Goal: Information Seeking & Learning: Find specific fact

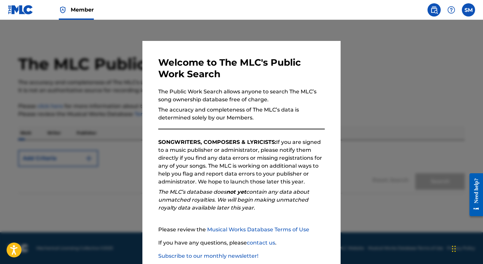
click at [370, 26] on div at bounding box center [241, 152] width 483 height 264
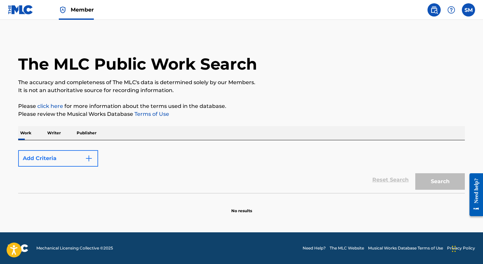
click at [84, 157] on button "Add Criteria" at bounding box center [58, 158] width 80 height 17
click at [90, 157] on img "Search Form" at bounding box center [89, 159] width 8 height 8
click at [437, 10] on img at bounding box center [434, 10] width 8 height 8
click at [236, 170] on div "Reset Search Search" at bounding box center [241, 180] width 447 height 26
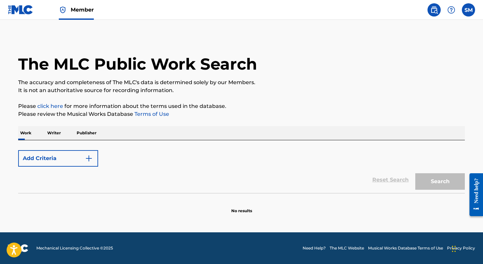
click at [388, 178] on div "Reset Search Search" at bounding box center [241, 180] width 447 height 26
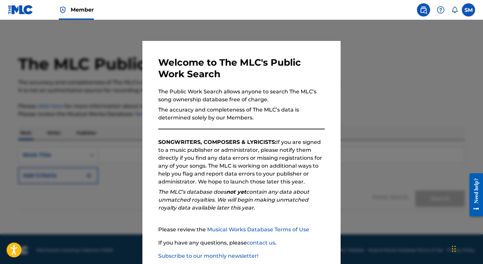
click at [308, 172] on p "SONGWRITERS, COMPOSERS & LYRICISTS: If you are signed to a music publisher or a…" at bounding box center [241, 162] width 167 height 48
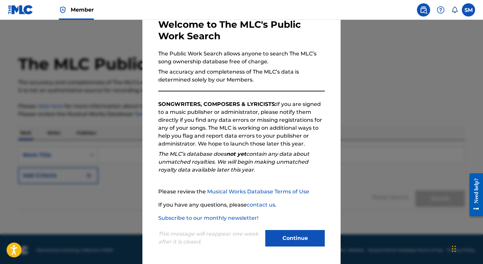
scroll to position [38, 0]
click at [300, 237] on button "Continue" at bounding box center [294, 238] width 59 height 17
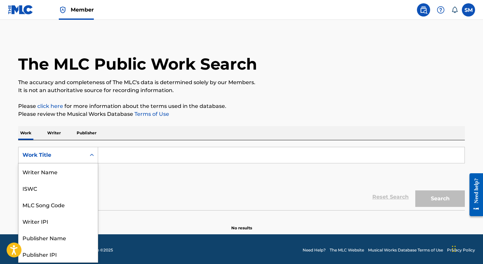
click at [93, 156] on icon "Search Form" at bounding box center [92, 155] width 7 height 7
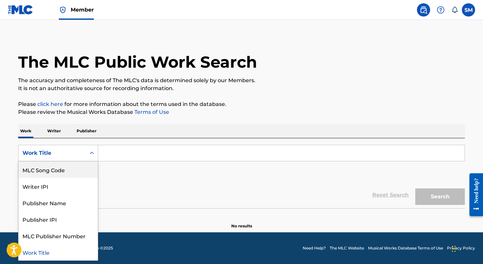
scroll to position [33, 0]
click at [162, 198] on div "Reset Search Search" at bounding box center [241, 195] width 447 height 26
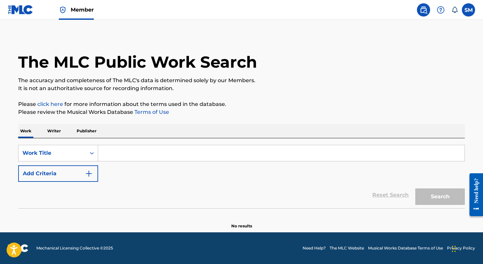
click at [131, 154] on input "Search Form" at bounding box center [281, 153] width 366 height 16
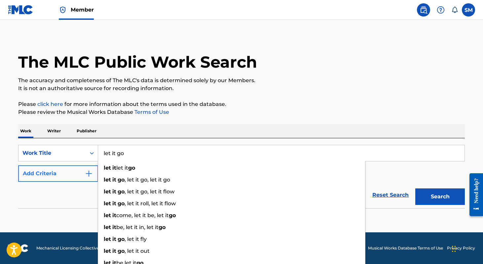
type input "let it go"
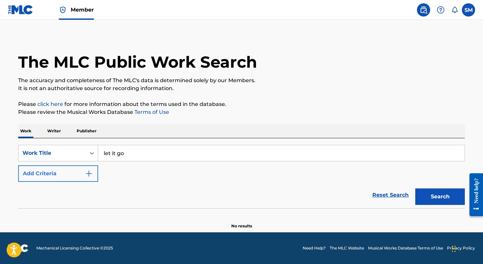
click at [62, 177] on button "Add Criteria" at bounding box center [58, 174] width 80 height 17
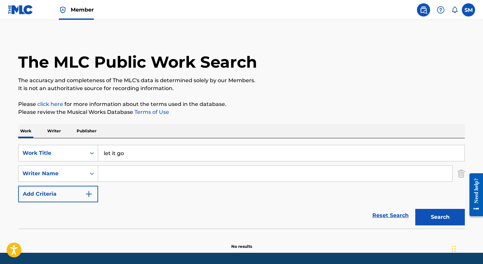
click at [137, 176] on input "Search Form" at bounding box center [275, 174] width 354 height 16
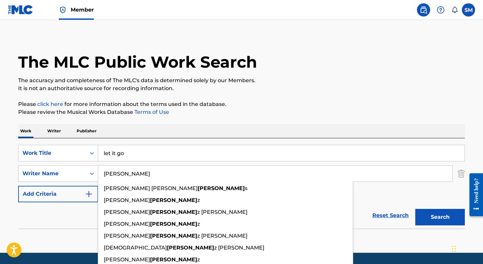
type input "[PERSON_NAME]"
click at [440, 217] on button "Search" at bounding box center [440, 217] width 50 height 17
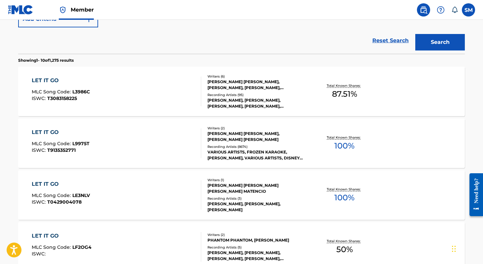
scroll to position [184, 0]
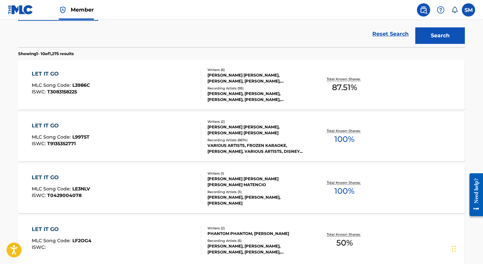
click at [254, 128] on div "[PERSON_NAME] [PERSON_NAME], [PERSON_NAME] [PERSON_NAME]" at bounding box center [257, 130] width 100 height 12
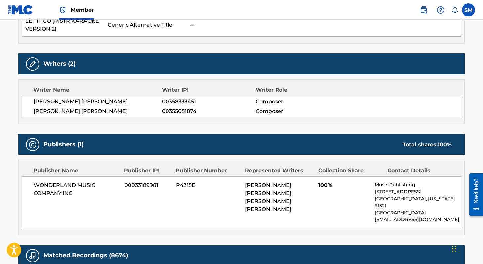
scroll to position [319, 0]
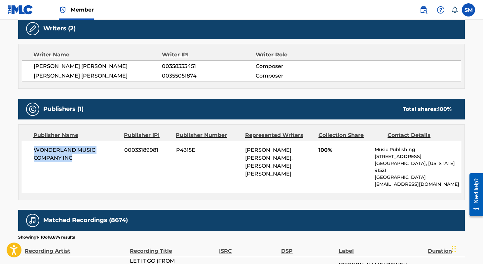
drag, startPoint x: 78, startPoint y: 158, endPoint x: 33, endPoint y: 152, distance: 45.4
click at [34, 152] on span "WONDERLAND MUSIC COMPANY INC" at bounding box center [77, 154] width 86 height 16
copy span "WONDERLAND MUSIC COMPANY INC"
drag, startPoint x: 197, startPoint y: 149, endPoint x: 177, endPoint y: 150, distance: 20.2
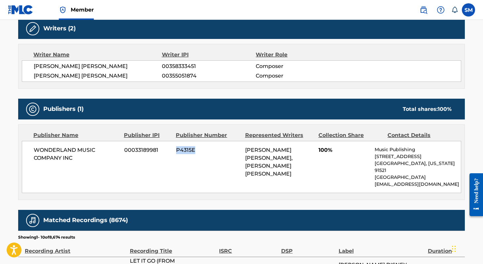
click at [177, 150] on span "P4315E" at bounding box center [208, 150] width 64 height 8
copy span "P4315E"
drag, startPoint x: 158, startPoint y: 149, endPoint x: 124, endPoint y: 151, distance: 34.1
click at [124, 151] on span "00033189981" at bounding box center [147, 150] width 47 height 8
copy span "00033189981"
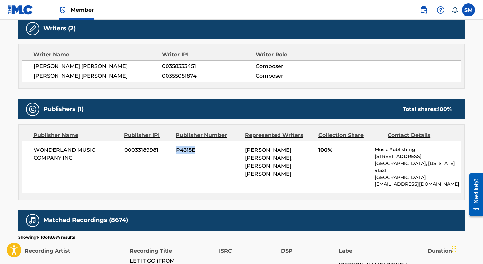
drag, startPoint x: 195, startPoint y: 151, endPoint x: 177, endPoint y: 148, distance: 17.7
click at [177, 148] on span "P4315E" at bounding box center [208, 150] width 64 height 8
copy span "P4315E"
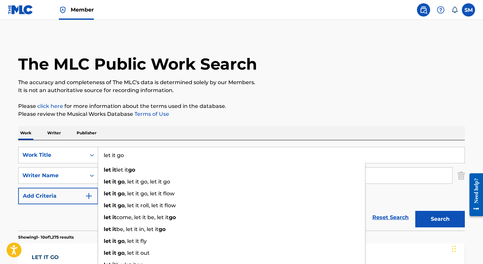
drag, startPoint x: 174, startPoint y: 152, endPoint x: 99, endPoint y: 127, distance: 79.2
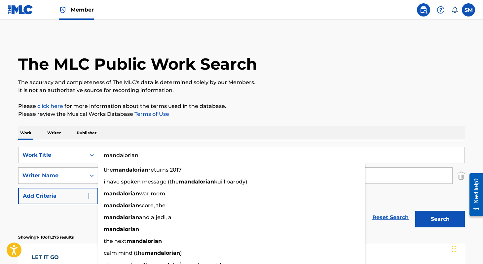
type input "mandalorian"
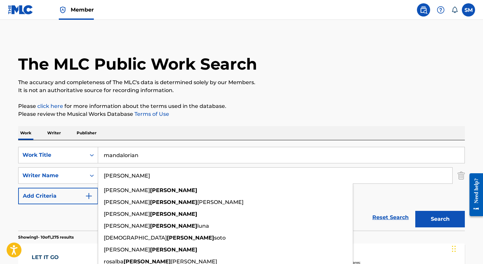
paste input "[PERSON_NAME]"
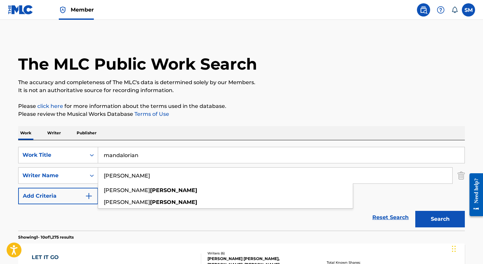
type input "[PERSON_NAME]"
click at [440, 219] on button "Search" at bounding box center [440, 219] width 50 height 17
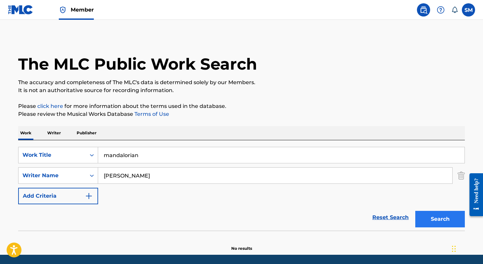
click at [428, 216] on button "Search" at bounding box center [440, 219] width 50 height 17
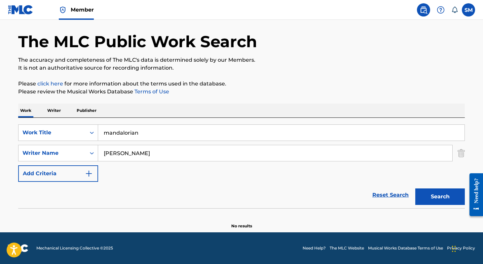
scroll to position [22, 0]
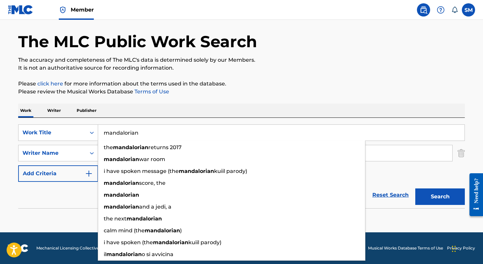
drag, startPoint x: 160, startPoint y: 133, endPoint x: 69, endPoint y: 118, distance: 92.6
click at [69, 118] on div "Work Writer Publisher SearchWithCriteriaddade933-f27c-4be2-bab9-a8680e60d698 Wo…" at bounding box center [241, 167] width 447 height 126
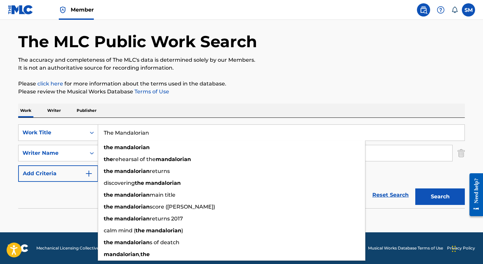
type input "The Mandalorian"
click at [440, 197] on button "Search" at bounding box center [440, 197] width 50 height 17
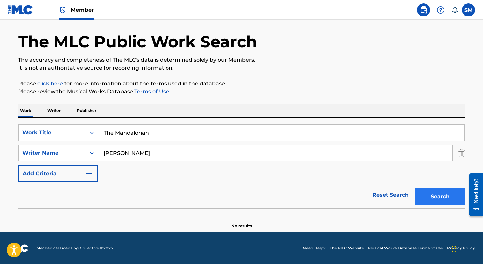
click at [424, 192] on button "Search" at bounding box center [440, 197] width 50 height 17
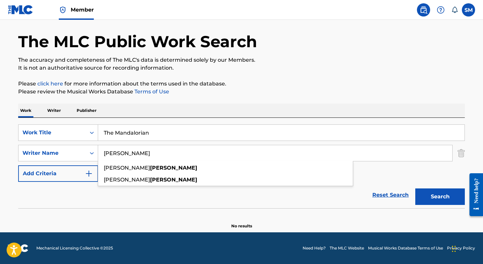
drag, startPoint x: 146, startPoint y: 148, endPoint x: 155, endPoint y: 153, distance: 10.4
click at [155, 153] on input "[PERSON_NAME]" at bounding box center [275, 153] width 354 height 16
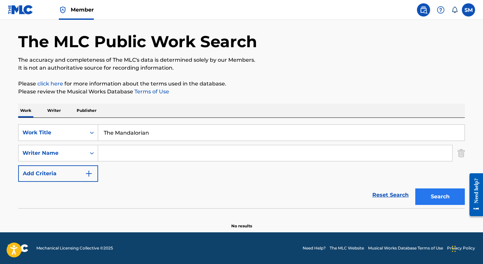
click at [444, 202] on button "Search" at bounding box center [440, 197] width 50 height 17
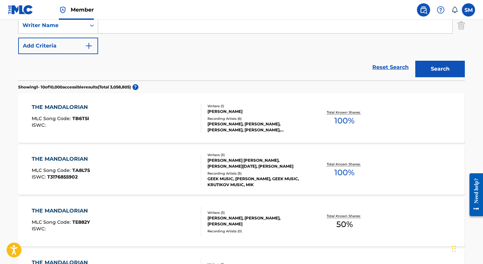
scroll to position [154, 0]
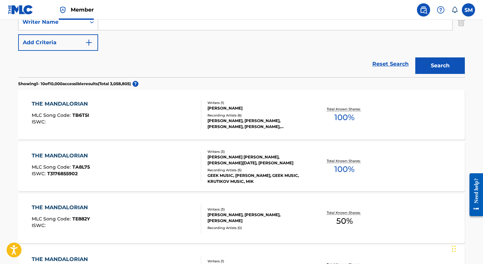
click at [268, 162] on div "[PERSON_NAME] [PERSON_NAME], [PERSON_NAME][DATE], [PERSON_NAME]" at bounding box center [257, 160] width 100 height 12
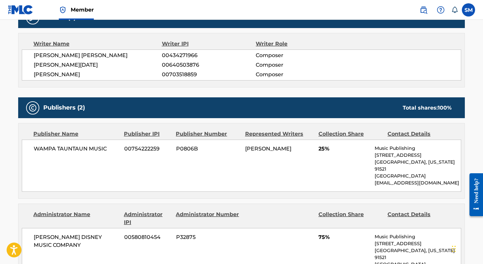
scroll to position [229, 0]
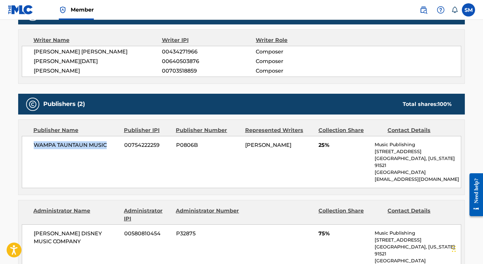
drag, startPoint x: 108, startPoint y: 146, endPoint x: 30, endPoint y: 146, distance: 78.0
click at [30, 146] on div "WAMPA TAUNTAUN MUSIC 00754222259 P0806B [PERSON_NAME] 25% Music Publishing [STR…" at bounding box center [241, 162] width 439 height 52
copy span "WAMPA TAUNTAUN MUSIC"
drag, startPoint x: 159, startPoint y: 146, endPoint x: 125, endPoint y: 143, distance: 34.2
click at [125, 143] on span "00754222259" at bounding box center [147, 145] width 47 height 8
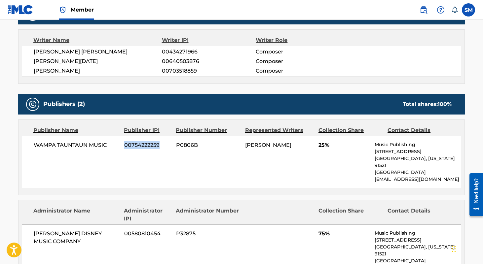
copy span "00754222259"
click at [188, 201] on div "Administrator Name Administrator IPI Administrator Number Collection Share Cont…" at bounding box center [242, 239] width 446 height 76
drag, startPoint x: 125, startPoint y: 144, endPoint x: 159, endPoint y: 142, distance: 34.1
click at [159, 142] on span "00754222259" at bounding box center [147, 145] width 47 height 8
copy span "00754222259"
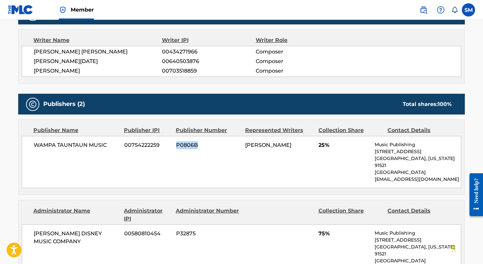
drag, startPoint x: 200, startPoint y: 146, endPoint x: 176, endPoint y: 145, distance: 24.2
click at [176, 145] on span "P0806B" at bounding box center [208, 145] width 64 height 8
copy span "P0806B"
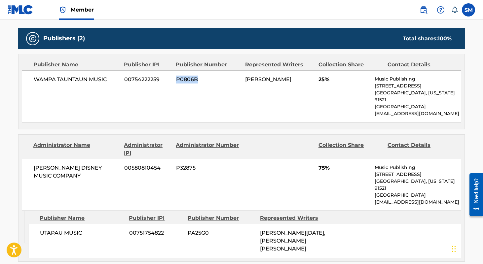
scroll to position [310, 0]
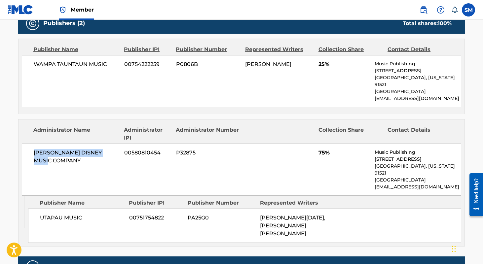
drag, startPoint x: 61, startPoint y: 154, endPoint x: 29, endPoint y: 146, distance: 33.3
click at [29, 146] on div "[PERSON_NAME] DISNEY MUSIC COMPANY 00580810454 P32875 75% Music Publishing [STR…" at bounding box center [241, 170] width 439 height 52
copy span "[PERSON_NAME] DISNEY MUSIC COMPANY"
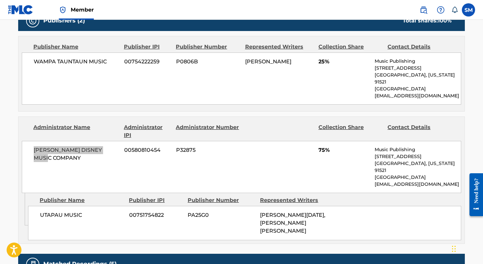
scroll to position [312, 0]
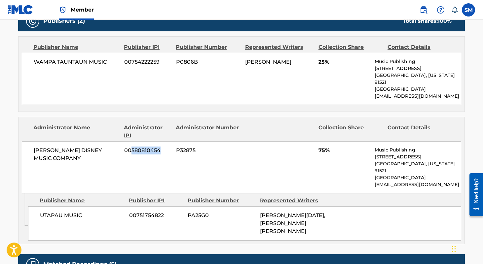
drag, startPoint x: 163, startPoint y: 144, endPoint x: 131, endPoint y: 142, distance: 31.1
click at [131, 147] on span "00580810454" at bounding box center [147, 151] width 47 height 8
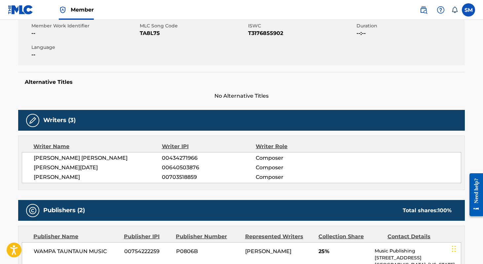
scroll to position [88, 0]
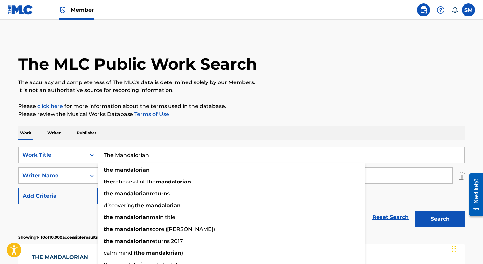
drag, startPoint x: 152, startPoint y: 161, endPoint x: 66, endPoint y: 132, distance: 90.5
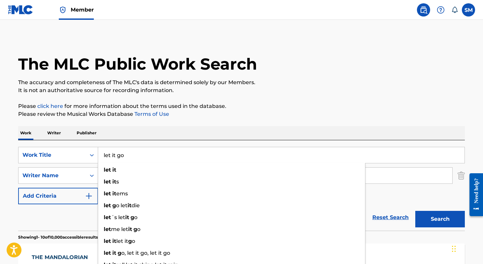
type input "let it go"
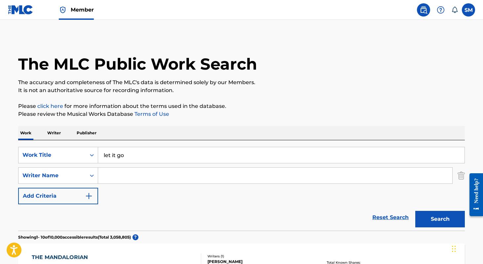
click at [133, 187] on div "SearchWithCriteriaddade933-f27c-4be2-bab9-a8680e60d698 Work Title let it go Sea…" at bounding box center [241, 175] width 447 height 57
click at [129, 177] on input "Search Form" at bounding box center [275, 176] width 354 height 16
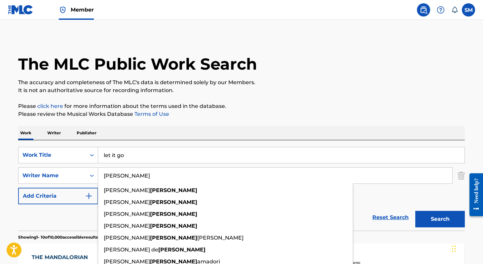
type input "[PERSON_NAME]"
click at [440, 219] on button "Search" at bounding box center [440, 219] width 50 height 17
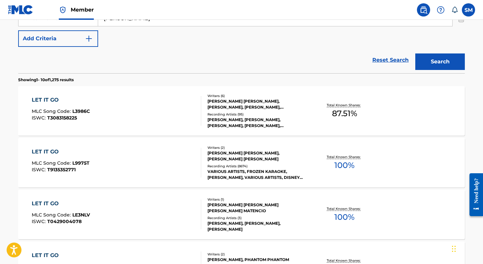
scroll to position [161, 0]
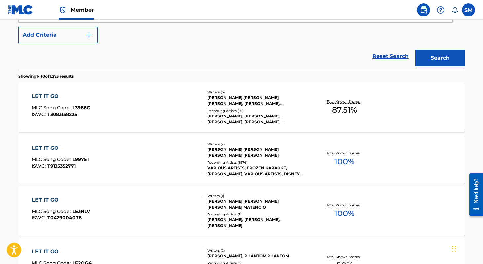
click at [242, 155] on div "[PERSON_NAME] [PERSON_NAME], [PERSON_NAME] [PERSON_NAME]" at bounding box center [257, 153] width 100 height 12
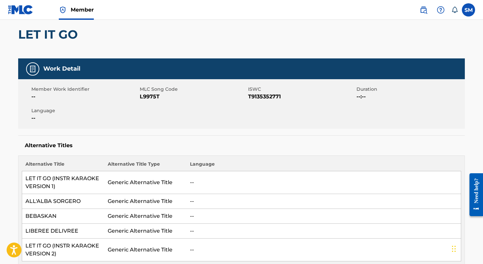
scroll to position [9, 0]
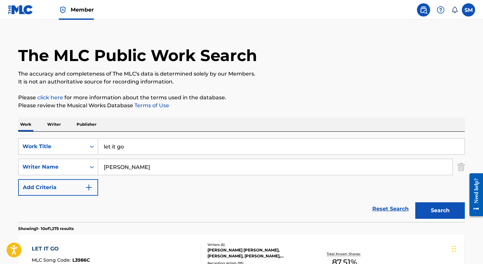
scroll to position [161, 0]
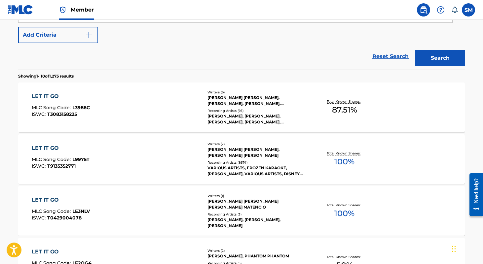
click at [47, 149] on div "LET IT GO" at bounding box center [61, 148] width 58 height 8
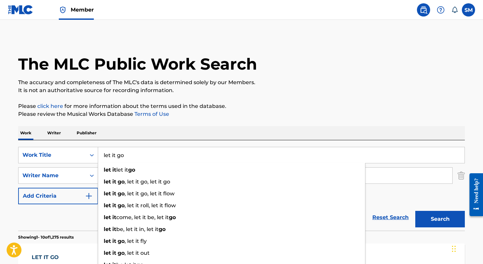
paste input "The Bare Necessities"
drag, startPoint x: 139, startPoint y: 154, endPoint x: 82, endPoint y: 141, distance: 59.0
click at [82, 141] on div "SearchWithCriteriaddade933-f27c-4be2-bab9-a8680e60d698 Work Title The Bare Nece…" at bounding box center [241, 185] width 447 height 91
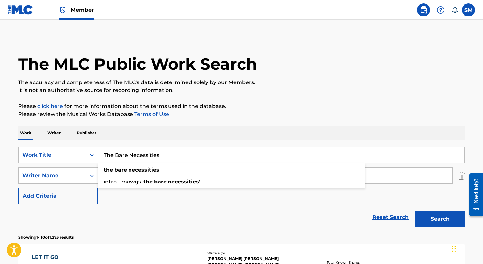
type input "The Bare Necessities"
click at [440, 219] on button "Search" at bounding box center [440, 219] width 50 height 17
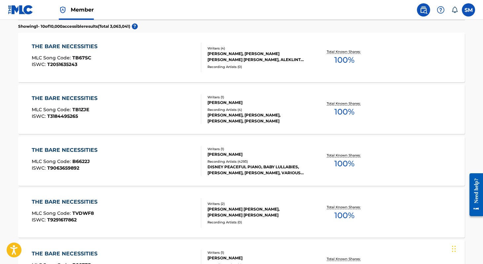
scroll to position [224, 0]
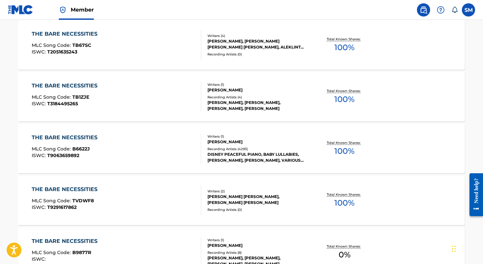
click at [183, 148] on div "THE BARE NECESSITIES MLC Song Code : B6622J ISWC : T9063659892" at bounding box center [117, 149] width 170 height 30
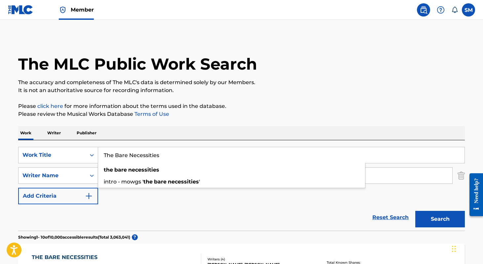
drag, startPoint x: 174, startPoint y: 153, endPoint x: 82, endPoint y: 133, distance: 93.7
type input "j"
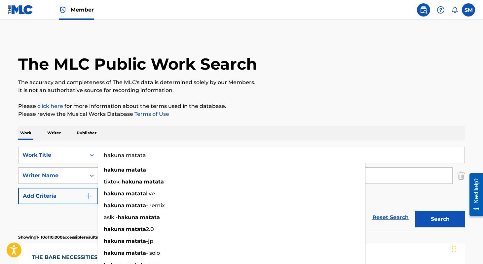
type input "hakuna matata"
click at [440, 219] on button "Search" at bounding box center [440, 219] width 50 height 17
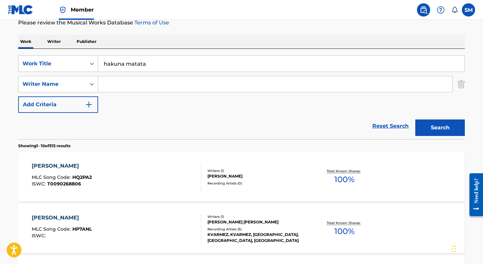
scroll to position [137, 0]
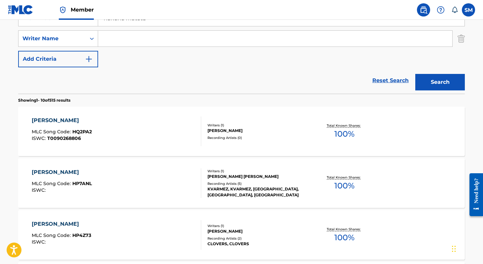
click at [129, 142] on div "HAKUNA MATATA MLC Song Code : HQ2PA2 ISWC : T0090268806" at bounding box center [117, 132] width 170 height 30
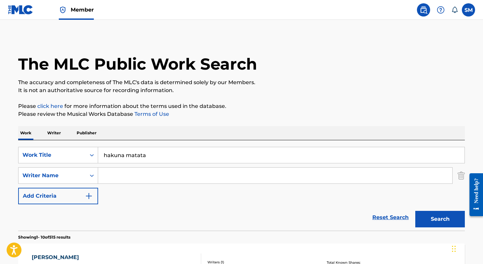
click at [156, 171] on input "Search Form" at bounding box center [275, 176] width 354 height 16
type input "rice"
click at [440, 219] on button "Search" at bounding box center [440, 219] width 50 height 17
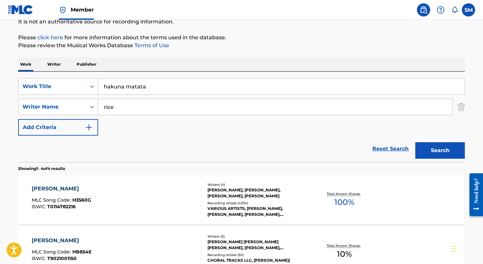
scroll to position [120, 0]
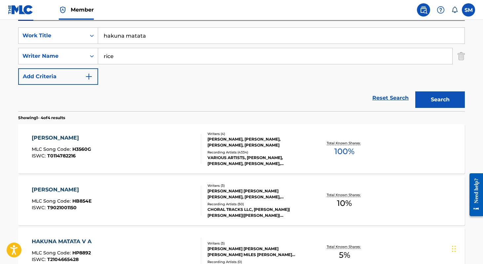
click at [247, 150] on div "Recording Artists ( 4334 )" at bounding box center [257, 152] width 100 height 5
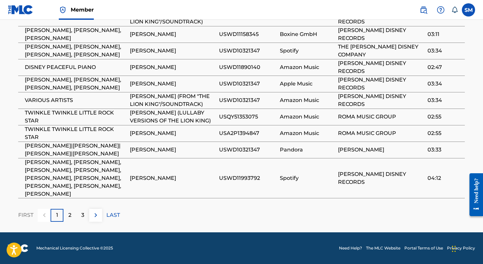
scroll to position [481, 0]
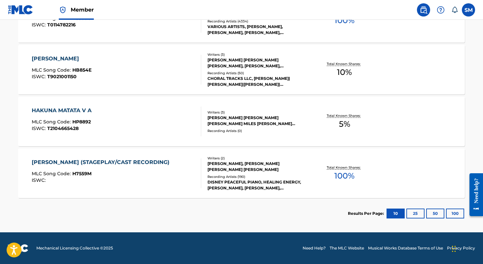
scroll to position [120, 0]
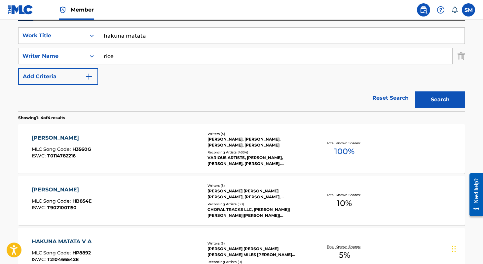
drag, startPoint x: 168, startPoint y: 35, endPoint x: 79, endPoint y: 26, distance: 90.0
click at [79, 26] on div "SearchWithCriteriaddade933-f27c-4be2-bab9-a8680e60d698 Work Title hakuna matata…" at bounding box center [241, 66] width 447 height 91
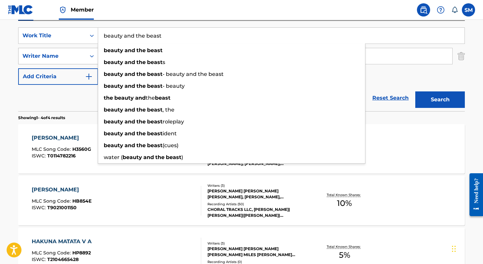
type input "beauty and the beast"
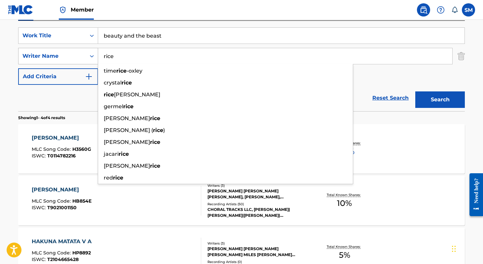
paste input "MENKEN"
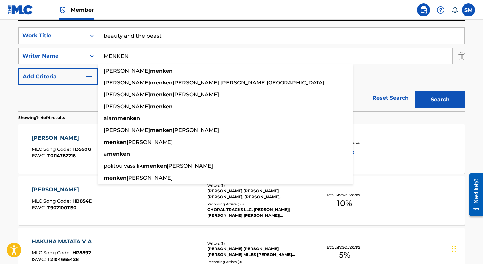
type input "MENKEN"
click at [440, 100] on button "Search" at bounding box center [440, 100] width 50 height 17
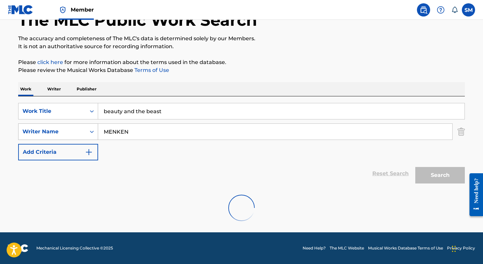
scroll to position [44, 0]
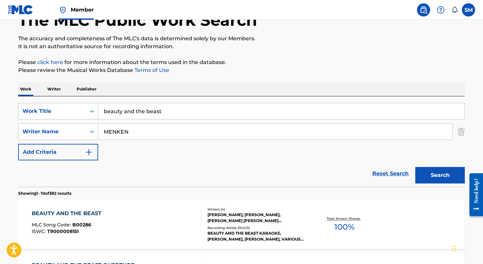
click at [210, 208] on div "Writers ( 4 )" at bounding box center [257, 209] width 100 height 5
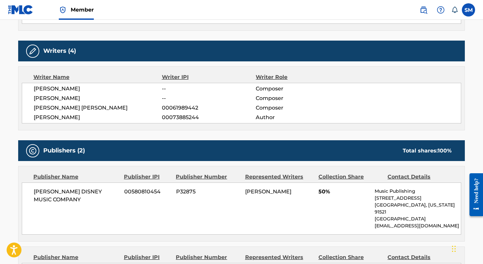
scroll to position [633, 0]
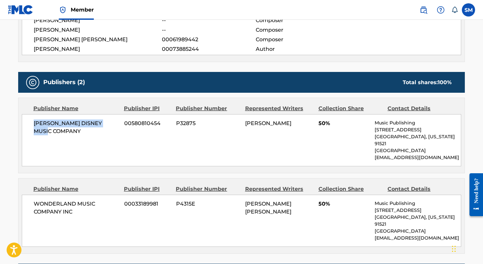
drag, startPoint x: 63, startPoint y: 115, endPoint x: 31, endPoint y: 109, distance: 32.7
click at [31, 114] on div "[PERSON_NAME] DISNEY MUSIC COMPANY 00580810454 P32875 [PERSON_NAME] 50% Music P…" at bounding box center [241, 140] width 439 height 52
click at [420, 1] on nav "Member SM SM [PERSON_NAME] [PERSON_NAME][EMAIL_ADDRESS][DOMAIN_NAME] Notificati…" at bounding box center [241, 10] width 483 height 20
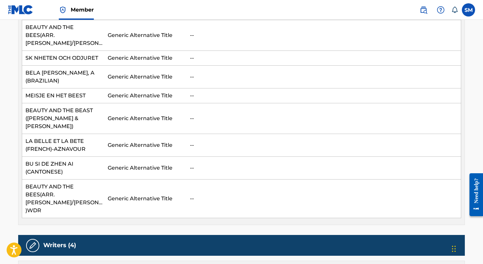
scroll to position [309, 0]
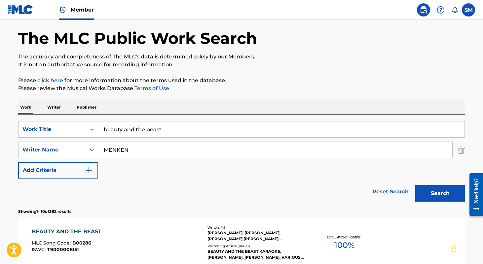
scroll to position [9, 0]
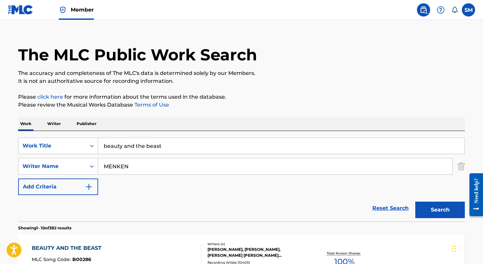
click at [83, 122] on p "Publisher" at bounding box center [87, 124] width 24 height 14
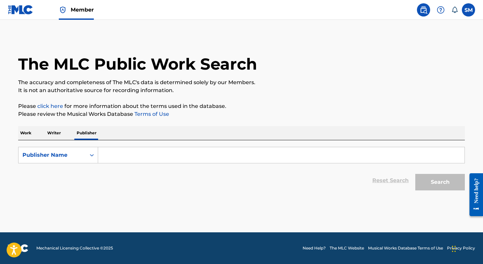
click at [123, 159] on input "Search Form" at bounding box center [281, 155] width 366 height 16
paste input "Buena Vista Music Co."
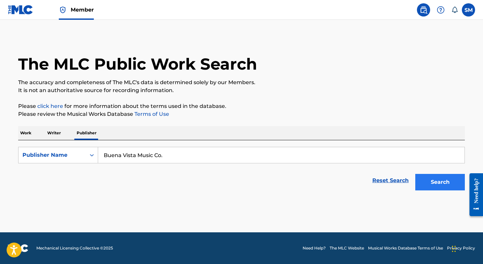
type input "Buena Vista Music Co."
click at [435, 185] on button "Search" at bounding box center [440, 182] width 50 height 17
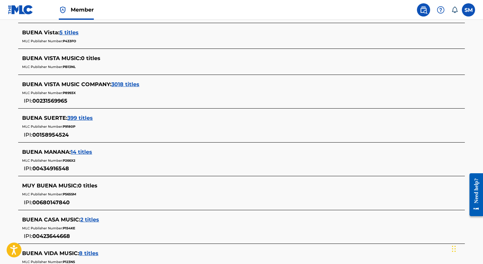
scroll to position [119, 0]
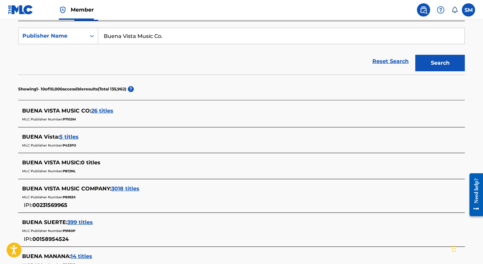
drag, startPoint x: 78, startPoint y: 119, endPoint x: 63, endPoint y: 118, distance: 14.9
click at [63, 118] on div "MLC Publisher Number: P7103M" at bounding box center [233, 119] width 422 height 8
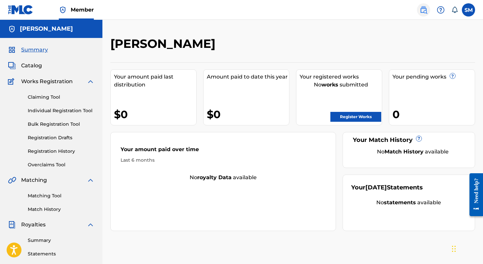
click at [425, 12] on img at bounding box center [424, 10] width 8 height 8
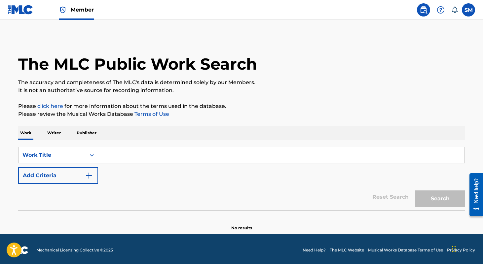
click at [88, 134] on p "Publisher" at bounding box center [87, 133] width 24 height 14
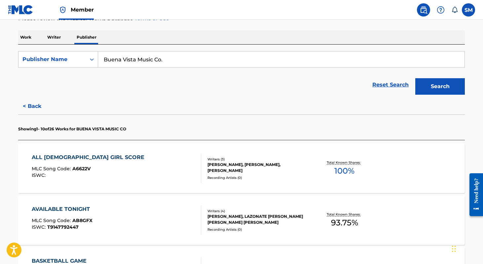
scroll to position [93, 0]
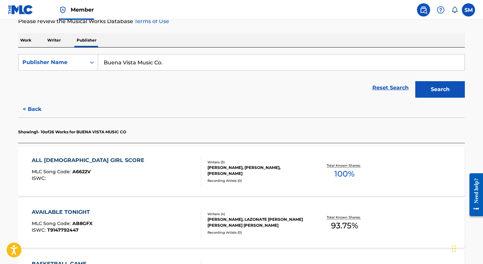
click at [127, 169] on div "ALL [DEMOGRAPHIC_DATA] GIRL SCORE MLC Song Code : A6622V ISWC :" at bounding box center [117, 172] width 170 height 30
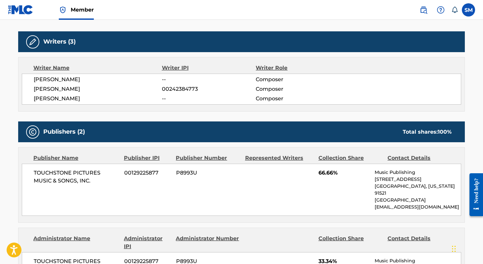
scroll to position [223, 0]
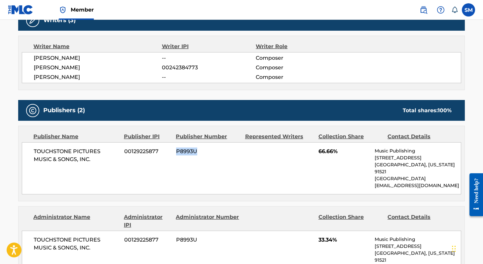
drag, startPoint x: 200, startPoint y: 150, endPoint x: 176, endPoint y: 150, distance: 23.8
click at [176, 150] on span "P8993U" at bounding box center [208, 152] width 64 height 8
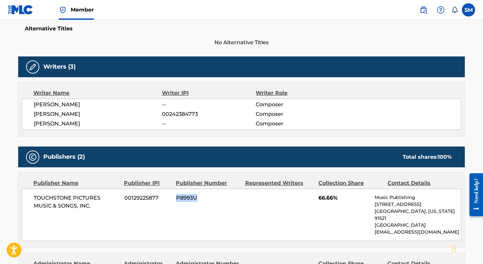
scroll to position [211, 0]
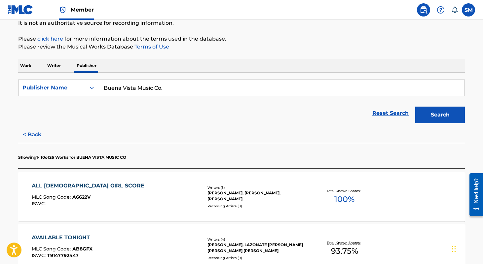
scroll to position [77, 0]
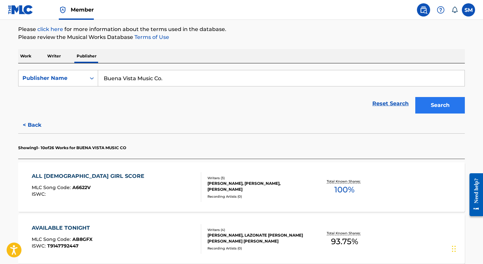
click at [447, 104] on button "Search" at bounding box center [440, 105] width 50 height 17
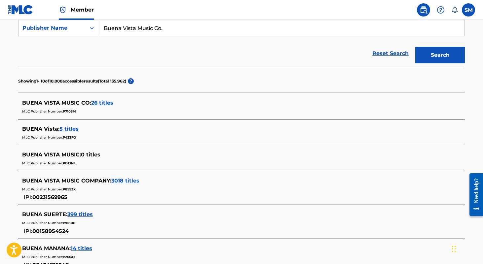
scroll to position [146, 0]
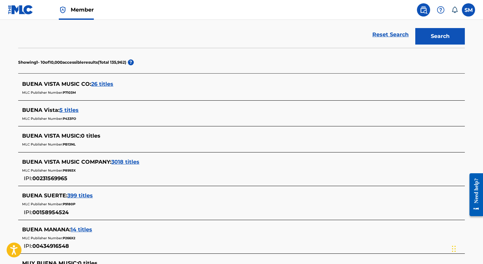
click at [74, 108] on span "5 titles" at bounding box center [68, 110] width 19 height 6
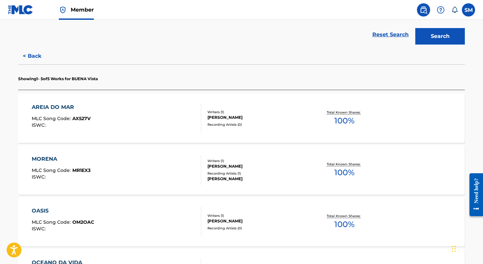
click at [115, 125] on div "AREIA DO MAR MLC Song Code : AX527V ISWC :" at bounding box center [117, 118] width 170 height 30
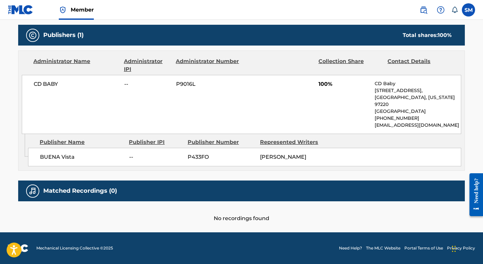
scroll to position [283, 0]
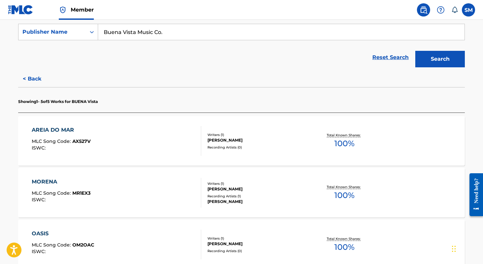
scroll to position [56, 0]
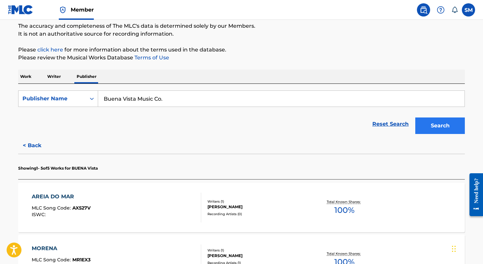
click at [448, 127] on button "Search" at bounding box center [440, 126] width 50 height 17
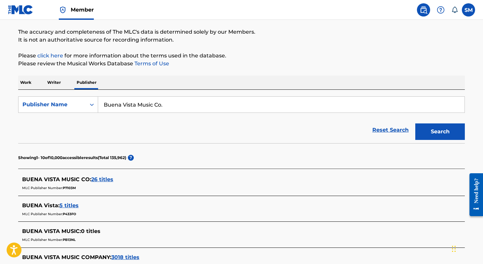
scroll to position [75, 0]
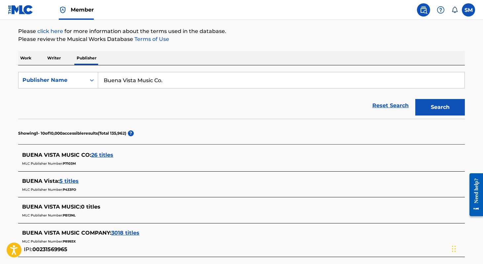
click at [99, 157] on span "26 titles" at bounding box center [102, 155] width 22 height 6
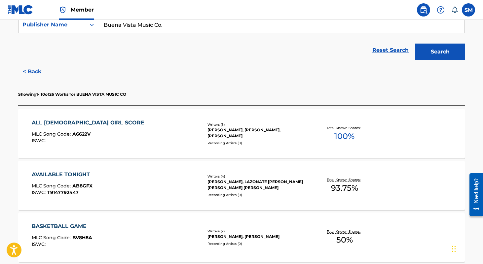
scroll to position [156, 0]
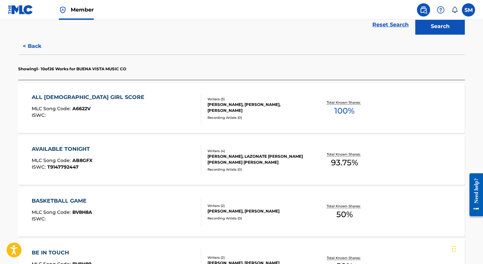
click at [177, 108] on div "ALL [DEMOGRAPHIC_DATA] GIRL SCORE MLC Song Code : A6622V ISWC :" at bounding box center [117, 109] width 170 height 30
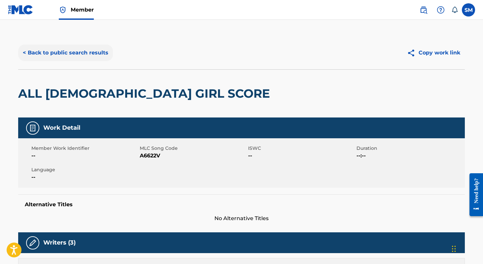
click at [38, 53] on button "< Back to public search results" at bounding box center [65, 53] width 95 height 17
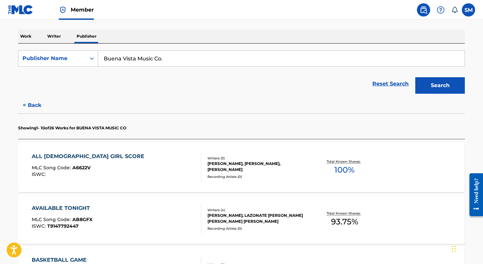
scroll to position [117, 0]
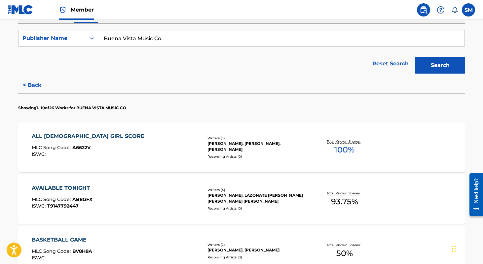
click at [74, 186] on div "AVAILABLE TONIGHT" at bounding box center [62, 188] width 61 height 8
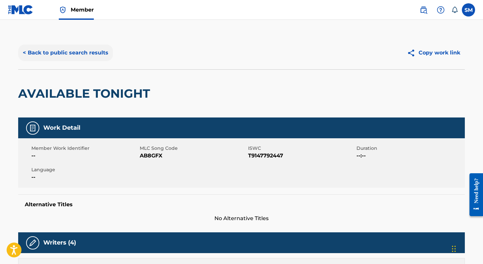
click at [76, 49] on button "< Back to public search results" at bounding box center [65, 53] width 95 height 17
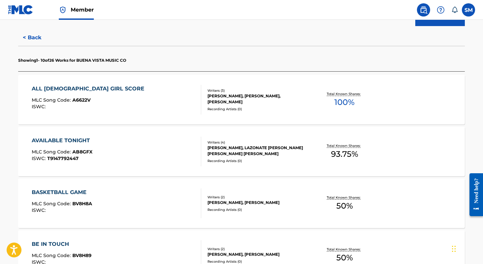
scroll to position [166, 0]
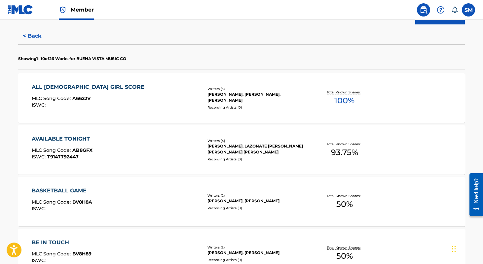
click at [77, 189] on div "BASKETBALL GAME" at bounding box center [62, 191] width 60 height 8
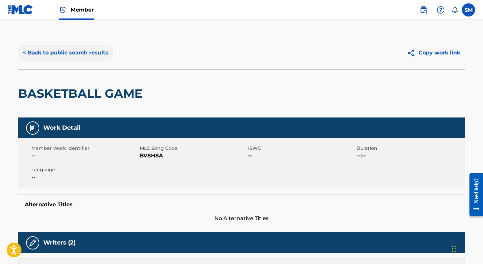
click at [44, 53] on button "< Back to public search results" at bounding box center [65, 53] width 95 height 17
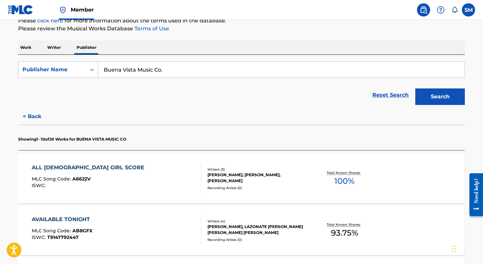
scroll to position [102, 0]
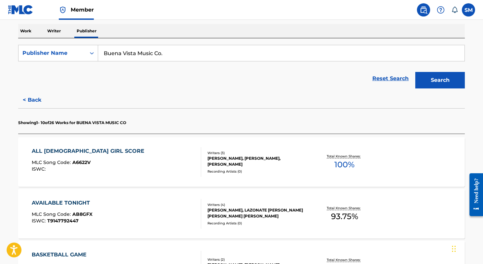
click at [95, 153] on div "ALL [DEMOGRAPHIC_DATA] GIRL SCORE" at bounding box center [90, 151] width 116 height 8
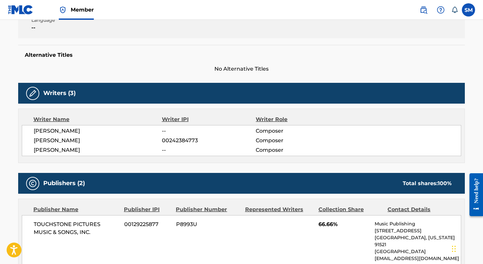
scroll to position [164, 0]
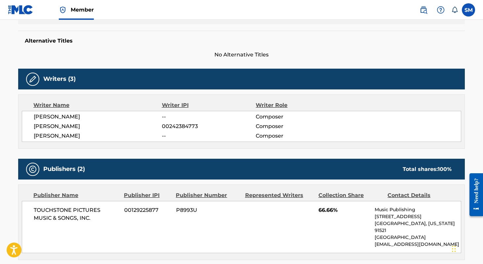
click at [70, 208] on span "TOUCHSTONE PICTURES MUSIC & SONGS, INC." at bounding box center [77, 214] width 86 height 16
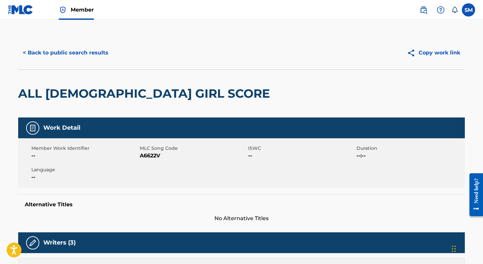
scroll to position [0, 0]
click at [95, 55] on button "< Back to public search results" at bounding box center [65, 53] width 95 height 17
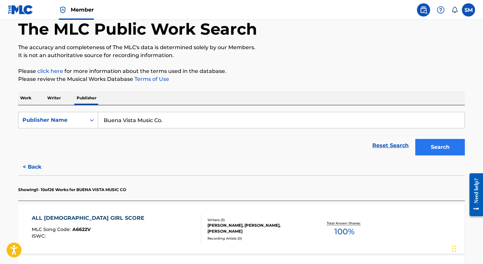
click at [449, 148] on button "Search" at bounding box center [440, 147] width 50 height 17
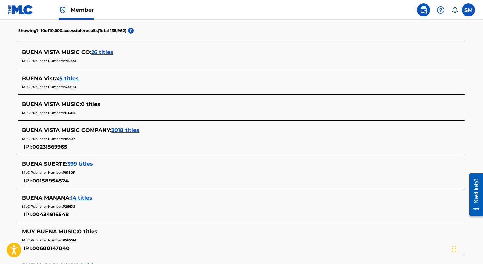
click at [127, 131] on span "3018 titles" at bounding box center [125, 130] width 28 height 6
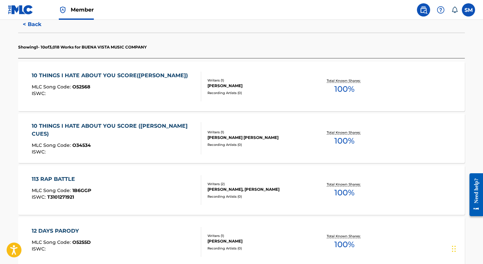
click at [144, 76] on div "10 THINGS I HATE ABOUT YOU SCORE([PERSON_NAME])" at bounding box center [112, 76] width 160 height 8
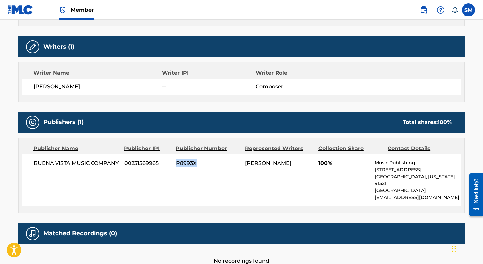
drag, startPoint x: 197, startPoint y: 165, endPoint x: 175, endPoint y: 165, distance: 21.5
click at [175, 165] on div "BUENA VISTA MUSIC COMPANY 00231569965 P8993X [PERSON_NAME] 100% Music Publishin…" at bounding box center [241, 180] width 439 height 52
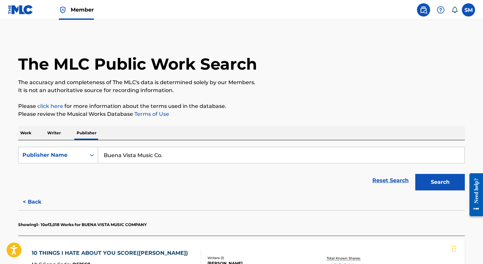
drag, startPoint x: 192, startPoint y: 155, endPoint x: 117, endPoint y: 136, distance: 77.2
paste input "Hollywood Pictures Music"
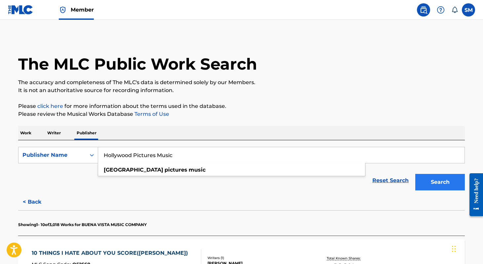
type input "Hollywood Pictures Music"
click at [438, 183] on button "Search" at bounding box center [440, 182] width 50 height 17
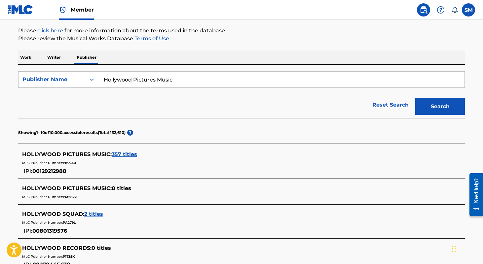
scroll to position [80, 0]
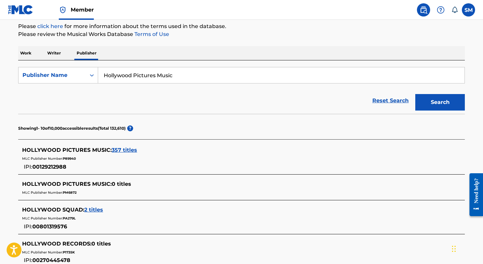
click at [119, 151] on span "357 titles" at bounding box center [124, 150] width 25 height 6
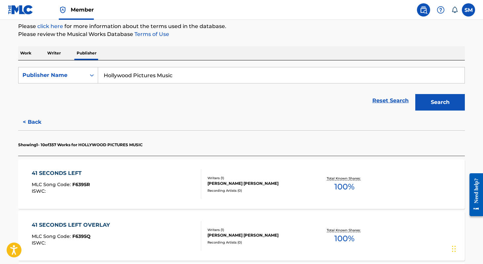
click at [82, 172] on div "41 SECONDS LEFT" at bounding box center [61, 173] width 58 height 8
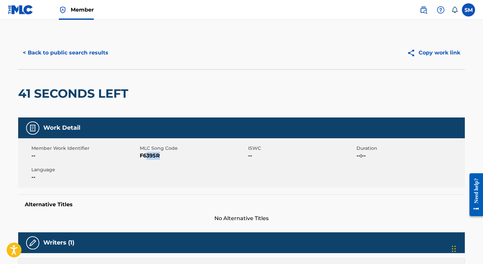
drag, startPoint x: 169, startPoint y: 157, endPoint x: 146, endPoint y: 156, distance: 23.5
click at [146, 157] on span "F6395R" at bounding box center [193, 156] width 107 height 8
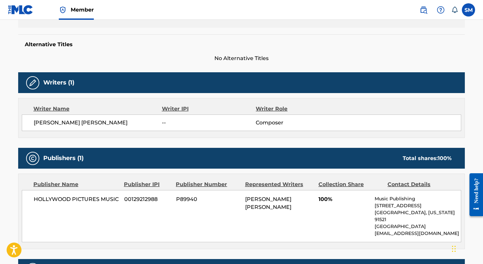
scroll to position [191, 0]
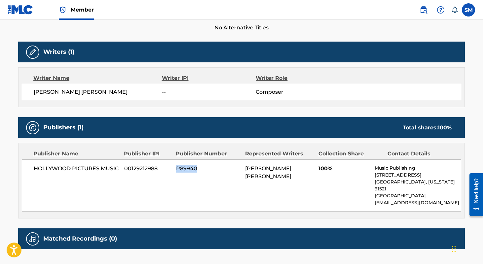
drag, startPoint x: 201, startPoint y: 167, endPoint x: 176, endPoint y: 168, distance: 24.8
click at [176, 168] on span "P89940" at bounding box center [208, 169] width 64 height 8
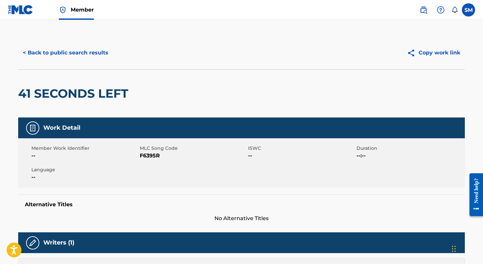
scroll to position [0, 0]
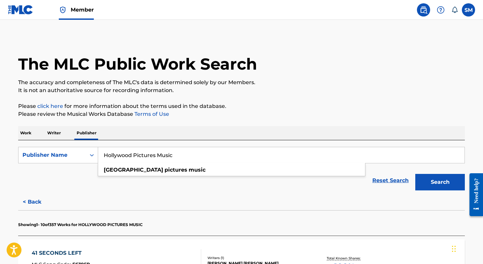
drag, startPoint x: 172, startPoint y: 158, endPoint x: 101, endPoint y: 138, distance: 74.1
paste input "Agarita"
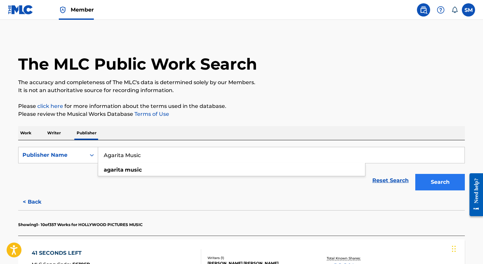
type input "Agarita Music"
click at [447, 180] on button "Search" at bounding box center [440, 182] width 50 height 17
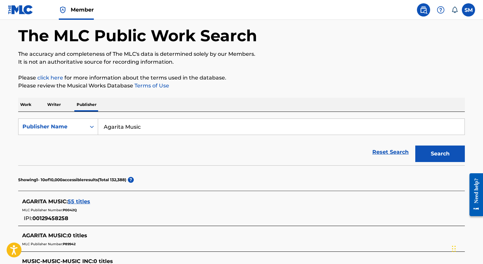
scroll to position [82, 0]
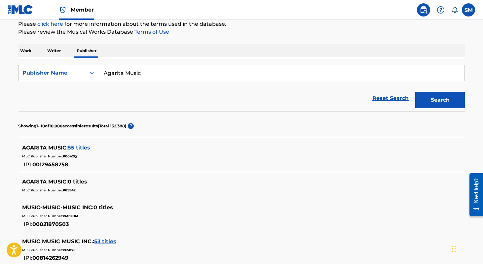
click at [79, 147] on span "55 titles" at bounding box center [79, 148] width 22 height 6
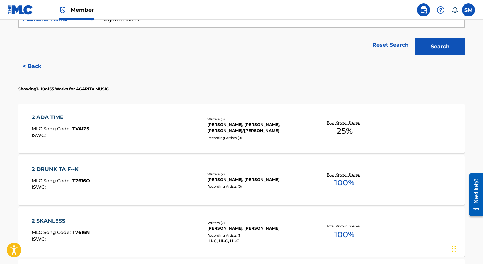
scroll to position [139, 0]
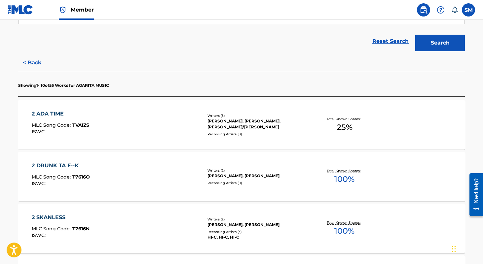
click at [56, 115] on div "2 ADA TIME" at bounding box center [60, 114] width 57 height 8
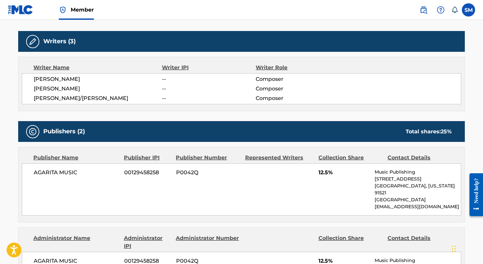
scroll to position [244, 0]
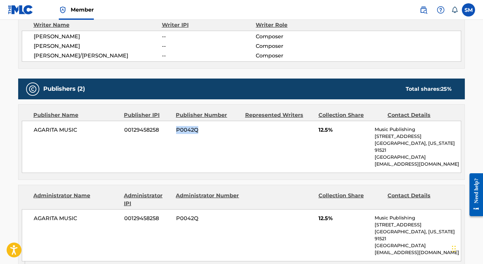
drag, startPoint x: 201, startPoint y: 130, endPoint x: 177, endPoint y: 131, distance: 23.5
click at [177, 131] on span "P0042Q" at bounding box center [208, 130] width 64 height 8
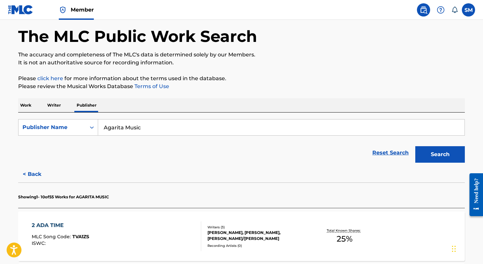
scroll to position [63, 0]
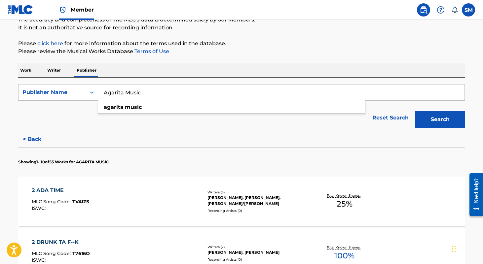
drag, startPoint x: 170, startPoint y: 89, endPoint x: 180, endPoint y: 92, distance: 9.6
click at [180, 92] on input "Agarita Music" at bounding box center [281, 93] width 366 height 16
paste input "Falferious"
type input "Falferious Music"
click at [440, 120] on button "Search" at bounding box center [440, 119] width 50 height 17
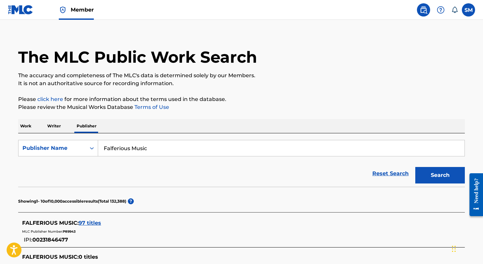
scroll to position [117, 0]
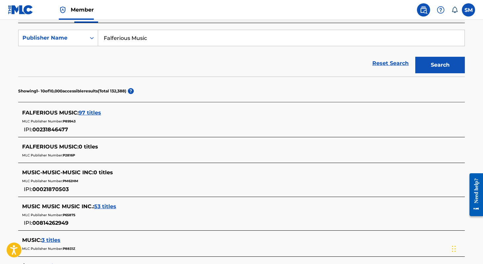
click at [95, 113] on span "97 titles" at bounding box center [90, 113] width 22 height 6
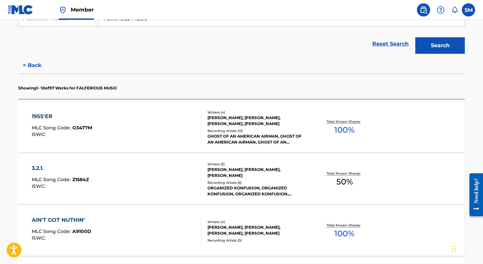
scroll to position [169, 0]
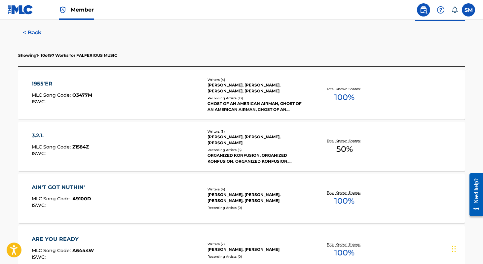
click at [70, 183] on div "AIN'T GOT NUTHIN' MLC Song Code : A9100D ISWC : Writers ( 4 ) [PERSON_NAME], [P…" at bounding box center [241, 199] width 447 height 50
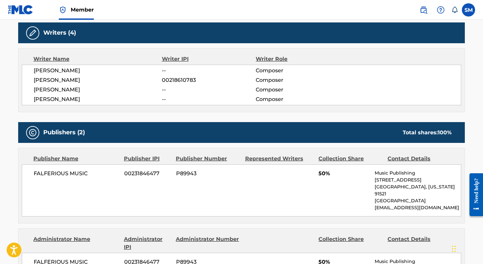
scroll to position [254, 0]
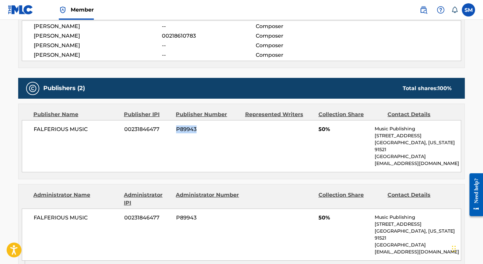
drag, startPoint x: 197, startPoint y: 129, endPoint x: 177, endPoint y: 129, distance: 19.5
click at [177, 129] on span "P89943" at bounding box center [208, 130] width 64 height 8
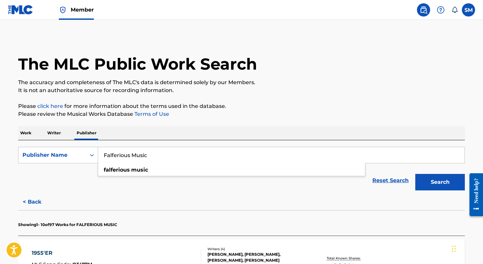
drag, startPoint x: 189, startPoint y: 151, endPoint x: 142, endPoint y: 133, distance: 50.6
drag, startPoint x: 155, startPoint y: 160, endPoint x: 98, endPoint y: 131, distance: 63.4
paste input "ive Hundred South Songs"
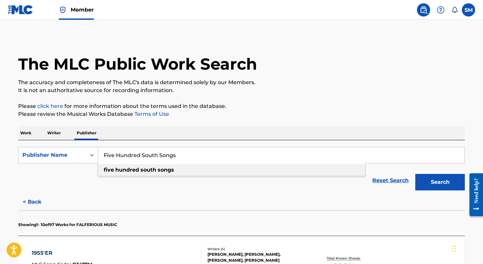
type input "five hundred south songs"
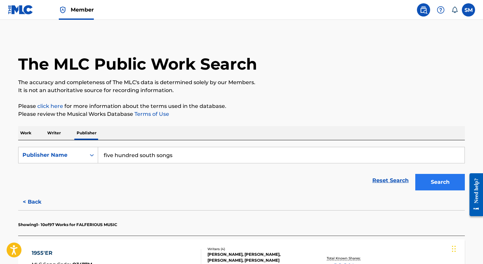
click at [449, 185] on button "Search" at bounding box center [440, 182] width 50 height 17
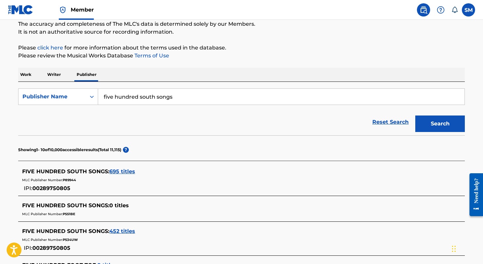
scroll to position [135, 0]
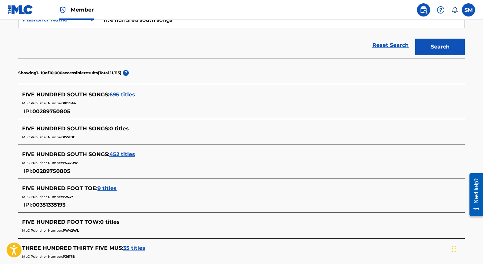
click at [126, 94] on span "695 titles" at bounding box center [122, 95] width 26 height 6
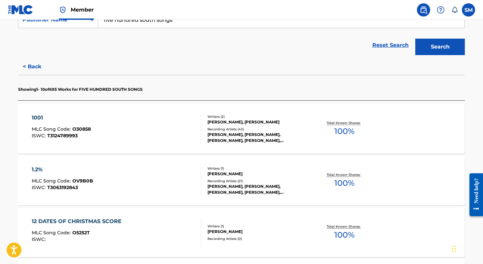
click at [41, 117] on div "1001" at bounding box center [61, 118] width 59 height 8
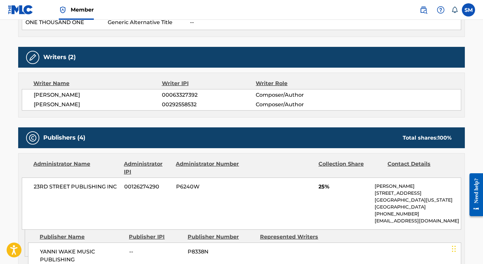
scroll to position [221, 0]
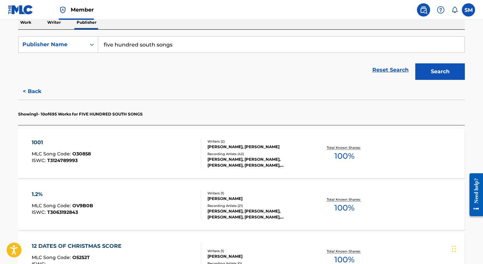
scroll to position [110, 0]
click at [438, 77] on button "Search" at bounding box center [440, 72] width 50 height 17
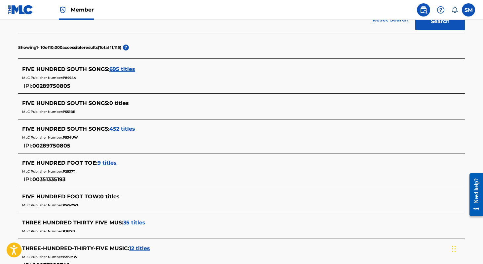
scroll to position [162, 0]
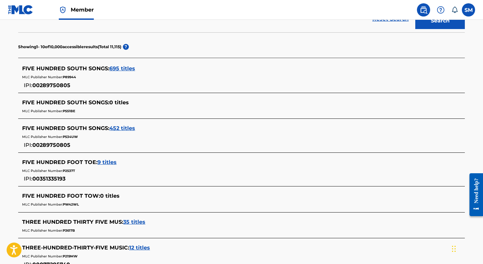
click at [124, 129] on span "452 titles" at bounding box center [122, 128] width 26 height 6
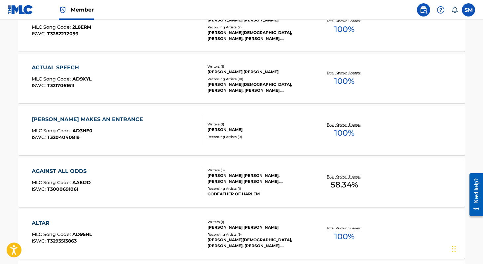
scroll to position [242, 0]
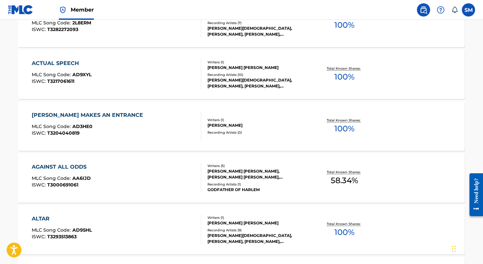
click at [104, 116] on div "[PERSON_NAME] MAKES AN ENTRANCE" at bounding box center [89, 115] width 115 height 8
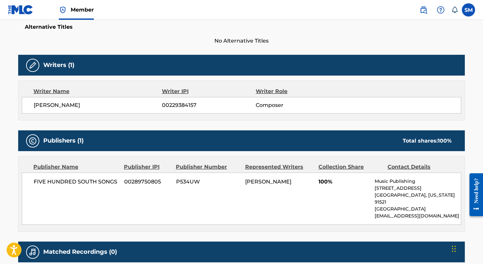
scroll to position [178, 0]
drag, startPoint x: 200, startPoint y: 184, endPoint x: 175, endPoint y: 185, distance: 24.1
click at [175, 185] on div "FIVE HUNDRED SOUTH SONGS 00289750805 P534UW [PERSON_NAME] LUX 100% Music Publis…" at bounding box center [241, 199] width 439 height 52
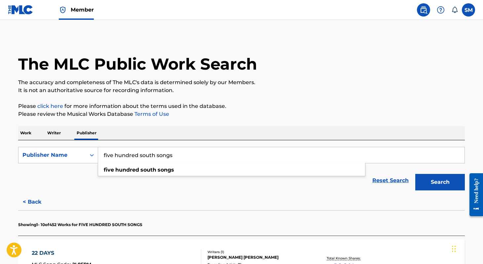
drag, startPoint x: 182, startPoint y: 155, endPoint x: 122, endPoint y: 113, distance: 73.7
paste input "HolPic Music, Inc."
type input "HolPic Music, Inc."
click at [440, 182] on button "Search" at bounding box center [440, 182] width 50 height 17
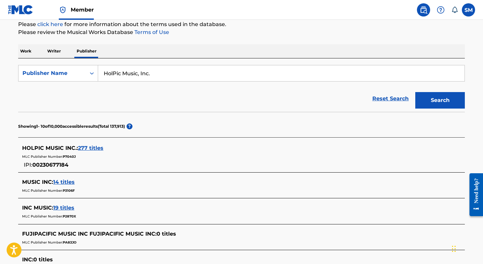
scroll to position [107, 0]
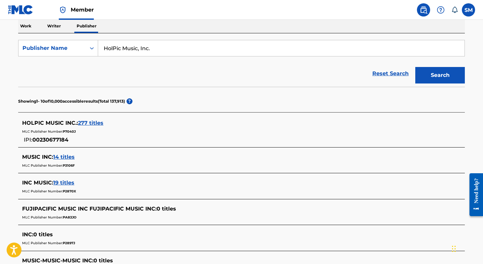
click at [87, 122] on span "277 titles" at bounding box center [90, 123] width 25 height 6
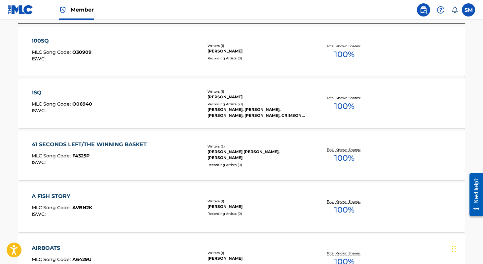
scroll to position [261, 0]
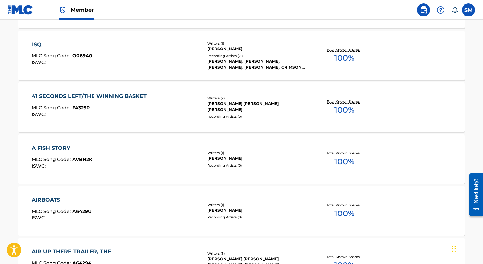
click at [141, 95] on div "41 SECONDS LEFT/THE WINNING BASKET" at bounding box center [91, 97] width 118 height 8
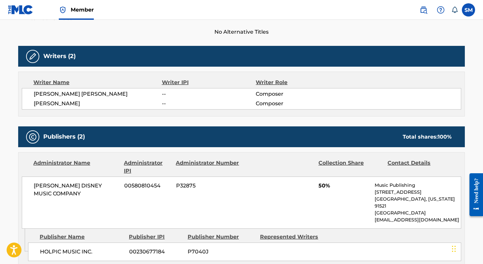
scroll to position [238, 0]
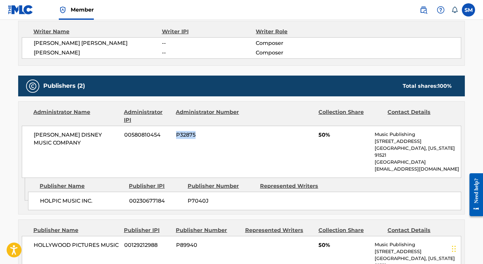
drag, startPoint x: 203, startPoint y: 134, endPoint x: 174, endPoint y: 135, distance: 28.8
click at [174, 135] on div "[PERSON_NAME] DISNEY MUSIC COMPANY 00580810454 P32875 50% Music Publishing [STR…" at bounding box center [241, 152] width 439 height 52
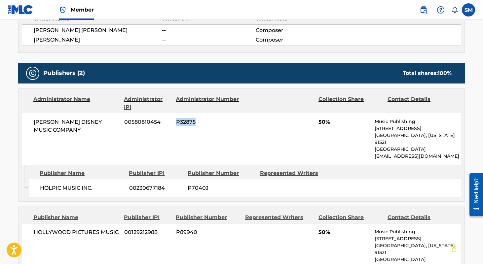
scroll to position [262, 0]
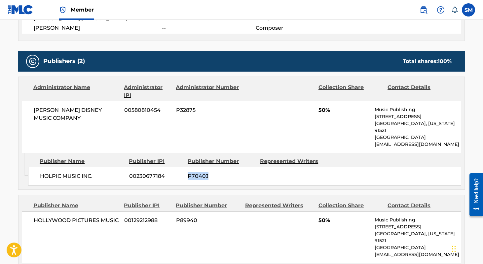
drag, startPoint x: 210, startPoint y: 169, endPoint x: 187, endPoint y: 168, distance: 23.5
click at [187, 168] on div "HOLPIC MUSIC INC. 00230677184 P7040J" at bounding box center [244, 176] width 433 height 19
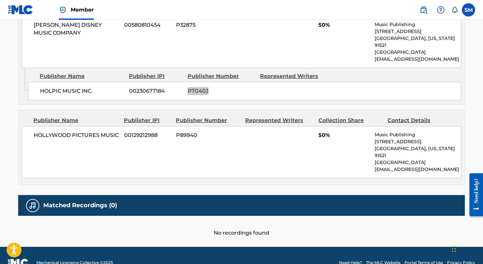
scroll to position [347, 0]
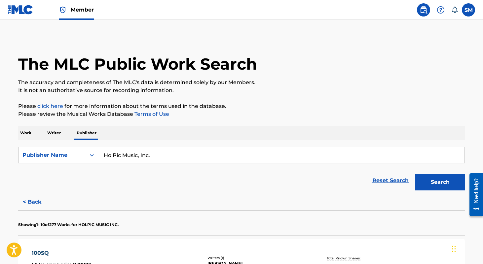
drag, startPoint x: 167, startPoint y: 153, endPoint x: 118, endPoint y: 134, distance: 51.8
paste input "Seven Peaks Music"
type input "Seven Peaks Music"
click at [440, 182] on button "Search" at bounding box center [440, 182] width 50 height 17
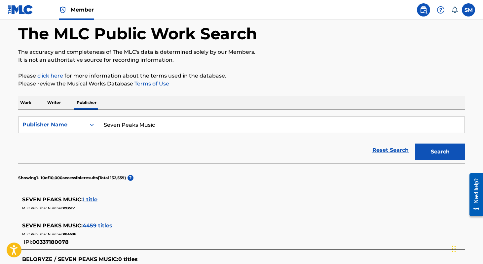
scroll to position [90, 0]
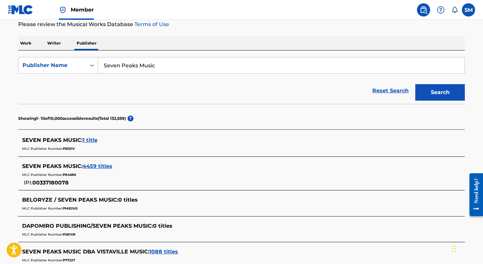
click at [100, 168] on span "4459 titles" at bounding box center [98, 166] width 30 height 6
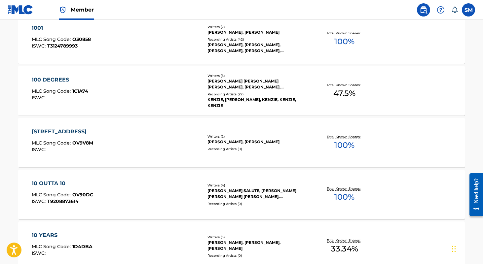
scroll to position [279, 0]
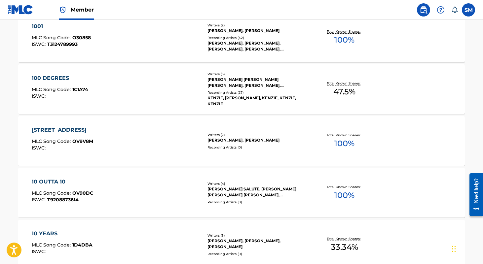
click at [62, 132] on div "[STREET_ADDRESS]" at bounding box center [62, 130] width 61 height 8
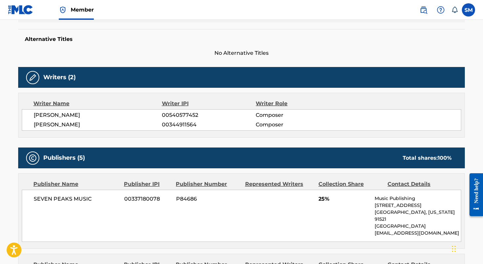
scroll to position [193, 0]
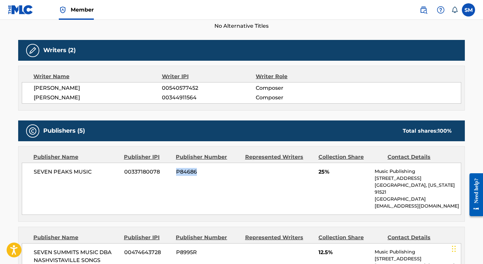
drag, startPoint x: 206, startPoint y: 172, endPoint x: 176, endPoint y: 171, distance: 29.1
click at [176, 171] on span "P84686" at bounding box center [208, 172] width 64 height 8
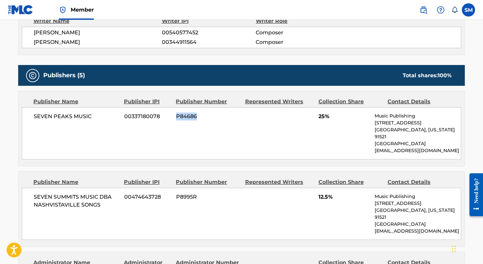
scroll to position [269, 0]
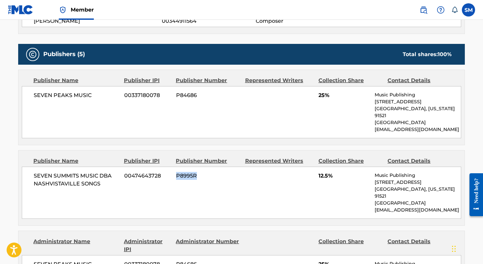
drag, startPoint x: 197, startPoint y: 167, endPoint x: 177, endPoint y: 168, distance: 19.9
click at [176, 172] on span "P8995R" at bounding box center [208, 176] width 64 height 8
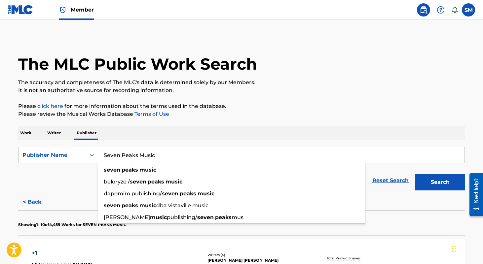
drag, startPoint x: 172, startPoint y: 150, endPoint x: 180, endPoint y: 153, distance: 8.0
click at [180, 153] on input "Seven Peaks Music" at bounding box center [281, 155] width 366 height 16
paste input "Wonderland Music Company, Inc."
type input "Wonderland Music Company, Inc."
click at [440, 182] on button "Search" at bounding box center [440, 182] width 50 height 17
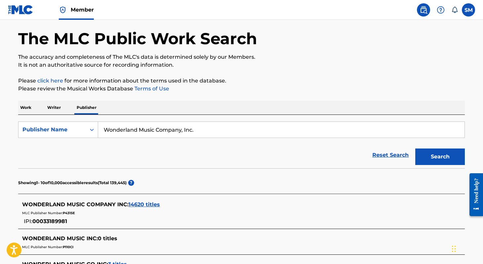
scroll to position [83, 0]
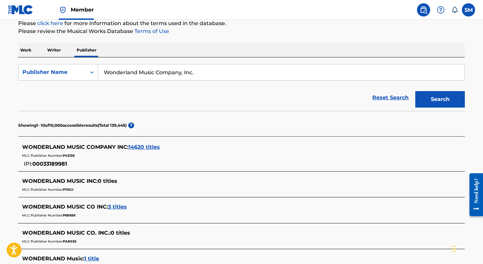
click at [146, 146] on span "14620 titles" at bounding box center [144, 147] width 31 height 6
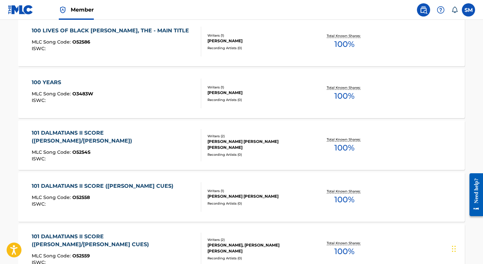
scroll to position [462, 0]
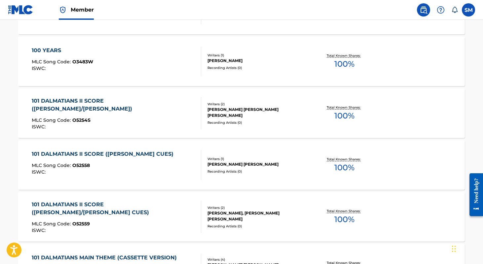
click at [97, 101] on div "101 DALMATIANS II SCORE ([PERSON_NAME]/[PERSON_NAME])" at bounding box center [114, 105] width 164 height 16
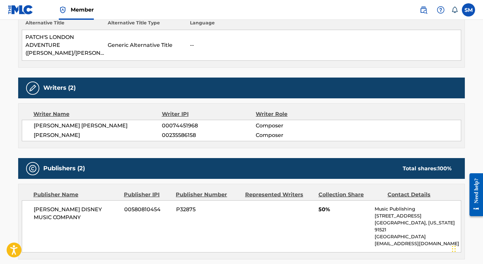
scroll to position [286, 0]
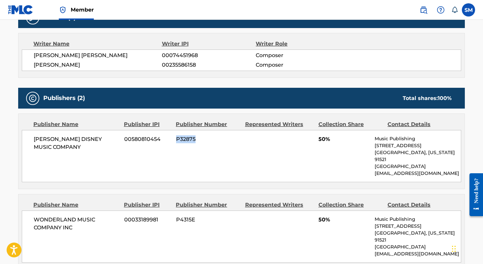
drag, startPoint x: 197, startPoint y: 137, endPoint x: 175, endPoint y: 135, distance: 22.2
click at [175, 135] on div "[PERSON_NAME] DISNEY MUSIC COMPANY 00580810454 P32875 50% Music Publishing [STR…" at bounding box center [241, 156] width 439 height 52
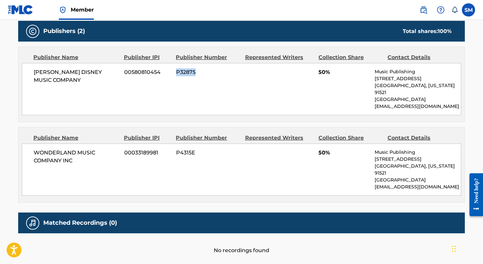
scroll to position [353, 0]
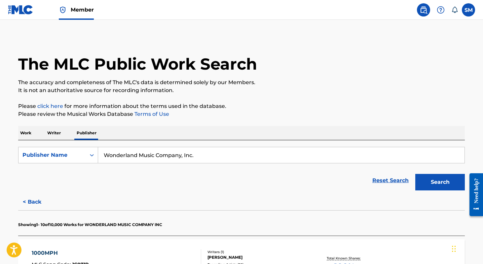
drag, startPoint x: 198, startPoint y: 158, endPoint x: 131, endPoint y: 111, distance: 81.4
paste input "Pixar Music"
type input "Pixar Music"
click at [440, 182] on button "Search" at bounding box center [440, 182] width 50 height 17
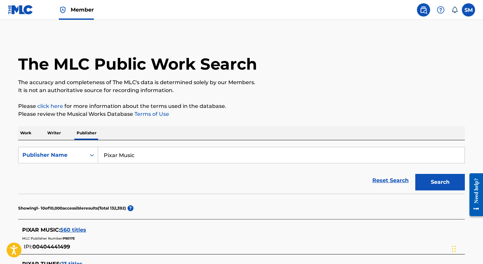
scroll to position [91, 0]
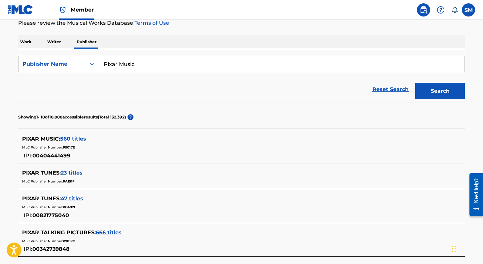
click at [76, 140] on span "560 titles" at bounding box center [73, 139] width 26 height 6
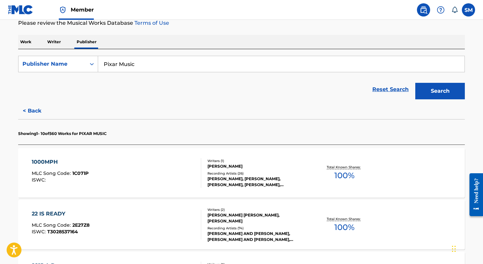
scroll to position [154, 0]
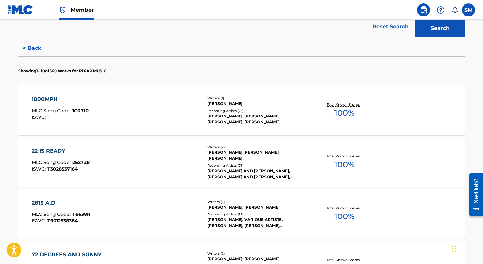
click at [60, 149] on div "22 IS READY" at bounding box center [61, 151] width 58 height 8
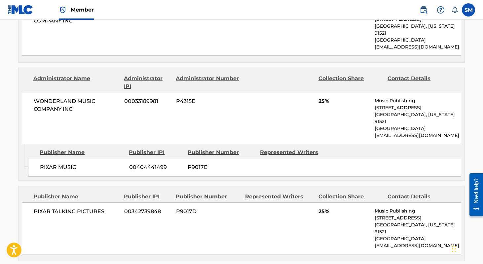
scroll to position [440, 0]
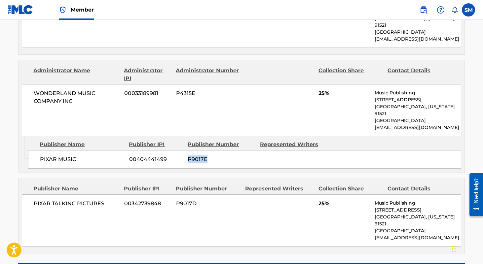
drag, startPoint x: 209, startPoint y: 136, endPoint x: 187, endPoint y: 137, distance: 21.5
click at [187, 150] on div "PIXAR MUSIC 00404441499 P9017E" at bounding box center [244, 159] width 433 height 19
drag, startPoint x: 199, startPoint y: 180, endPoint x: 176, endPoint y: 180, distance: 22.8
click at [176, 200] on span "P9017D" at bounding box center [208, 204] width 64 height 8
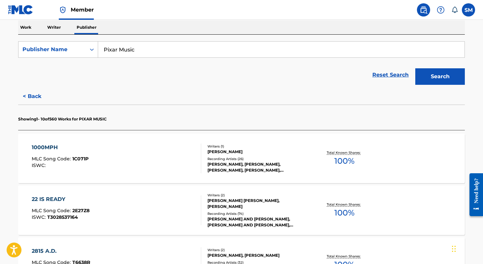
scroll to position [105, 0]
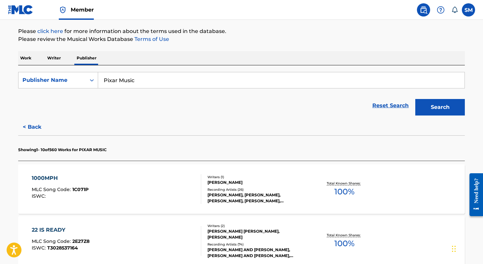
scroll to position [127, 0]
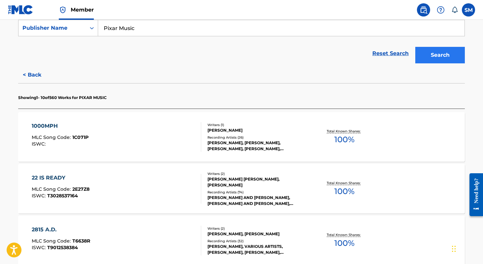
click at [444, 61] on button "Search" at bounding box center [440, 55] width 50 height 17
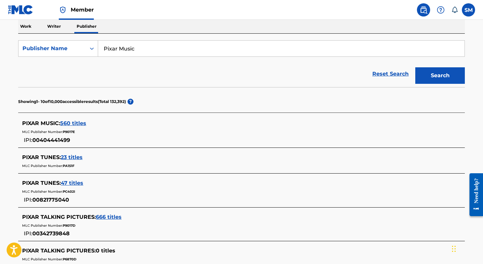
scroll to position [124, 0]
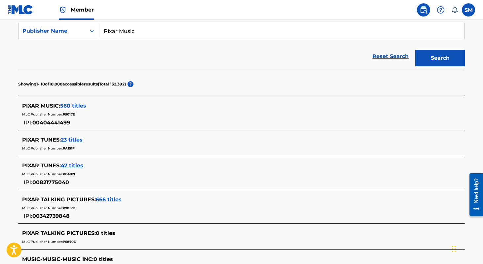
click at [75, 140] on span "23 titles" at bounding box center [72, 140] width 22 height 6
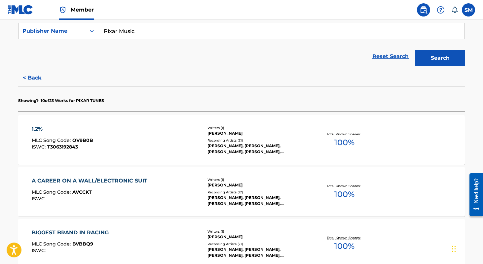
click at [126, 149] on div "1.2% MLC Song Code : OV9B0B ISWC : T3063192843" at bounding box center [117, 140] width 170 height 30
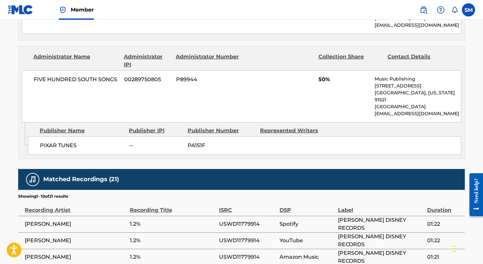
scroll to position [394, 0]
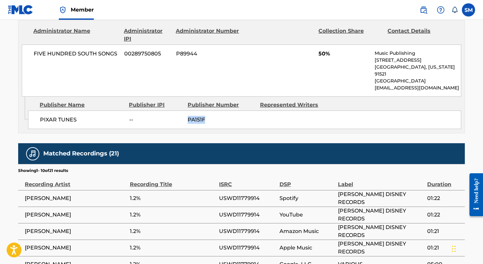
drag, startPoint x: 211, startPoint y: 107, endPoint x: 185, endPoint y: 104, distance: 26.6
click at [185, 111] on div "PIXAR TUNES -- PA151F" at bounding box center [244, 120] width 433 height 19
click at [196, 111] on div "PIXAR TUNES -- PA151F" at bounding box center [244, 120] width 433 height 19
drag, startPoint x: 188, startPoint y: 105, endPoint x: 205, endPoint y: 105, distance: 16.2
click at [205, 116] on span "PA151F" at bounding box center [221, 120] width 67 height 8
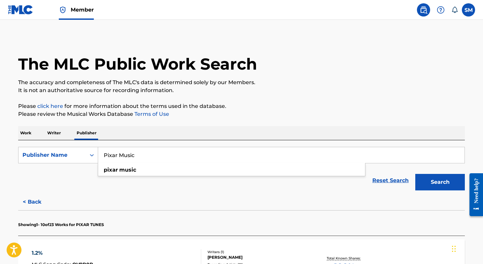
drag, startPoint x: 151, startPoint y: 151, endPoint x: 93, endPoint y: 133, distance: 60.8
click at [93, 133] on p "Publisher" at bounding box center [87, 133] width 24 height 14
drag, startPoint x: 129, startPoint y: 150, endPoint x: 134, endPoint y: 153, distance: 6.2
click at [134, 153] on input "Pixar Music" at bounding box center [281, 155] width 366 height 16
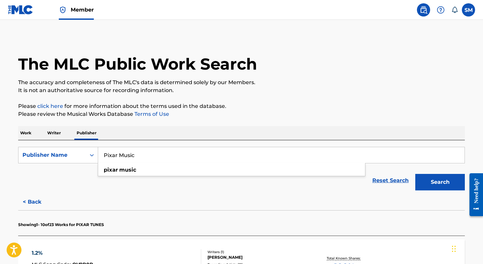
click at [134, 153] on input "Pixar Music" at bounding box center [281, 155] width 366 height 16
drag, startPoint x: 134, startPoint y: 153, endPoint x: 100, endPoint y: 152, distance: 34.4
click at [100, 152] on input "Pixar Music" at bounding box center [281, 155] width 366 height 16
paste input "Marvel Comics"
type input "Marvel Comics Music"
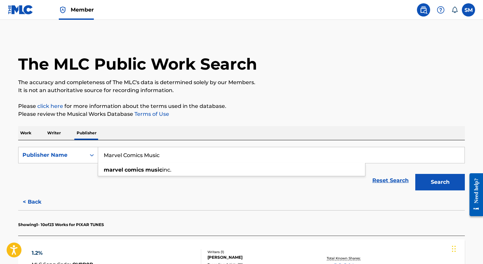
click at [440, 182] on button "Search" at bounding box center [440, 182] width 50 height 17
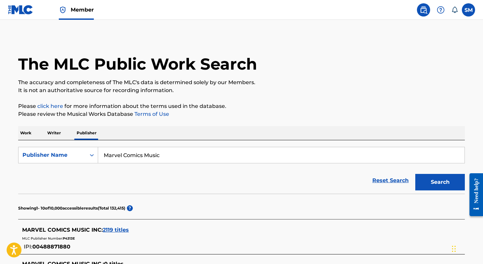
click at [107, 231] on span "2119 titles" at bounding box center [116, 230] width 26 height 6
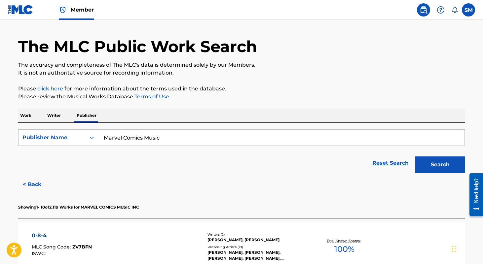
scroll to position [96, 0]
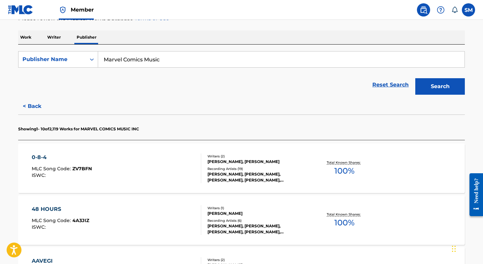
click at [61, 166] on div "0-8-4 MLC Song Code : ZV7BFN ISWC :" at bounding box center [62, 169] width 60 height 30
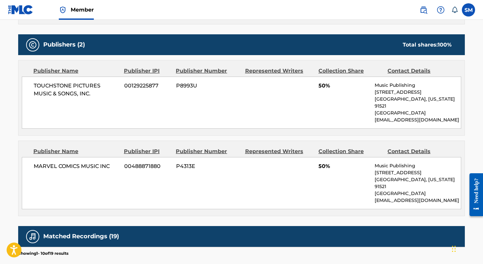
scroll to position [285, 0]
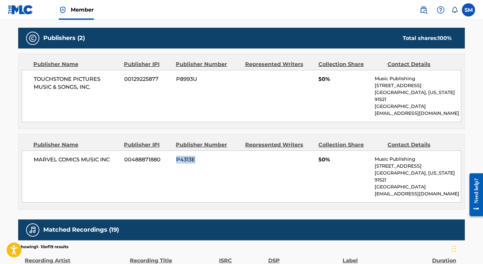
drag, startPoint x: 196, startPoint y: 153, endPoint x: 177, endPoint y: 152, distance: 18.9
click at [177, 156] on span "P4313E" at bounding box center [208, 160] width 64 height 8
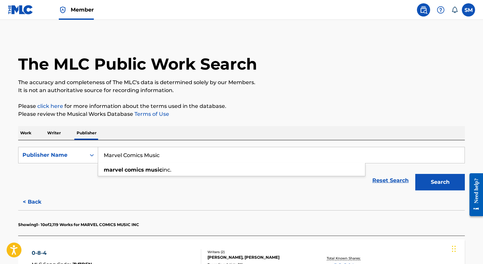
drag, startPoint x: 196, startPoint y: 157, endPoint x: 147, endPoint y: 122, distance: 59.9
paste input "haracter"
type input "Marvel Characters Music"
click at [440, 182] on button "Search" at bounding box center [440, 182] width 50 height 17
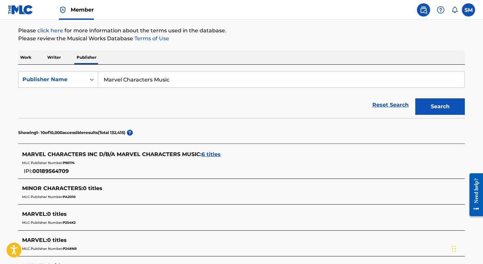
scroll to position [82, 0]
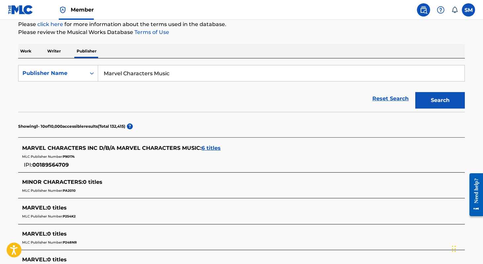
click at [206, 149] on span "6 titles" at bounding box center [211, 148] width 19 height 6
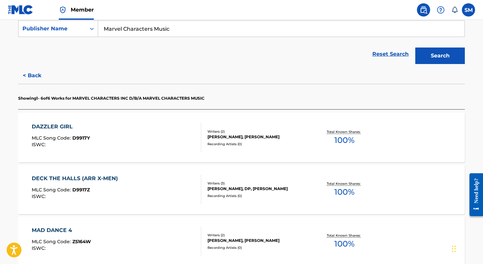
scroll to position [127, 0]
click at [177, 147] on div "DAZZLER GIRL MLC Song Code : D9917Y ISWC :" at bounding box center [117, 138] width 170 height 30
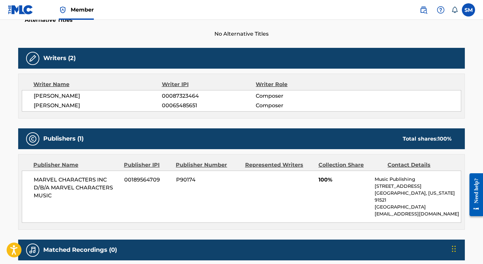
scroll to position [191, 0]
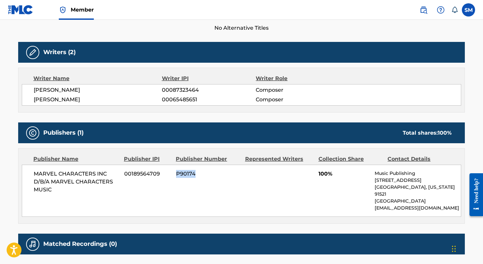
drag, startPoint x: 196, startPoint y: 174, endPoint x: 175, endPoint y: 174, distance: 21.1
click at [175, 174] on div "MARVEL CHARACTERS INC D/B/A MARVEL CHARACTERS MUSIC 00189564709 P90174 100% Mus…" at bounding box center [241, 191] width 439 height 52
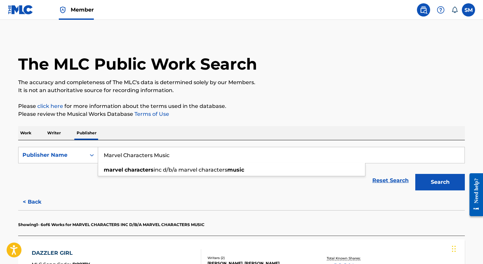
drag, startPoint x: 169, startPoint y: 152, endPoint x: 179, endPoint y: 156, distance: 11.1
click at [179, 156] on input "Marvel Characters Music" at bounding box center [281, 155] width 366 height 16
paste input "Hero Tunes"
type input "Marvel Hero Tunes"
click at [440, 182] on button "Search" at bounding box center [440, 182] width 50 height 17
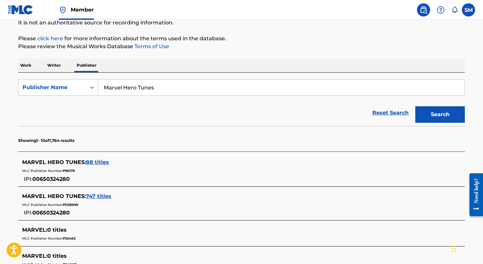
scroll to position [71, 0]
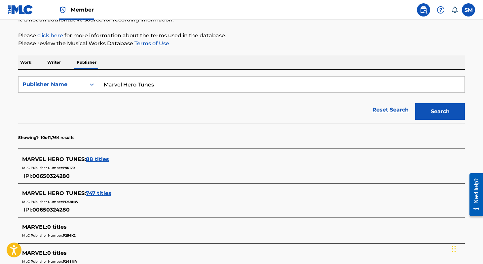
click at [98, 160] on span "88 titles" at bounding box center [97, 159] width 23 height 6
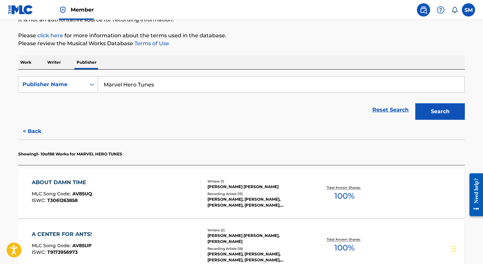
click at [115, 190] on div "ABOUT DAMN TIME MLC Song Code : AV85UQ ISWC : T3061263858" at bounding box center [117, 194] width 170 height 30
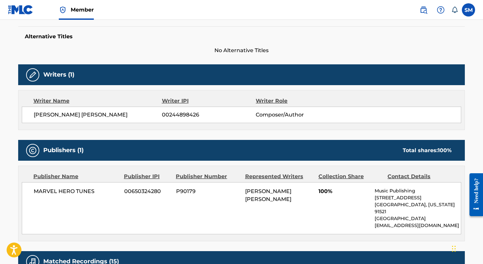
scroll to position [170, 0]
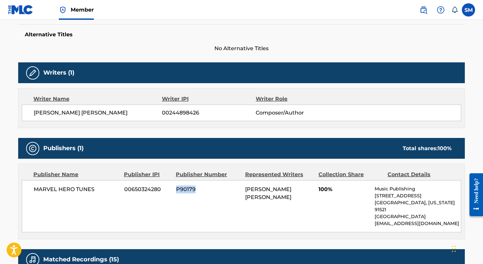
drag, startPoint x: 194, startPoint y: 191, endPoint x: 174, endPoint y: 192, distance: 19.2
click at [174, 192] on div "MARVEL HERO TUNES 00650324280 P90179 [PERSON_NAME] [PERSON_NAME] 100% Music Pub…" at bounding box center [241, 206] width 439 height 52
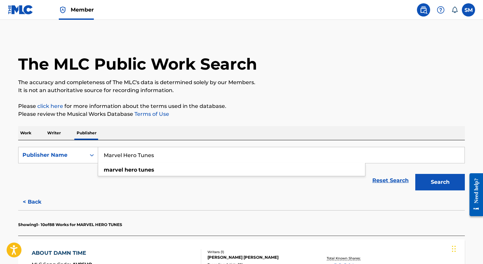
drag, startPoint x: 153, startPoint y: 158, endPoint x: 87, endPoint y: 112, distance: 80.4
paste input "Superhero Music"
type input "Marvel Superhero Music"
click at [440, 182] on button "Search" at bounding box center [440, 182] width 50 height 17
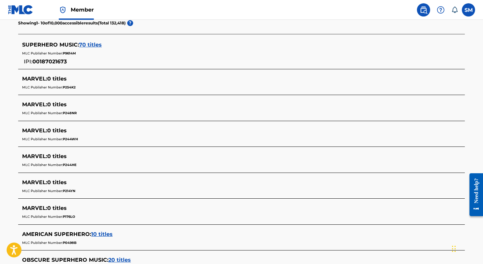
scroll to position [159, 0]
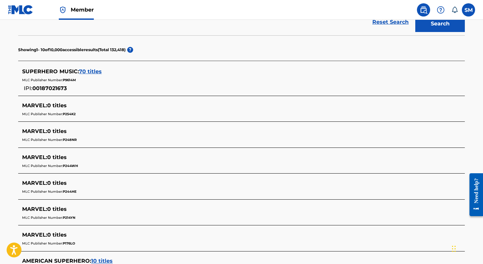
click at [92, 70] on span "70 titles" at bounding box center [90, 71] width 23 height 6
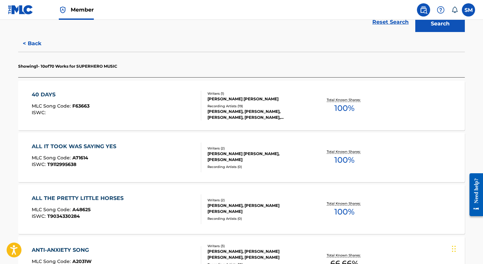
click at [123, 114] on div "40 DAYS MLC Song Code : F63663 ISWC :" at bounding box center [117, 106] width 170 height 30
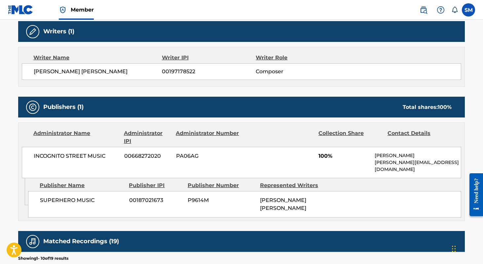
scroll to position [250, 0]
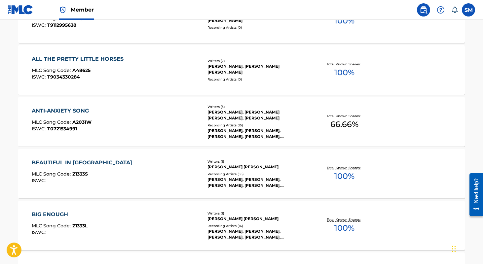
scroll to position [302, 0]
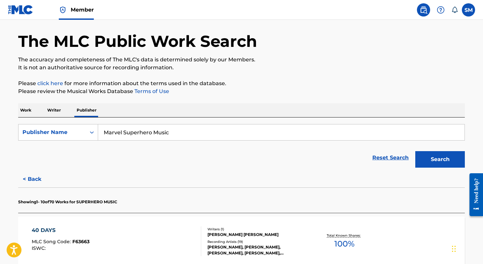
scroll to position [27, 0]
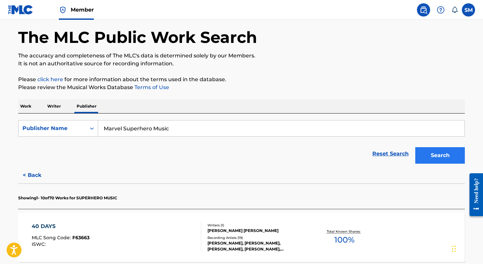
click at [438, 151] on button "Search" at bounding box center [440, 155] width 50 height 17
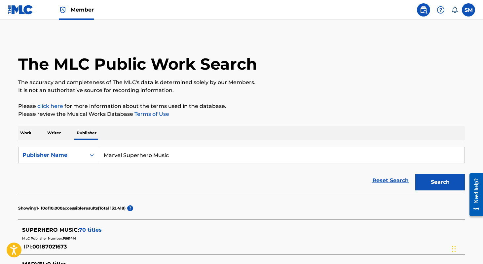
scroll to position [0, 0]
drag, startPoint x: 194, startPoint y: 152, endPoint x: 135, endPoint y: 132, distance: 61.5
paste input "Fuzzy Muppet Songs"
type input "Fuzzy Muppet Songs"
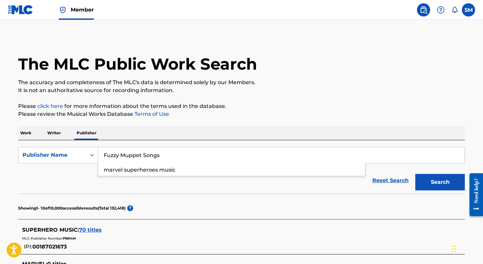
click at [440, 182] on button "Search" at bounding box center [440, 182] width 50 height 17
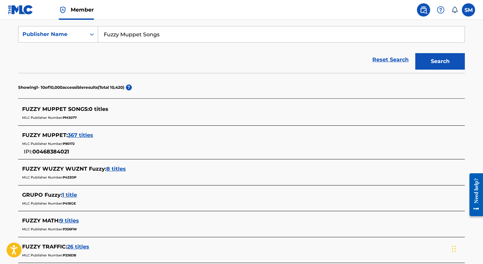
scroll to position [124, 0]
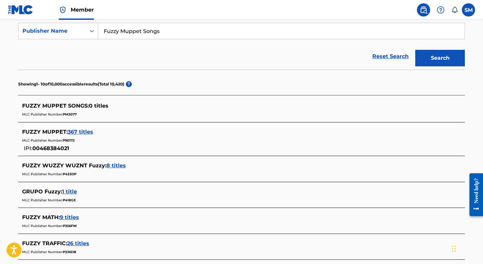
click at [75, 131] on span "367 titles" at bounding box center [80, 132] width 25 height 6
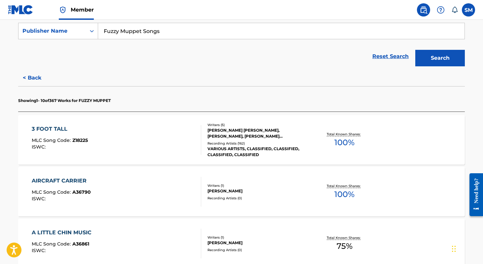
click at [150, 142] on div "3 FOOT TALL MLC Song Code : Z18225 ISWC :" at bounding box center [117, 140] width 170 height 30
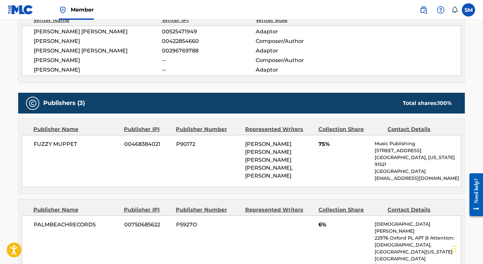
scroll to position [331, 0]
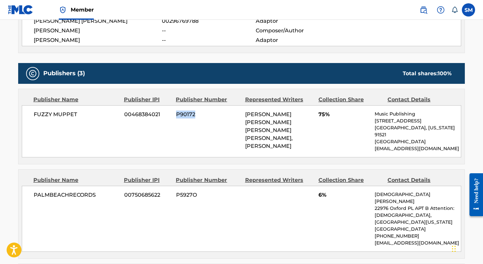
drag, startPoint x: 197, startPoint y: 115, endPoint x: 177, endPoint y: 114, distance: 19.8
click at [177, 114] on span "P90172" at bounding box center [208, 115] width 64 height 8
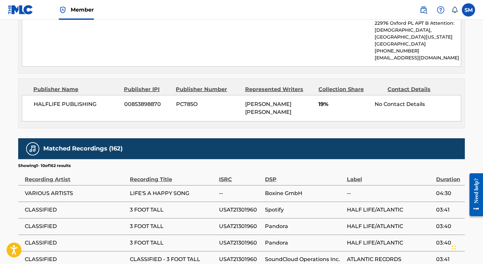
scroll to position [535, 0]
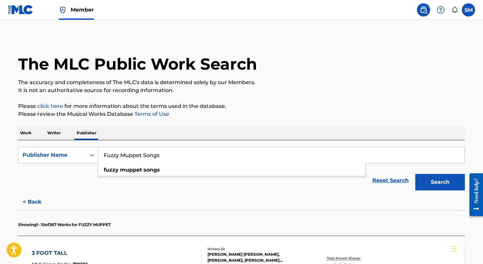
drag, startPoint x: 174, startPoint y: 157, endPoint x: 108, endPoint y: 123, distance: 74.0
paste input "Mad Muppet [PERSON_NAME]"
type input "Mad Muppet Melodies"
click at [440, 182] on button "Search" at bounding box center [440, 182] width 50 height 17
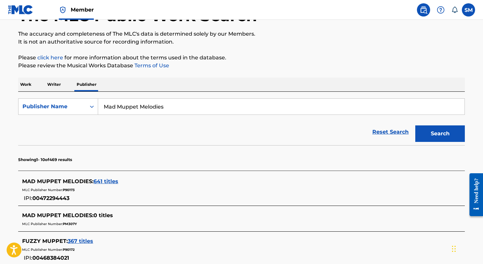
scroll to position [113, 0]
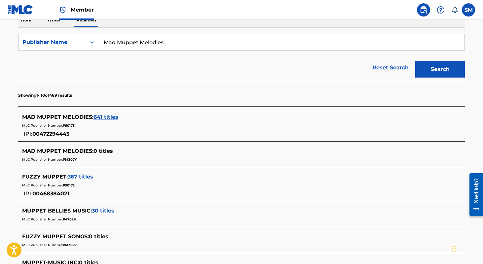
click at [104, 118] on span "641 titles" at bounding box center [106, 117] width 25 height 6
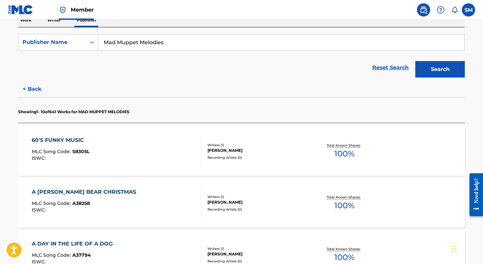
click at [66, 139] on div "60'S FUNKY MUSIC" at bounding box center [61, 140] width 58 height 8
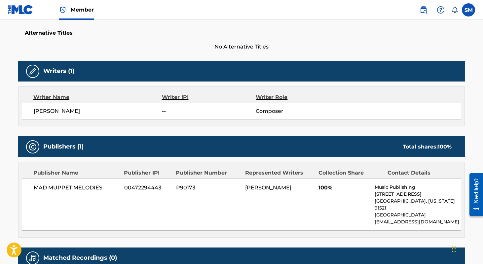
scroll to position [188, 0]
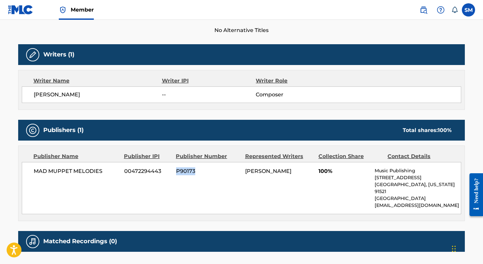
drag, startPoint x: 197, startPoint y: 172, endPoint x: 176, endPoint y: 172, distance: 20.5
click at [176, 172] on span "P90173" at bounding box center [208, 172] width 64 height 8
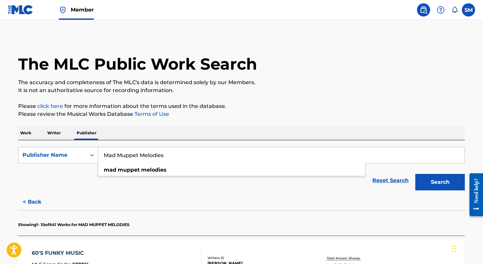
drag, startPoint x: 188, startPoint y: 157, endPoint x: 121, endPoint y: 119, distance: 77.1
paste input "Bantha Music"
type input "Bantha Music"
click at [440, 182] on button "Search" at bounding box center [440, 182] width 50 height 17
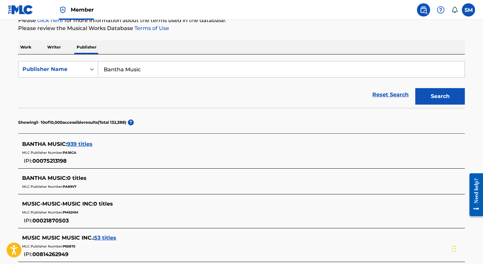
scroll to position [89, 0]
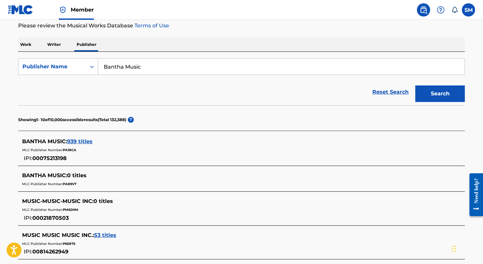
click at [78, 142] on span "939 titles" at bounding box center [79, 141] width 25 height 6
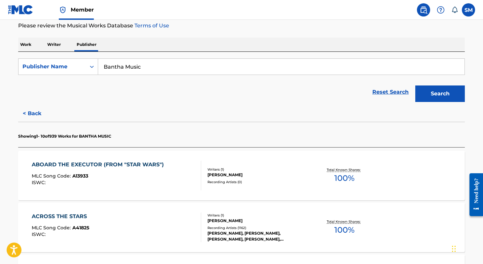
click at [118, 166] on div "ABOARD THE EXECUTOR (FROM "STAR WARS")" at bounding box center [99, 165] width 135 height 8
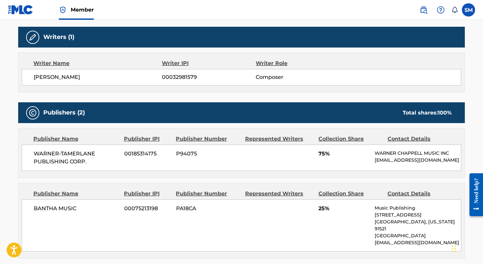
scroll to position [234, 0]
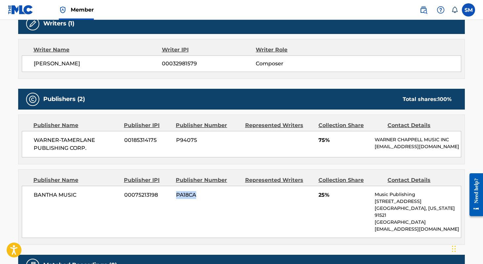
drag, startPoint x: 201, startPoint y: 197, endPoint x: 176, endPoint y: 197, distance: 24.4
click at [176, 197] on span "PA18CA" at bounding box center [208, 195] width 64 height 8
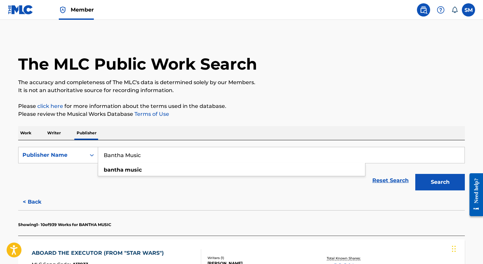
drag, startPoint x: 163, startPoint y: 152, endPoint x: 169, endPoint y: 155, distance: 6.1
click at [169, 155] on input "Bantha Music" at bounding box center [281, 155] width 366 height 16
paste input "Tusken"
type input "Tusken Music"
click at [440, 182] on button "Search" at bounding box center [440, 182] width 50 height 17
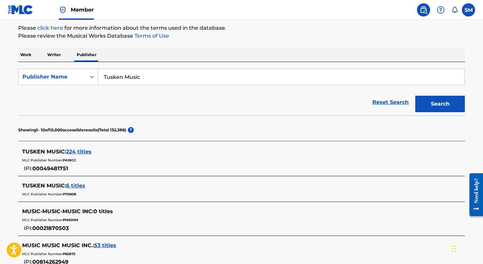
scroll to position [85, 0]
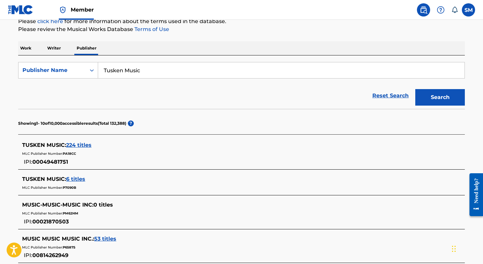
click at [86, 146] on span "224 titles" at bounding box center [78, 145] width 25 height 6
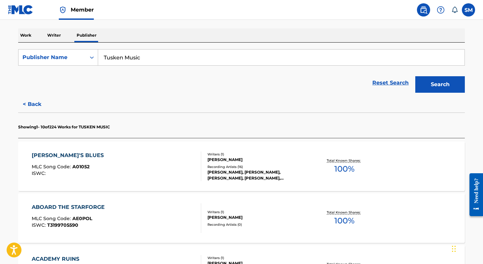
scroll to position [157, 0]
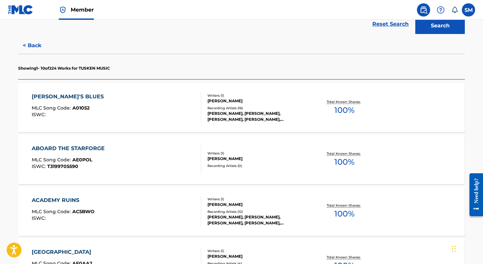
click at [69, 149] on div "ABOARD THE STARFORGE" at bounding box center [70, 149] width 76 height 8
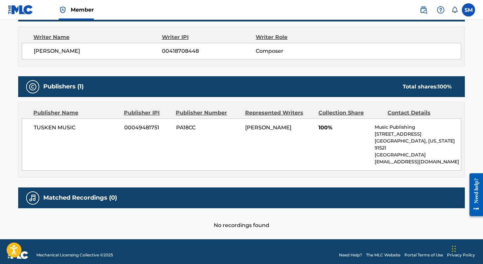
scroll to position [232, 0]
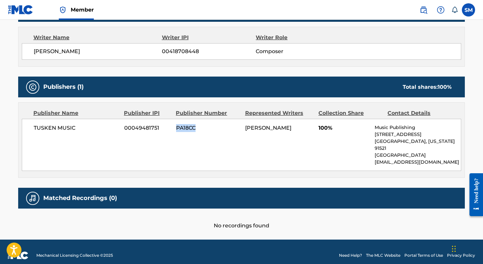
drag, startPoint x: 195, startPoint y: 128, endPoint x: 178, endPoint y: 128, distance: 16.9
click at [178, 128] on span "PA18CC" at bounding box center [208, 128] width 64 height 8
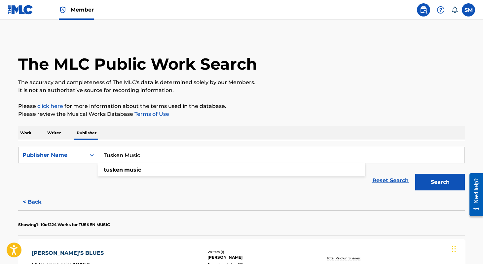
drag, startPoint x: 152, startPoint y: 155, endPoint x: 100, endPoint y: 128, distance: 58.8
paste input "Utapau"
type input "Utapau Music"
click at [440, 182] on button "Search" at bounding box center [440, 182] width 50 height 17
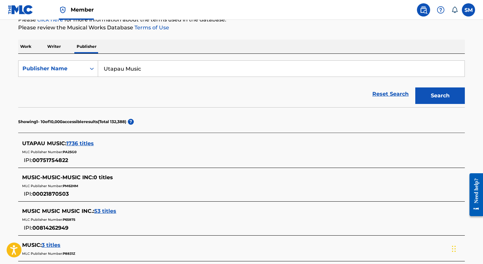
scroll to position [104, 0]
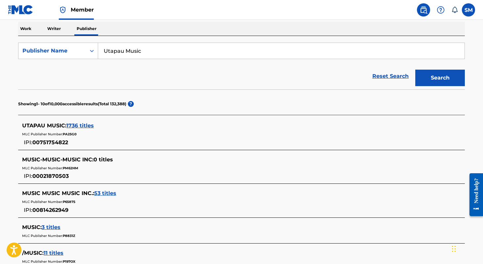
click at [88, 125] on span "1736 titles" at bounding box center [79, 126] width 27 height 6
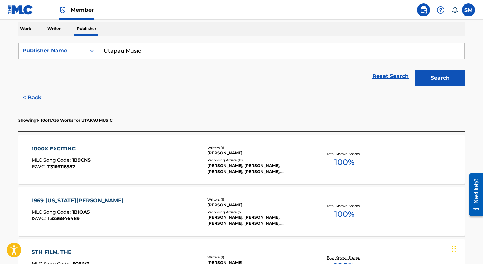
click at [63, 151] on div "1000X EXCITING" at bounding box center [61, 149] width 59 height 8
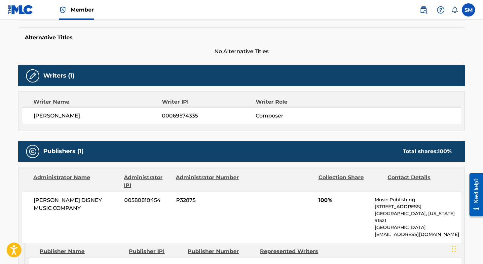
scroll to position [186, 0]
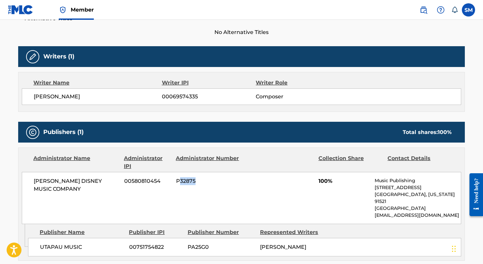
drag, startPoint x: 197, startPoint y: 182, endPoint x: 179, endPoint y: 180, distance: 17.6
click at [179, 180] on span "P32875" at bounding box center [208, 181] width 64 height 8
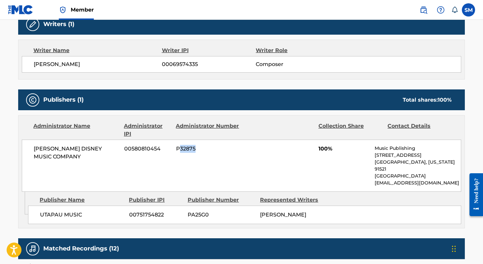
scroll to position [227, 0]
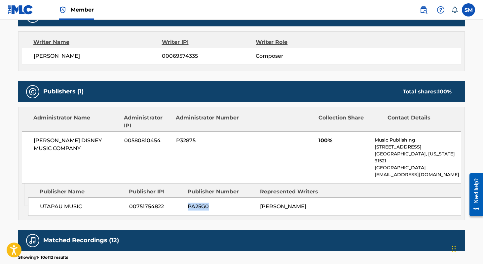
drag, startPoint x: 216, startPoint y: 197, endPoint x: 188, endPoint y: 199, distance: 28.1
click at [188, 203] on span "PA25G0" at bounding box center [221, 207] width 67 height 8
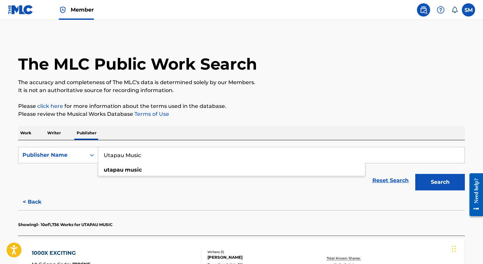
drag, startPoint x: 194, startPoint y: 157, endPoint x: 124, endPoint y: 118, distance: 80.3
paste input "TCF Music Publishing, Inc."
type input "TCF Music Publishing, Inc."
click at [440, 182] on button "Search" at bounding box center [440, 182] width 50 height 17
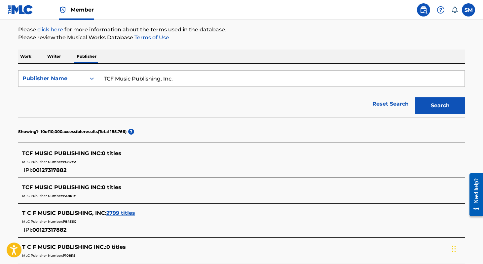
scroll to position [97, 0]
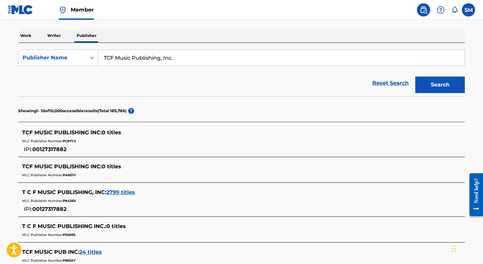
click at [125, 192] on span "2799 titles" at bounding box center [120, 192] width 29 height 6
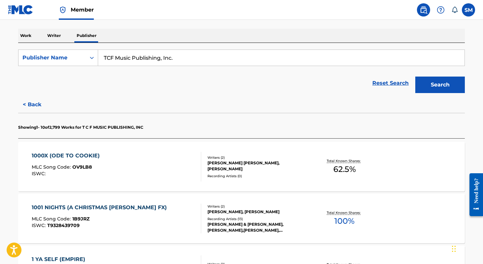
click at [67, 153] on div "1000X (ODE TO COOKIE)" at bounding box center [67, 156] width 71 height 8
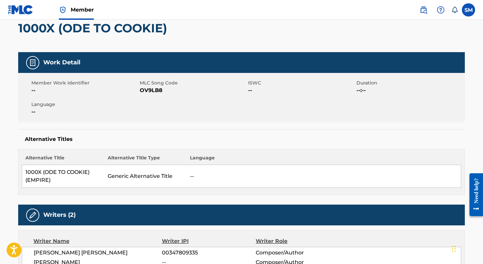
scroll to position [74, 0]
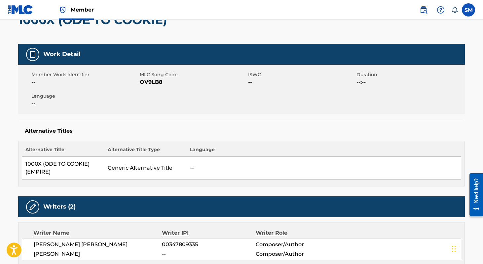
click at [80, 160] on td "1000X (ODE TO COOKIE) (EMPIRE)" at bounding box center [63, 168] width 82 height 23
click at [81, 163] on td "1000X (ODE TO COOKIE) (EMPIRE)" at bounding box center [63, 168] width 82 height 23
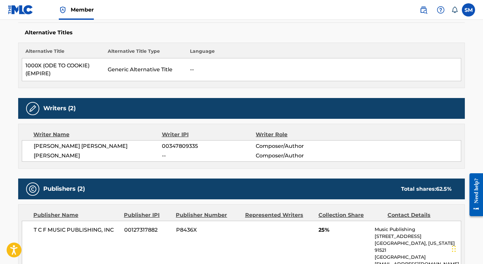
scroll to position [306, 0]
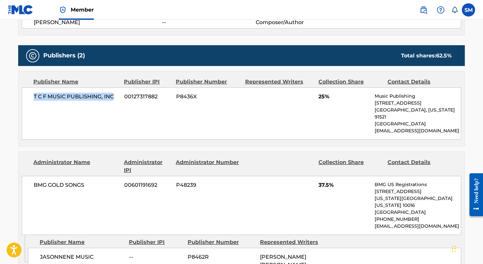
drag, startPoint x: 114, startPoint y: 95, endPoint x: 31, endPoint y: 95, distance: 82.6
click at [31, 95] on div "T C F MUSIC PUBLISHING, INC 00127317882 P8436X 25% Music Publishing [STREET_ADD…" at bounding box center [241, 114] width 439 height 52
drag, startPoint x: 197, startPoint y: 96, endPoint x: 176, endPoint y: 96, distance: 20.5
click at [176, 96] on span "P8436X" at bounding box center [208, 97] width 64 height 8
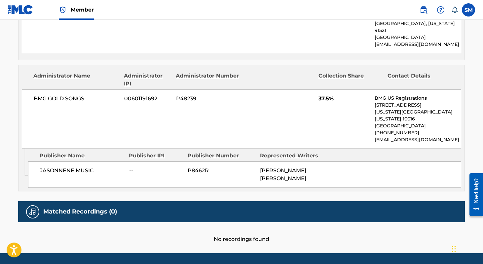
scroll to position [392, 0]
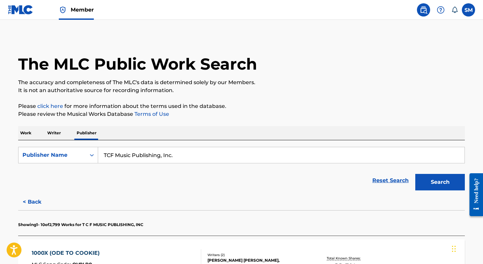
drag, startPoint x: 201, startPoint y: 158, endPoint x: 137, endPoint y: 125, distance: 72.0
paste input "wentieth Tunes Music"
type input "Twentieth Tunes Music, Inc."
click at [440, 182] on button "Search" at bounding box center [440, 182] width 50 height 17
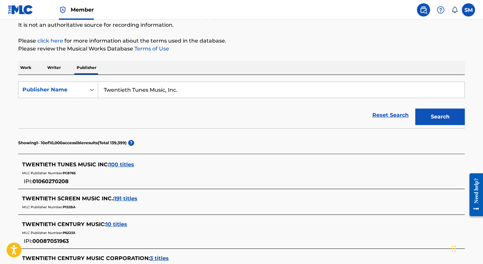
scroll to position [136, 0]
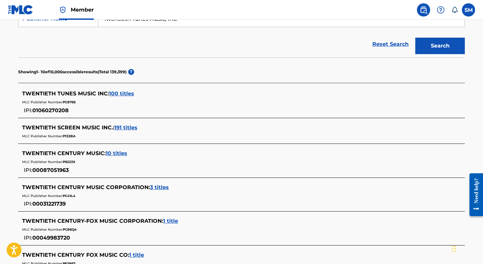
click at [119, 96] on span "100 titles" at bounding box center [121, 94] width 25 height 6
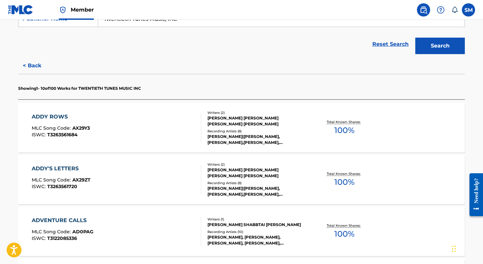
click at [63, 117] on div "ADDY ROWS" at bounding box center [61, 117] width 58 height 8
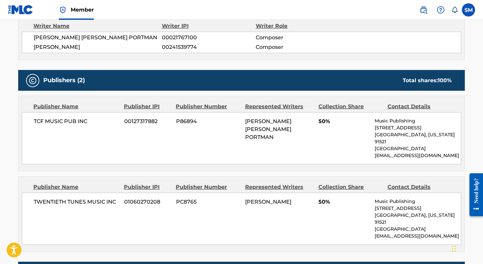
scroll to position [281, 0]
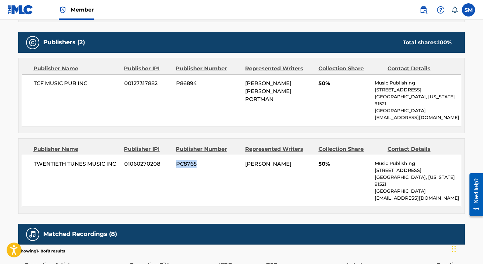
drag, startPoint x: 198, startPoint y: 158, endPoint x: 175, endPoint y: 158, distance: 23.1
click at [175, 158] on div "TWENTIETH TUNES MUSIC INC 01060270208 PC8765 [PERSON_NAME] 50% Music Publishing…" at bounding box center [241, 181] width 439 height 52
drag, startPoint x: 118, startPoint y: 156, endPoint x: 33, endPoint y: 156, distance: 85.2
click at [33, 156] on div "TWENTIETH TUNES MUSIC INC 01060270208 PC8765 [PERSON_NAME] 50% Music Publishing…" at bounding box center [241, 181] width 439 height 52
drag, startPoint x: 88, startPoint y: 83, endPoint x: 34, endPoint y: 84, distance: 53.9
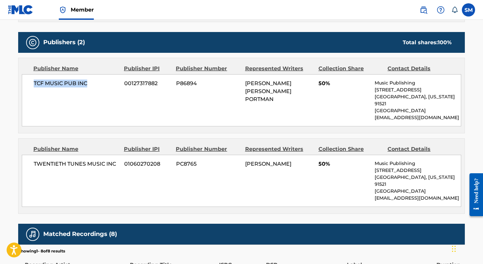
click at [34, 84] on span "TCF MUSIC PUB INC" at bounding box center [77, 84] width 86 height 8
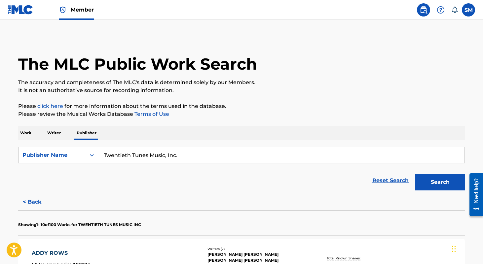
drag, startPoint x: 179, startPoint y: 156, endPoint x: 114, endPoint y: 133, distance: 69.6
paste input "Vistaville Music"
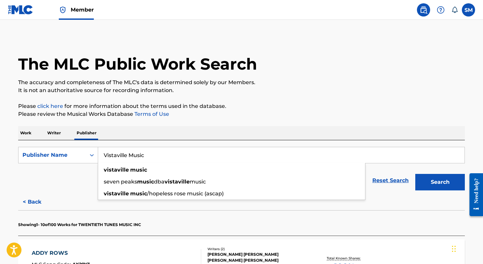
type input "Vistaville Music"
click at [440, 182] on button "Search" at bounding box center [440, 182] width 50 height 17
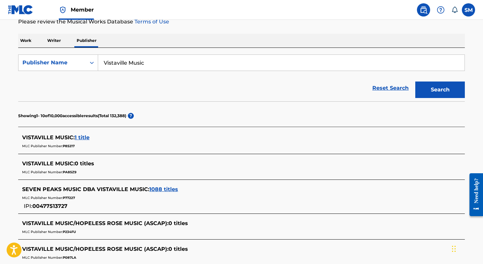
scroll to position [99, 0]
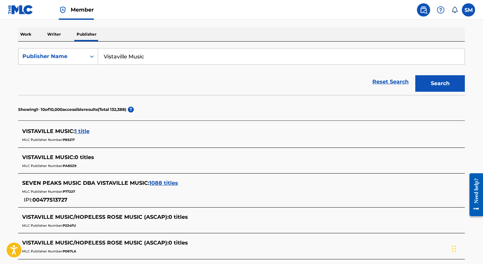
click at [159, 182] on span "1088 titles" at bounding box center [163, 183] width 29 height 6
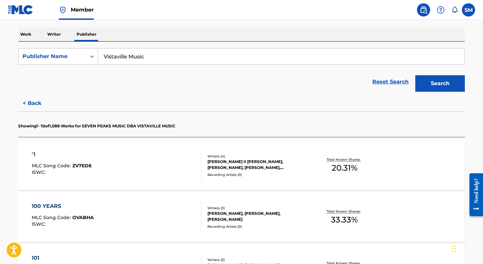
scroll to position [172, 0]
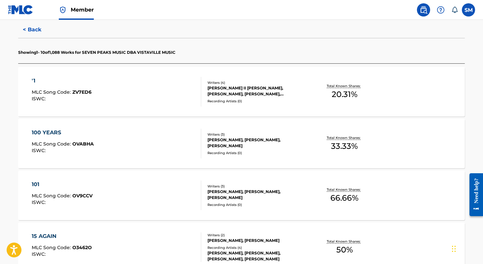
click at [49, 132] on div "100 YEARS" at bounding box center [63, 133] width 62 height 8
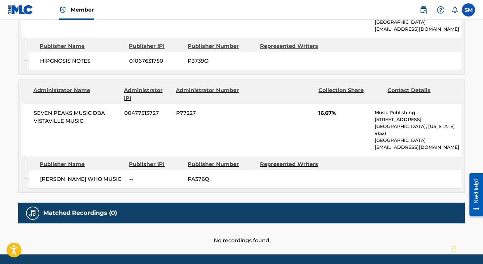
scroll to position [444, 0]
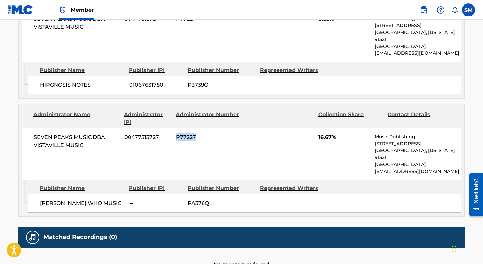
drag, startPoint x: 198, startPoint y: 124, endPoint x: 177, endPoint y: 124, distance: 20.8
click at [177, 133] on span "P77227" at bounding box center [208, 137] width 64 height 8
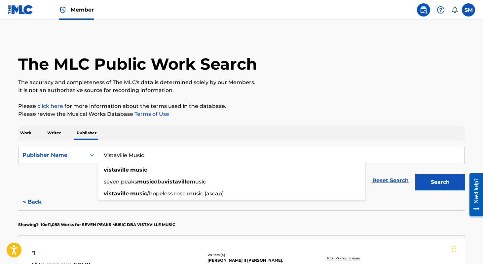
drag, startPoint x: 165, startPoint y: 159, endPoint x: 104, endPoint y: 113, distance: 76.6
paste input "Hobbit"
type input "Hobbitville Music"
click at [440, 182] on button "Search" at bounding box center [440, 182] width 50 height 17
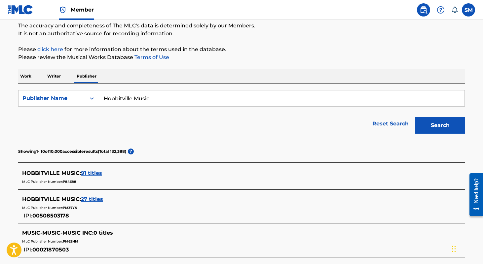
scroll to position [60, 0]
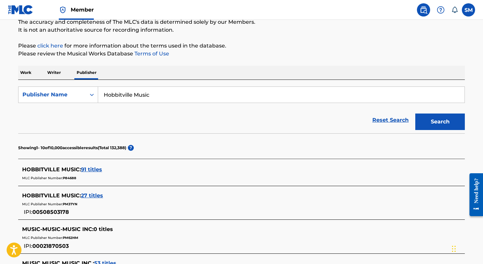
click at [91, 172] on span "91 titles" at bounding box center [91, 170] width 21 height 6
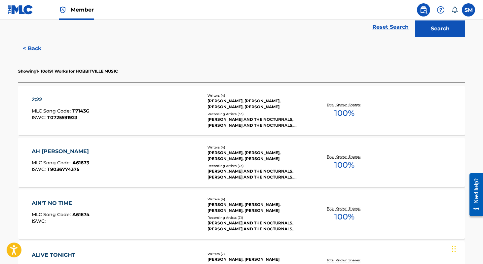
scroll to position [172, 0]
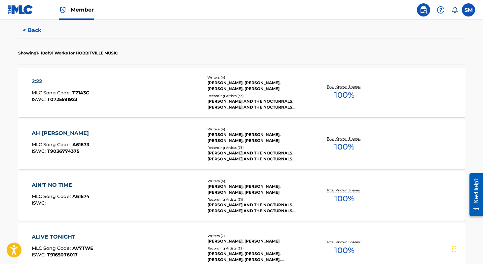
click at [59, 184] on div "AIN'T NO TIME" at bounding box center [61, 185] width 58 height 8
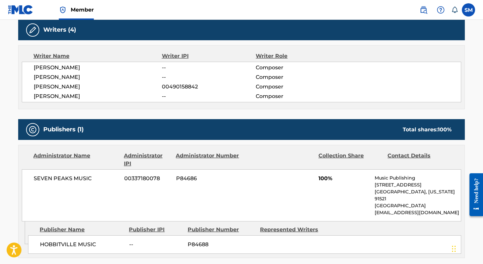
scroll to position [228, 0]
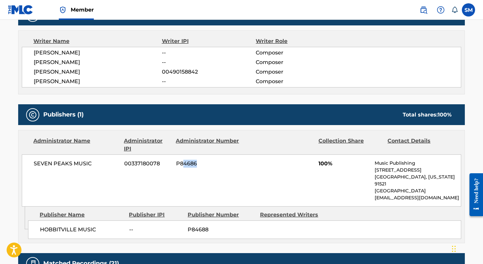
drag, startPoint x: 198, startPoint y: 163, endPoint x: 183, endPoint y: 161, distance: 15.3
click at [183, 161] on span "P84686" at bounding box center [208, 164] width 64 height 8
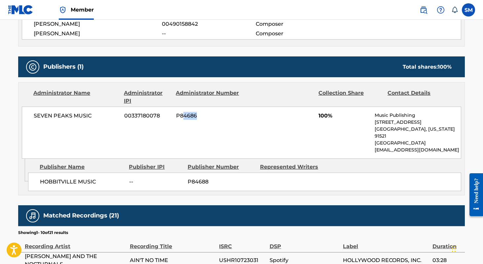
scroll to position [280, 0]
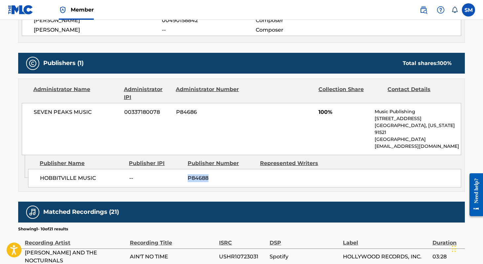
drag, startPoint x: 209, startPoint y: 170, endPoint x: 188, endPoint y: 169, distance: 20.9
click at [188, 174] on span "P84688" at bounding box center [221, 178] width 67 height 8
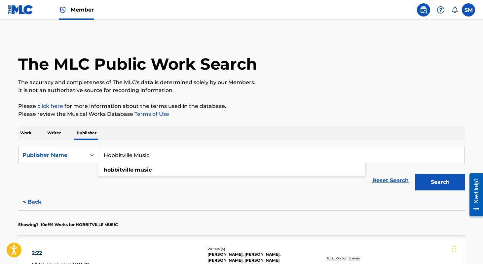
drag, startPoint x: 183, startPoint y: 153, endPoint x: 86, endPoint y: 114, distance: 104.7
paste input "[PERSON_NAME] Disney Music. Co."
type input "[PERSON_NAME] Disney Music. Co."
click at [440, 182] on button "Search" at bounding box center [440, 182] width 50 height 17
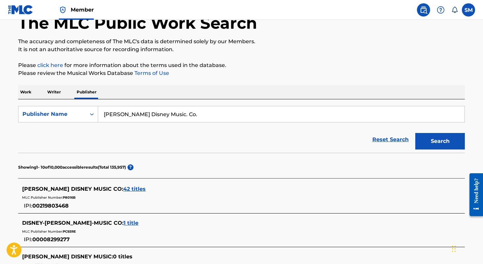
scroll to position [130, 0]
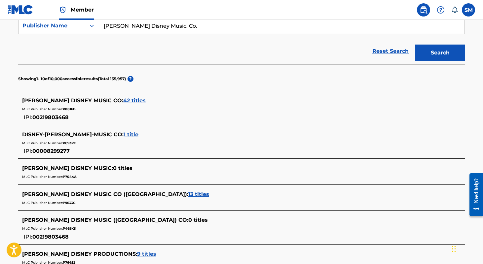
click at [123, 102] on span "42 titles" at bounding box center [134, 100] width 22 height 6
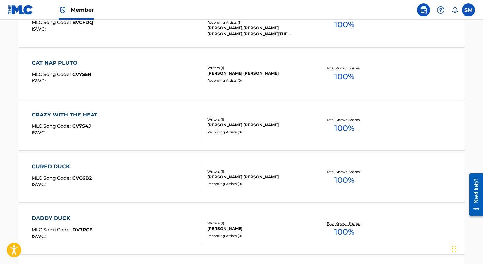
scroll to position [415, 0]
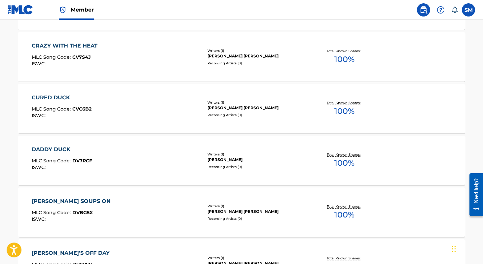
click at [61, 149] on div "DADDY DUCK" at bounding box center [62, 150] width 60 height 8
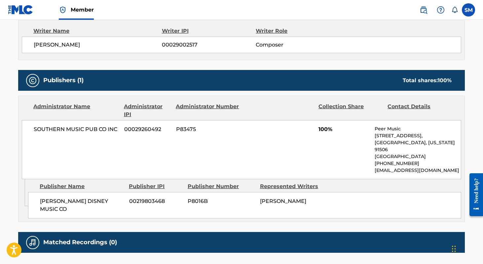
scroll to position [283, 0]
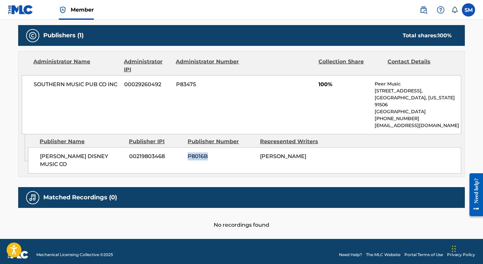
drag, startPoint x: 209, startPoint y: 157, endPoint x: 188, endPoint y: 156, distance: 20.5
click at [188, 156] on span "P8016B" at bounding box center [221, 157] width 67 height 8
drag, startPoint x: 107, startPoint y: 157, endPoint x: 39, endPoint y: 156, distance: 68.4
click at [39, 156] on div "[PERSON_NAME] DISNEY MUSIC CO 00219803468 P8016B [PERSON_NAME]" at bounding box center [244, 160] width 433 height 26
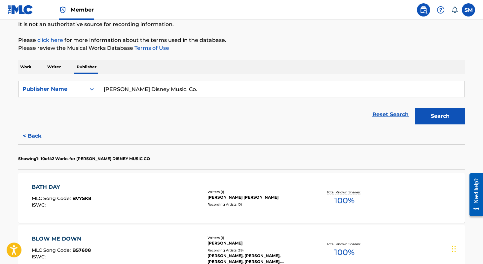
scroll to position [76, 0]
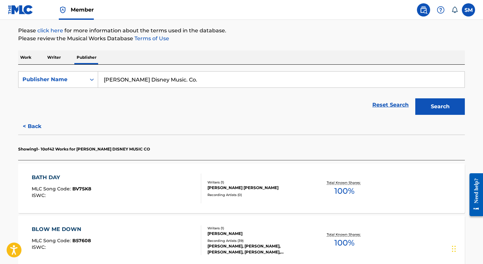
drag, startPoint x: 186, startPoint y: 83, endPoint x: 111, endPoint y: 44, distance: 85.4
paste input "onderland Music Company, Inc"
type input "Wonderland Music Company, Inc."
click at [440, 107] on button "Search" at bounding box center [440, 106] width 50 height 17
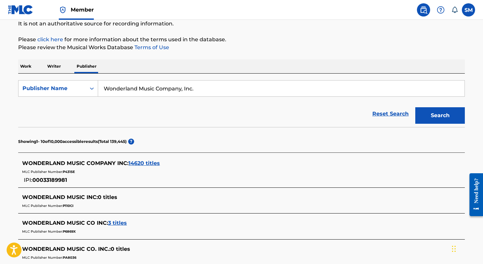
scroll to position [93, 0]
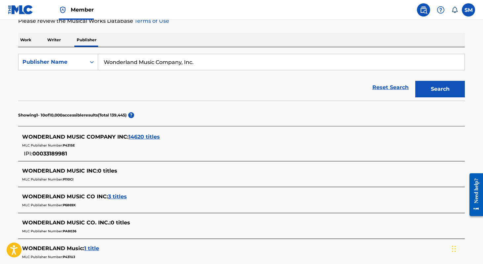
click at [142, 138] on span "14620 titles" at bounding box center [144, 137] width 31 height 6
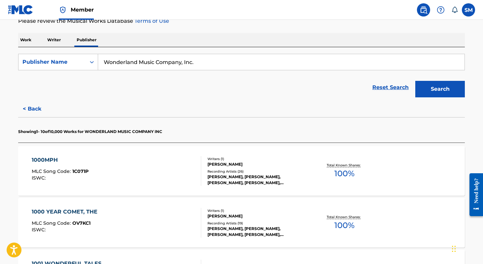
scroll to position [158, 0]
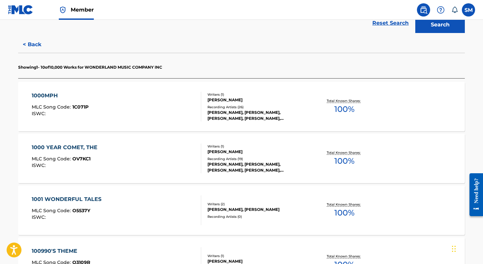
click at [45, 95] on div "1000MPH" at bounding box center [60, 96] width 57 height 8
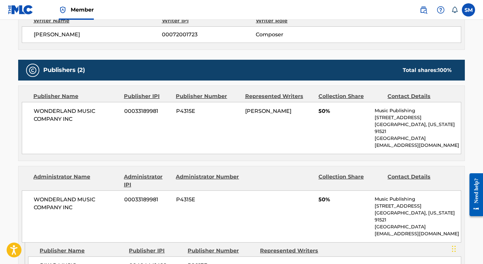
scroll to position [249, 0]
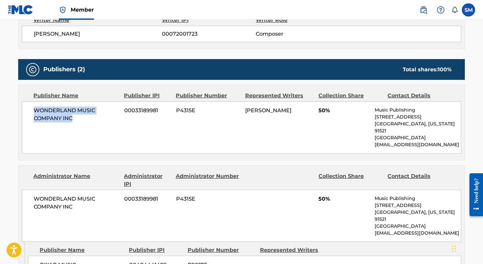
drag, startPoint x: 78, startPoint y: 117, endPoint x: 35, endPoint y: 112, distance: 42.9
click at [35, 112] on span "WONDERLAND MUSIC COMPANY INC" at bounding box center [77, 115] width 86 height 16
drag, startPoint x: 195, startPoint y: 112, endPoint x: 176, endPoint y: 109, distance: 19.0
click at [176, 109] on span "P4315E" at bounding box center [208, 111] width 64 height 8
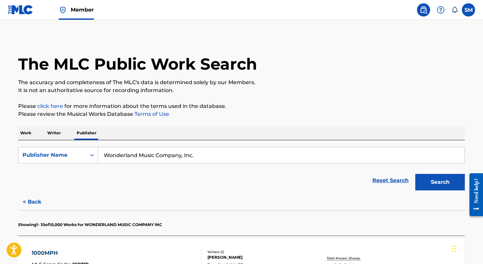
drag, startPoint x: 201, startPoint y: 158, endPoint x: 92, endPoint y: 114, distance: 117.7
paste input "Agarita Music"
type input "Agarita Music"
click at [440, 182] on button "Search" at bounding box center [440, 182] width 50 height 17
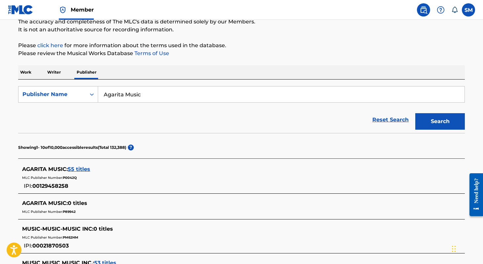
scroll to position [111, 0]
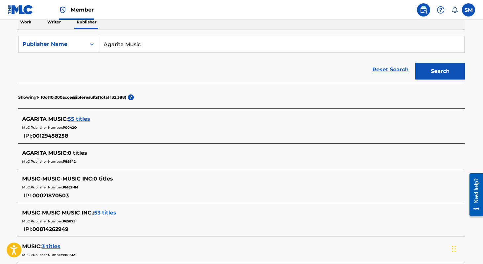
click at [81, 121] on span "55 titles" at bounding box center [79, 119] width 22 height 6
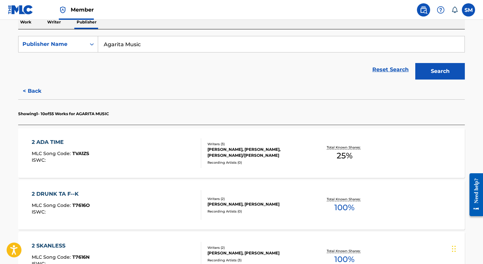
click at [53, 143] on div "2 ADA TIME" at bounding box center [60, 142] width 57 height 8
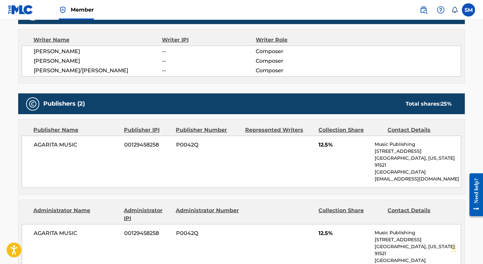
scroll to position [244, 0]
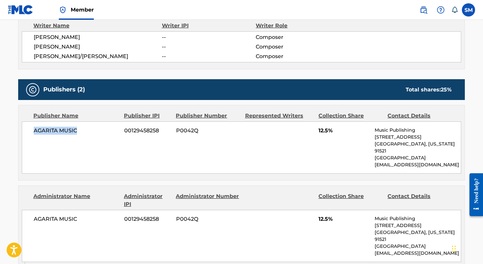
drag, startPoint x: 79, startPoint y: 129, endPoint x: 32, endPoint y: 130, distance: 46.6
click at [32, 130] on div "AGARITA MUSIC 00129458258 P0042Q 12.5% Music Publishing [STREET_ADDRESS][US_STA…" at bounding box center [241, 148] width 439 height 52
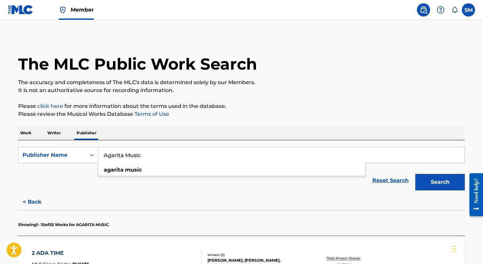
drag, startPoint x: 142, startPoint y: 155, endPoint x: 86, endPoint y: 136, distance: 59.2
paste input "Banth"
type input "Bantha Music"
click at [440, 182] on button "Search" at bounding box center [440, 182] width 50 height 17
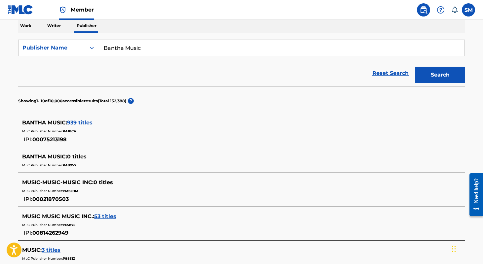
scroll to position [116, 0]
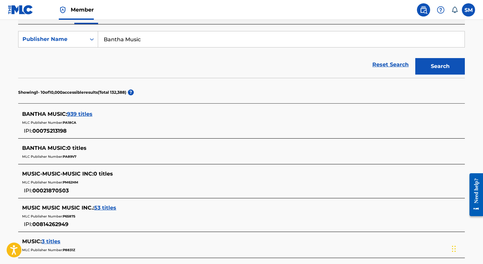
click at [79, 113] on span "939 titles" at bounding box center [79, 114] width 25 height 6
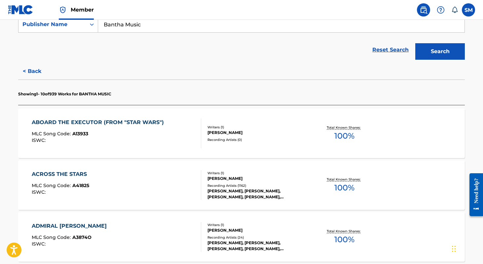
scroll to position [181, 0]
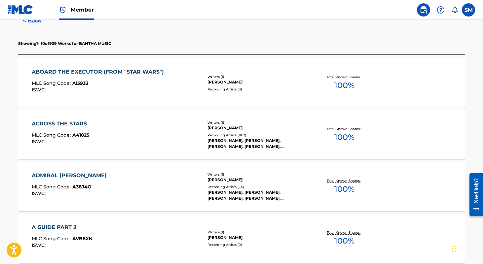
click at [100, 74] on div "ABOARD THE EXECUTOR (FROM "STAR WARS")" at bounding box center [99, 72] width 135 height 8
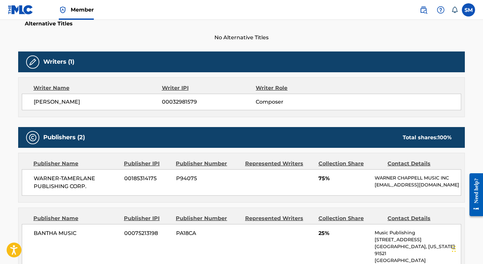
scroll to position [258, 0]
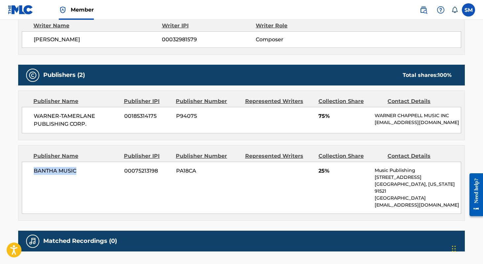
drag, startPoint x: 78, startPoint y: 170, endPoint x: 25, endPoint y: 169, distance: 52.5
click at [25, 169] on div "BANTHA MUSIC 00075213198 PA18CA 25% Music Publishing [STREET_ADDRESS][US_STATE]…" at bounding box center [241, 188] width 439 height 52
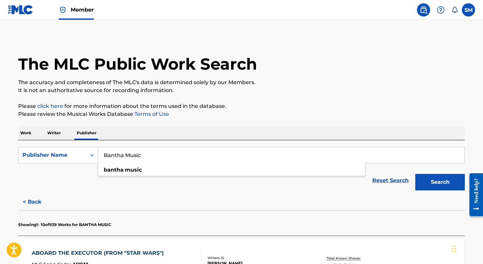
drag, startPoint x: 164, startPoint y: 158, endPoint x: 85, endPoint y: 112, distance: 90.9
paste input "uena Vista Music Co."
type input "Buena Vista Music Co."
click at [440, 182] on button "Search" at bounding box center [440, 182] width 50 height 17
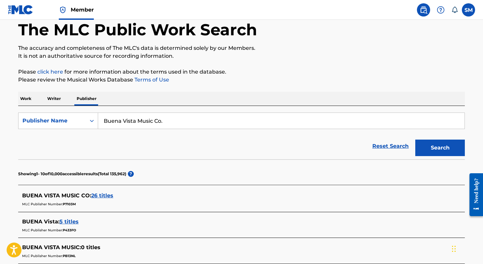
scroll to position [73, 0]
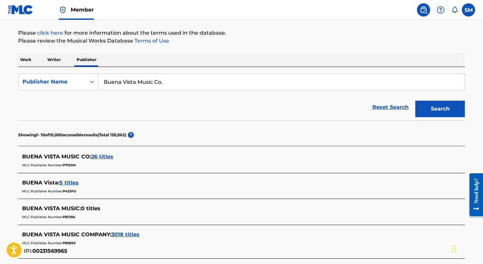
click at [131, 235] on span "3018 titles" at bounding box center [125, 235] width 28 height 6
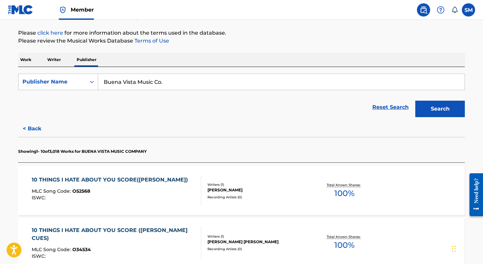
click at [136, 181] on div "10 THINGS I HATE ABOUT YOU SCORE([PERSON_NAME])" at bounding box center [112, 180] width 160 height 8
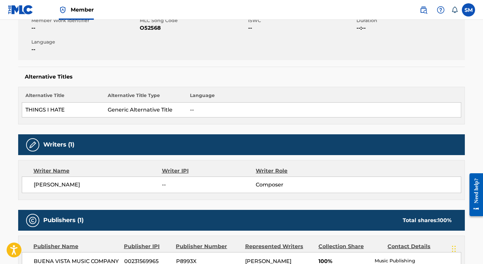
scroll to position [240, 0]
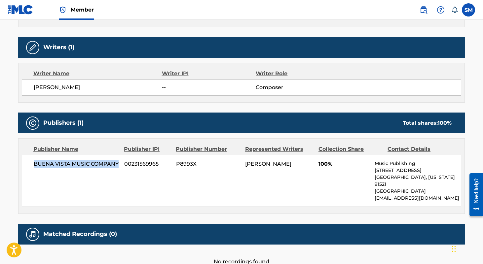
drag, startPoint x: 64, startPoint y: 172, endPoint x: 34, endPoint y: 166, distance: 30.6
click at [34, 166] on span "BUENA VISTA MUSIC COMPANY" at bounding box center [77, 164] width 86 height 8
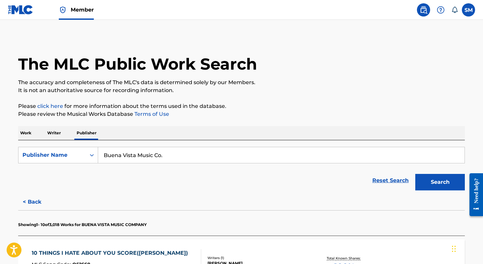
scroll to position [10, 0]
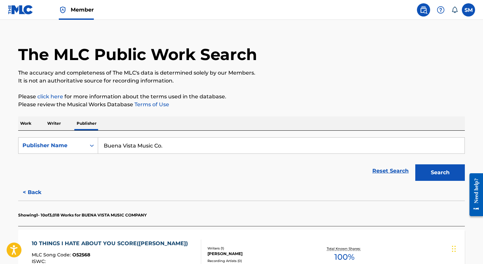
drag, startPoint x: 181, startPoint y: 143, endPoint x: 109, endPoint y: 113, distance: 78.2
paste input "Falferious Music"
type input "Falferious Music"
click at [440, 173] on button "Search" at bounding box center [440, 173] width 50 height 17
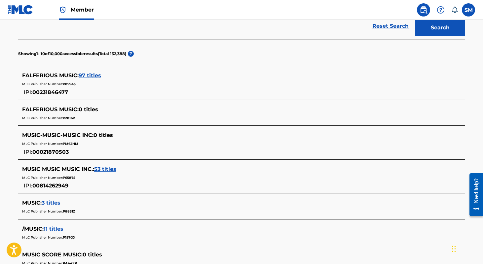
scroll to position [201, 0]
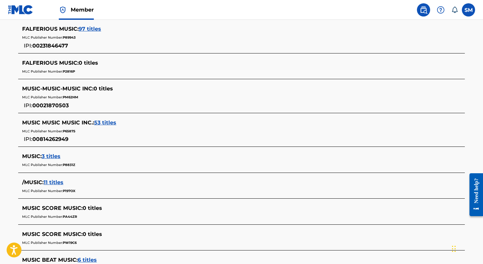
click at [89, 29] on span "97 titles" at bounding box center [90, 29] width 22 height 6
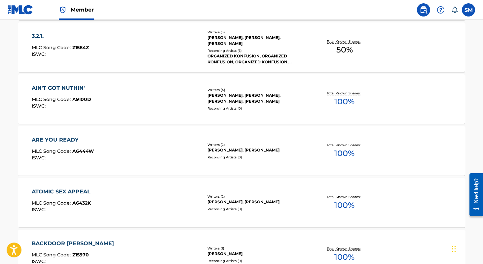
scroll to position [402, 0]
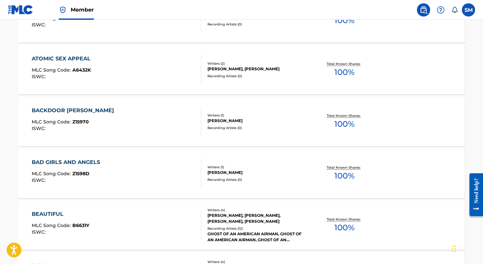
click at [65, 164] on div "BAD GIRLS AND ANGELS" at bounding box center [68, 163] width 72 height 8
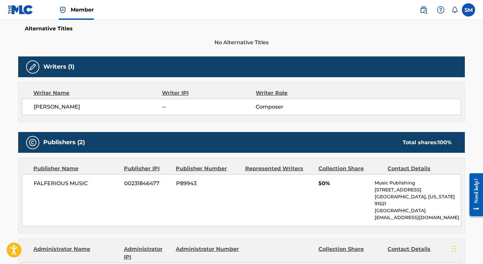
scroll to position [218, 0]
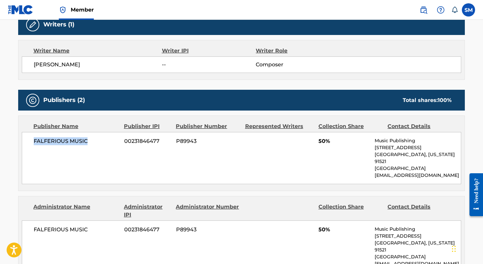
drag, startPoint x: 90, startPoint y: 142, endPoint x: 35, endPoint y: 142, distance: 55.2
click at [35, 142] on span "FALFERIOUS MUSIC" at bounding box center [77, 141] width 86 height 8
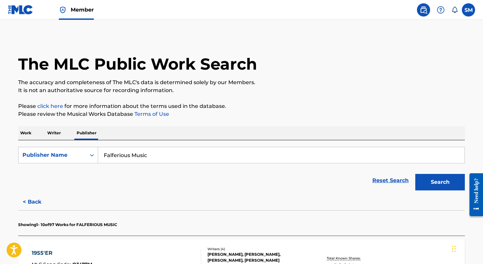
drag, startPoint x: 163, startPoint y: 159, endPoint x: 107, endPoint y: 104, distance: 78.5
click at [149, 147] on input "Falferious Music" at bounding box center [281, 155] width 366 height 16
paste input "ive Hundred South Songs"
type input "Five Hundred South Songs"
click at [440, 182] on button "Search" at bounding box center [440, 182] width 50 height 17
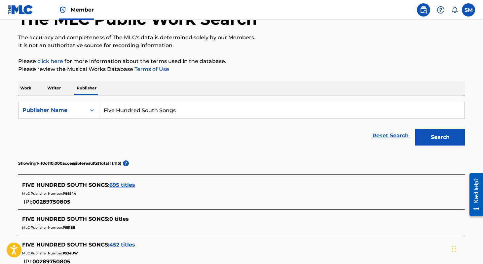
scroll to position [136, 0]
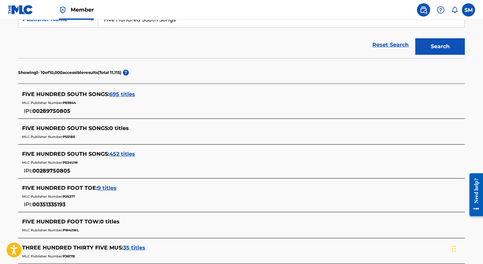
click at [123, 94] on span "695 titles" at bounding box center [122, 94] width 26 height 6
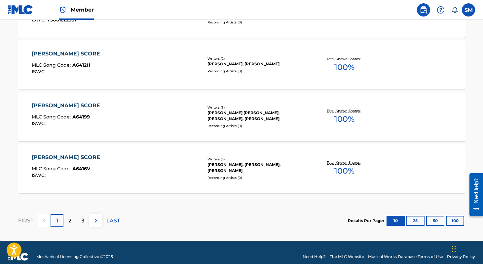
scroll to position [571, 0]
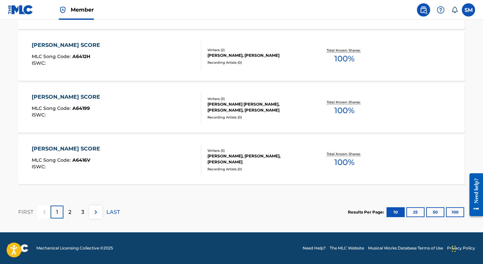
click at [92, 154] on div "[PERSON_NAME] SCORE MLC Song Code : A6416V ISWC :" at bounding box center [68, 160] width 72 height 30
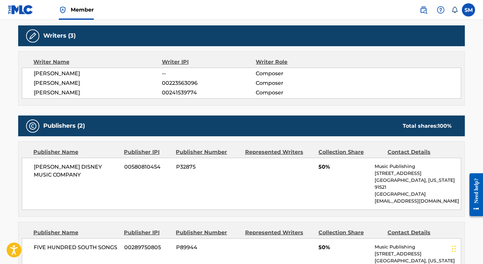
scroll to position [335, 0]
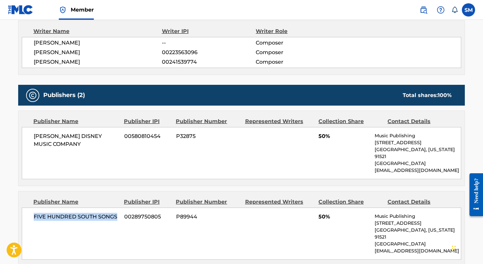
drag, startPoint x: 117, startPoint y: 209, endPoint x: 34, endPoint y: 209, distance: 83.3
click at [34, 213] on span "FIVE HUNDRED SOUTH SONGS" at bounding box center [77, 217] width 86 height 8
drag, startPoint x: 196, startPoint y: 210, endPoint x: 176, endPoint y: 209, distance: 19.8
click at [176, 213] on span "P89944" at bounding box center [208, 217] width 64 height 8
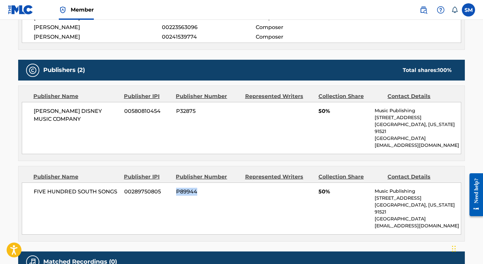
scroll to position [399, 0]
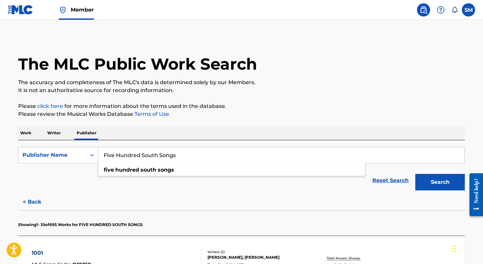
drag, startPoint x: 184, startPoint y: 158, endPoint x: 102, endPoint y: 85, distance: 109.9
paste input "uzzy Muppet"
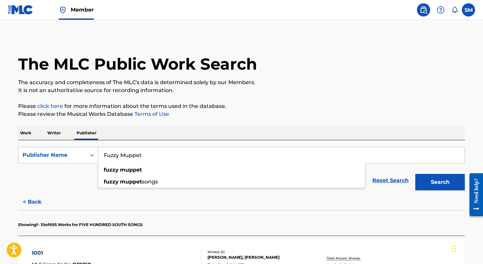
type input "Fuzzy Muppet"
click at [440, 182] on button "Search" at bounding box center [440, 182] width 50 height 17
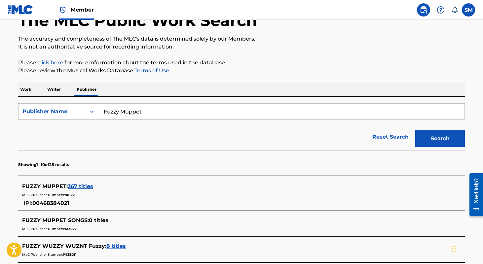
scroll to position [71, 0]
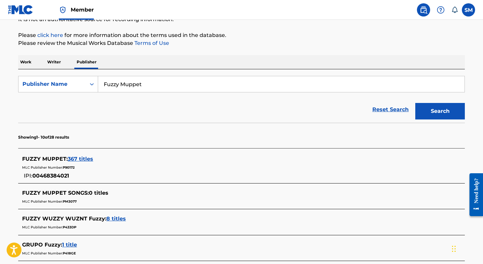
click at [80, 160] on span "367 titles" at bounding box center [80, 159] width 25 height 6
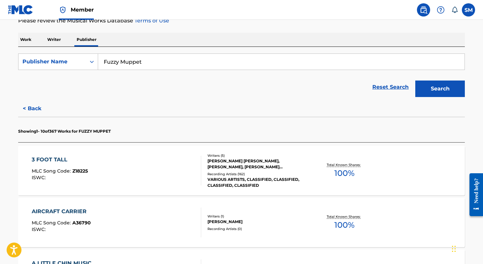
scroll to position [165, 0]
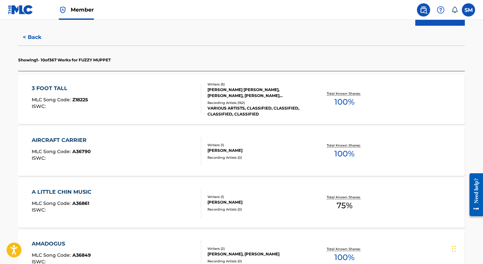
click at [53, 90] on div "3 FOOT TALL" at bounding box center [60, 89] width 56 height 8
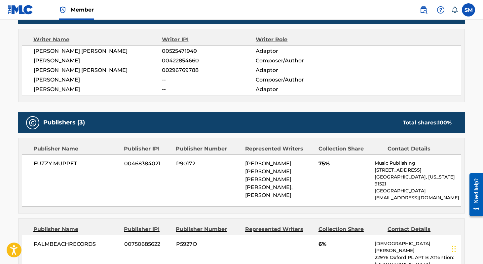
scroll to position [307, 0]
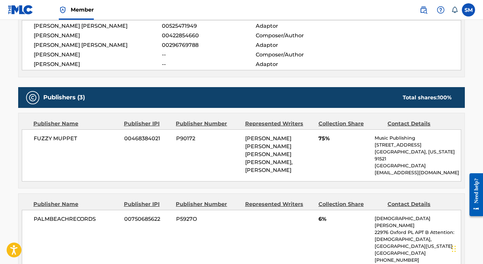
click at [199, 137] on span "P90172" at bounding box center [208, 139] width 64 height 8
drag, startPoint x: 77, startPoint y: 137, endPoint x: 23, endPoint y: 134, distance: 54.3
click at [23, 134] on div "FUZZY MUPPET 00468384021 P90172 [PERSON_NAME] [PERSON_NAME] [PERSON_NAME] [PERS…" at bounding box center [241, 156] width 439 height 52
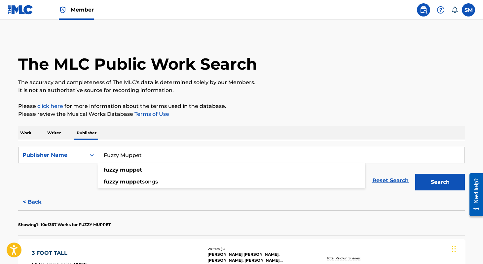
drag, startPoint x: 209, startPoint y: 157, endPoint x: 124, endPoint y: 102, distance: 101.0
paste input "Hobbitville Music"
type input "Hobbitville Music"
click at [440, 182] on button "Search" at bounding box center [440, 182] width 50 height 17
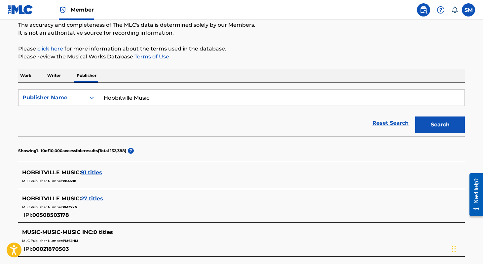
scroll to position [64, 0]
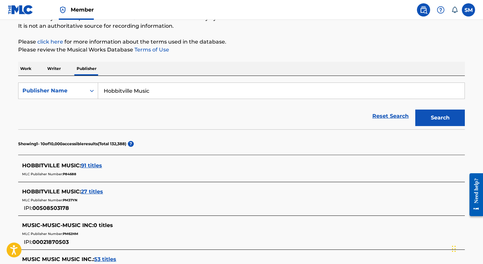
click at [91, 168] on span "91 titles" at bounding box center [91, 166] width 21 height 6
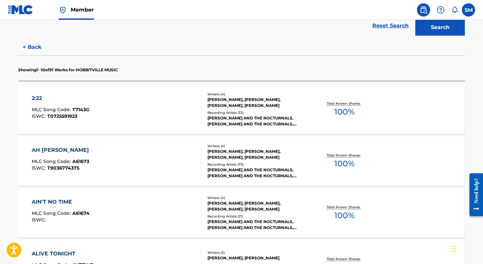
scroll to position [164, 0]
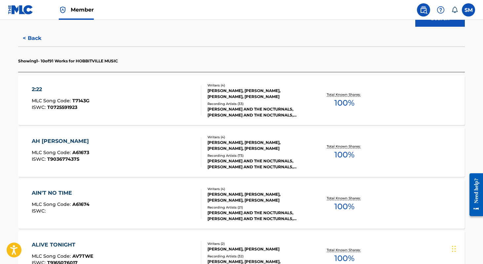
click at [52, 140] on div "AH [PERSON_NAME]" at bounding box center [62, 141] width 60 height 8
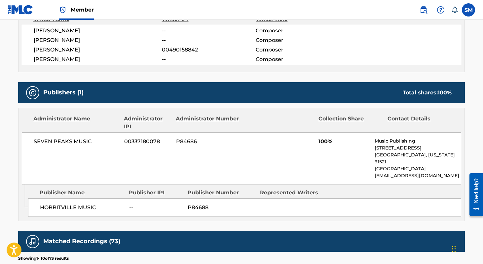
scroll to position [284, 0]
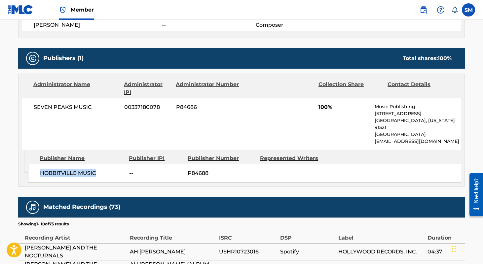
drag, startPoint x: 97, startPoint y: 166, endPoint x: 35, endPoint y: 166, distance: 62.1
click at [35, 166] on div "HOBBITVILLE MUSIC -- P84688" at bounding box center [244, 173] width 433 height 19
drag, startPoint x: 94, startPoint y: 106, endPoint x: 35, endPoint y: 108, distance: 58.8
click at [35, 108] on span "SEVEN PEAKS MUSIC" at bounding box center [77, 107] width 86 height 8
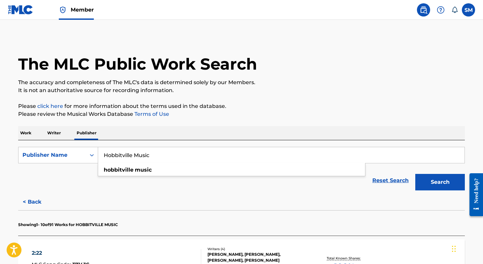
drag, startPoint x: 175, startPoint y: 155, endPoint x: 127, endPoint y: 124, distance: 57.3
paste input "llywood Pictures"
type input "Hollywood Pictures Music"
click at [440, 182] on button "Search" at bounding box center [440, 182] width 50 height 17
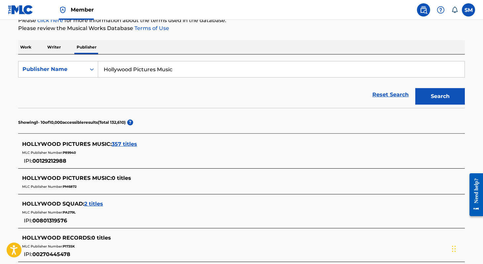
scroll to position [90, 0]
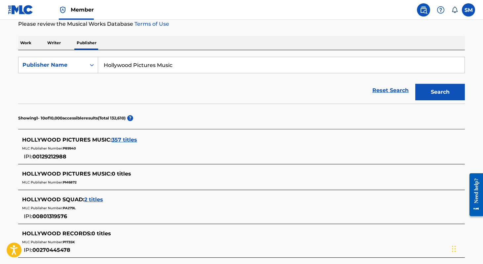
click at [117, 141] on span "357 titles" at bounding box center [124, 140] width 25 height 6
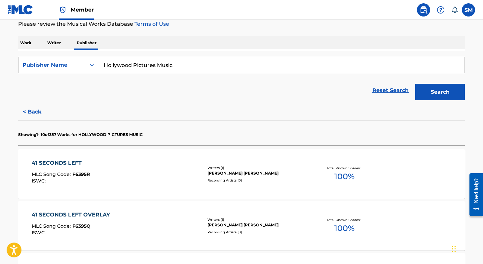
click at [60, 165] on div "41 SECONDS LEFT" at bounding box center [61, 163] width 58 height 8
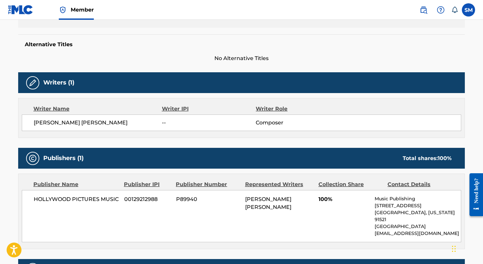
scroll to position [166, 0]
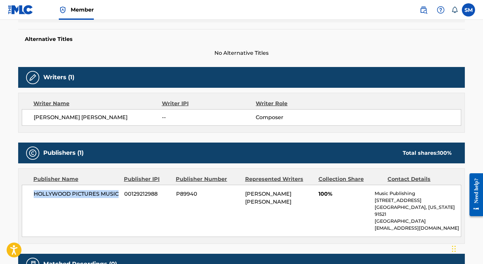
drag, startPoint x: 117, startPoint y: 196, endPoint x: 34, endPoint y: 193, distance: 83.6
click at [34, 193] on span "HOLLYWOOD PICTURES MUSIC" at bounding box center [77, 194] width 86 height 8
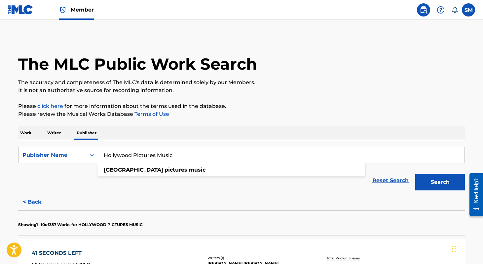
drag, startPoint x: 185, startPoint y: 151, endPoint x: 131, endPoint y: 127, distance: 58.9
drag, startPoint x: 175, startPoint y: 156, endPoint x: 87, endPoint y: 131, distance: 91.7
paste input "Pic Music, Inc."
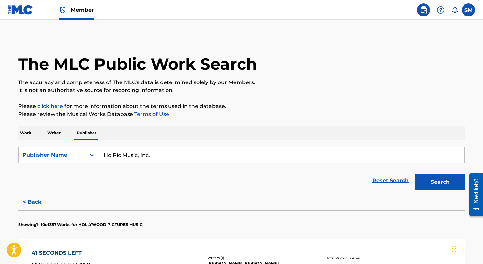
type input "HolPic Music, Inc."
click at [440, 182] on button "Search" at bounding box center [440, 182] width 50 height 17
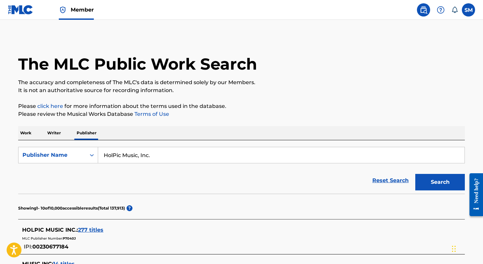
click at [88, 226] on div "HOLPIC MUSIC INC. : 277 titles" at bounding box center [233, 230] width 422 height 8
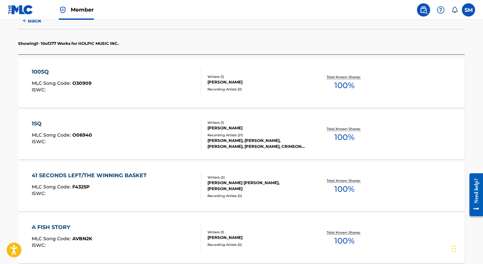
scroll to position [211, 0]
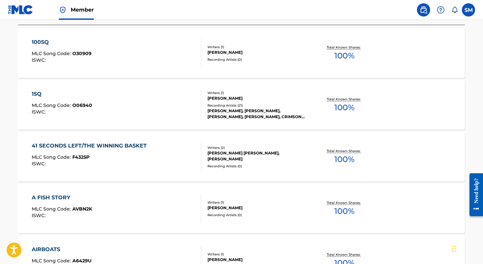
click at [101, 145] on div "41 SECONDS LEFT/THE WINNING BASKET" at bounding box center [91, 146] width 118 height 8
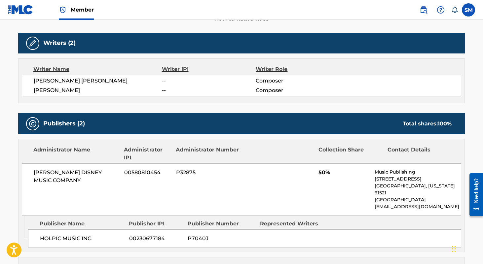
scroll to position [245, 0]
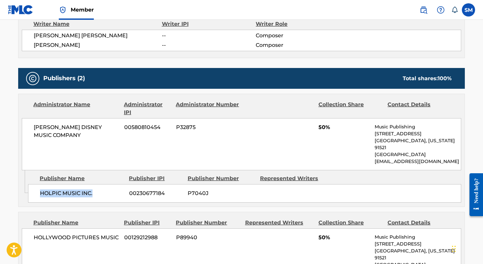
drag, startPoint x: 96, startPoint y: 186, endPoint x: 36, endPoint y: 186, distance: 59.5
click at [36, 186] on div "HOLPIC MUSIC INC. 00230677184 P7040J" at bounding box center [244, 193] width 433 height 19
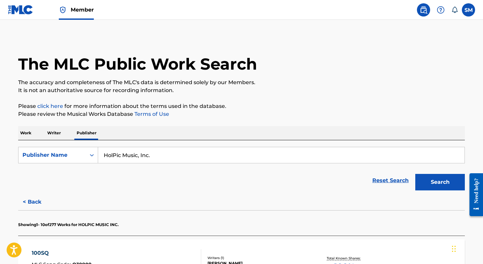
drag, startPoint x: 175, startPoint y: 160, endPoint x: 111, endPoint y: 115, distance: 78.6
paste input "Mad Muppet Melodies"
type input "Mad Muppet Melodies"
click at [440, 182] on button "Search" at bounding box center [440, 182] width 50 height 17
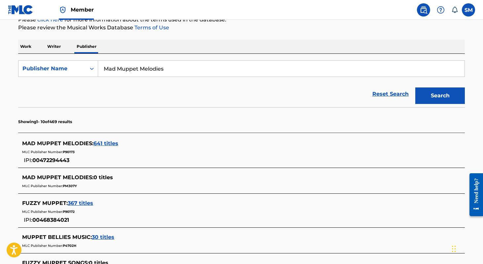
scroll to position [109, 0]
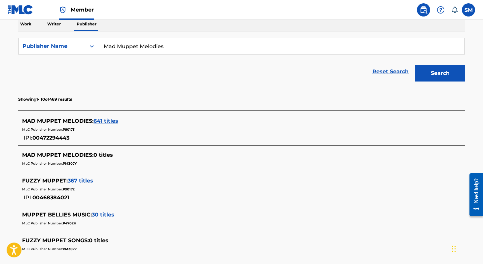
click at [99, 122] on span "641 titles" at bounding box center [106, 121] width 25 height 6
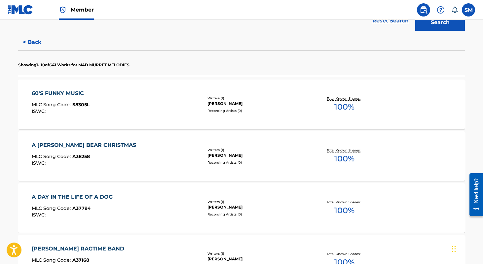
scroll to position [275, 0]
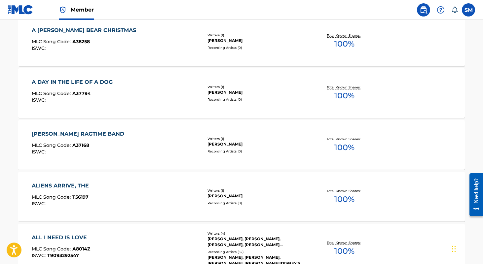
click at [117, 132] on div "[PERSON_NAME] RAGTIME BAND" at bounding box center [80, 134] width 96 height 8
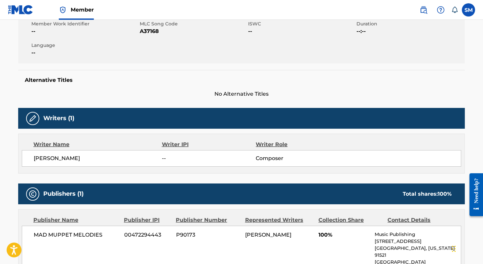
scroll to position [159, 0]
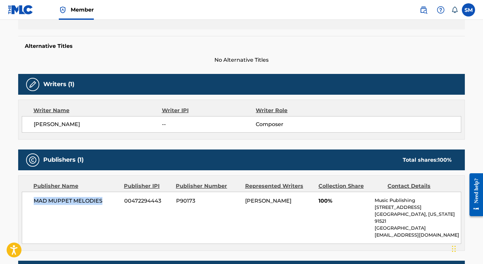
drag, startPoint x: 104, startPoint y: 199, endPoint x: 28, endPoint y: 204, distance: 76.1
click at [28, 204] on div "MAD MUPPET MELODIES 00472294443 P90173 [PERSON_NAME] 100% Music Publishing [STR…" at bounding box center [241, 218] width 439 height 52
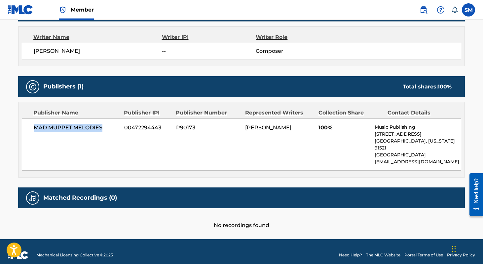
scroll to position [232, 0]
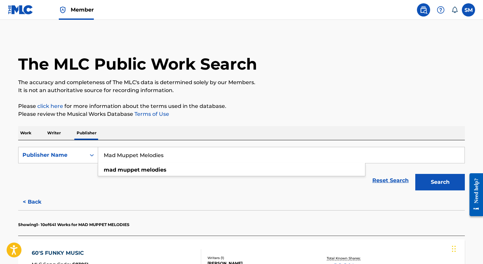
drag, startPoint x: 193, startPoint y: 160, endPoint x: 115, endPoint y: 121, distance: 87.5
paste input "rvel Characters Music"
type input "Marvel Characters Music"
click at [440, 182] on button "Search" at bounding box center [440, 182] width 50 height 17
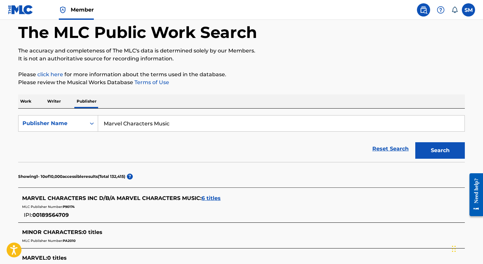
scroll to position [72, 0]
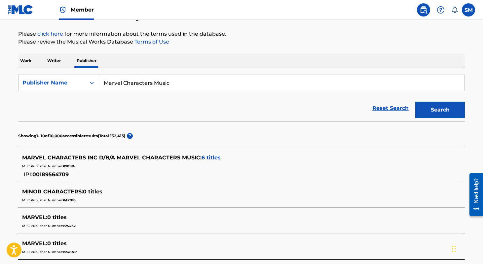
click at [207, 160] on span "6 titles" at bounding box center [211, 158] width 19 height 6
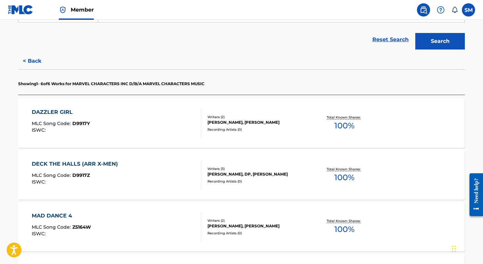
scroll to position [175, 0]
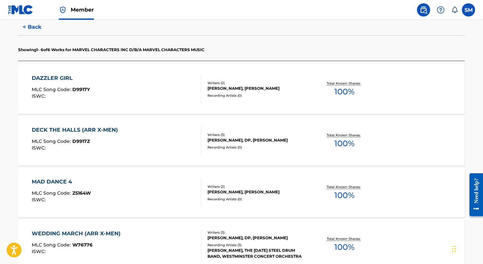
click at [107, 132] on div "DECK THE HALLS (ARR X-MEN)" at bounding box center [77, 130] width 90 height 8
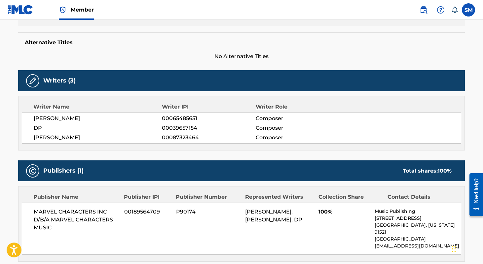
scroll to position [196, 0]
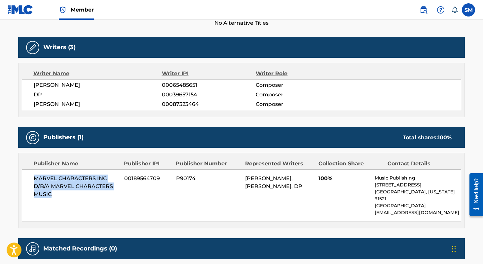
drag, startPoint x: 68, startPoint y: 195, endPoint x: 34, endPoint y: 179, distance: 37.1
click at [34, 179] on span "MARVEL CHARACTERS INC D/B/A MARVEL CHARACTERS MUSIC" at bounding box center [77, 187] width 86 height 24
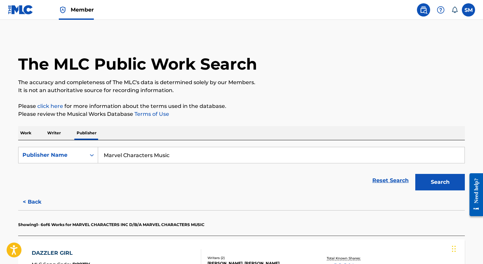
drag, startPoint x: 173, startPoint y: 158, endPoint x: 123, endPoint y: 141, distance: 53.5
click at [123, 141] on div "SearchWithCriteria380a490c-8c70-4c4a-8883-c93fc5e4a771 Publisher Name Marvel Ch…" at bounding box center [241, 167] width 447 height 54
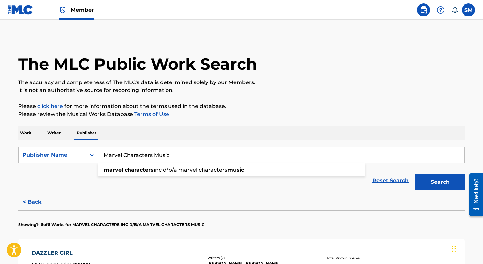
paste input "omic"
type input "Marvel Comics Music"
click at [440, 182] on button "Search" at bounding box center [440, 182] width 50 height 17
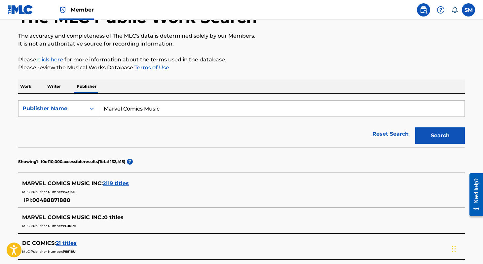
scroll to position [104, 0]
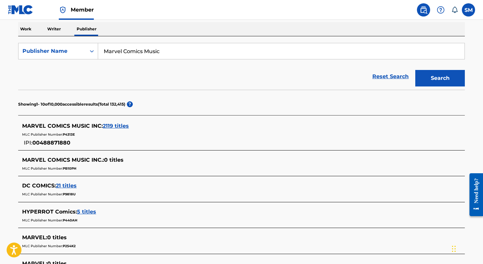
click at [111, 124] on span "2119 titles" at bounding box center [116, 126] width 26 height 6
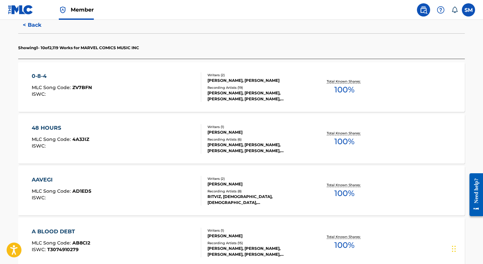
scroll to position [281, 0]
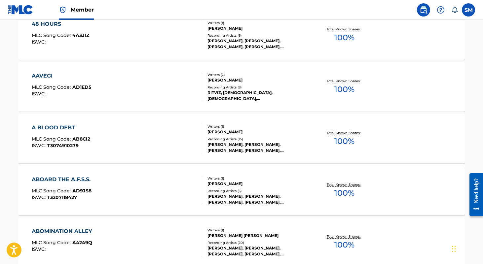
click at [72, 180] on div "ABOARD THE A.F.S.S." at bounding box center [63, 180] width 62 height 8
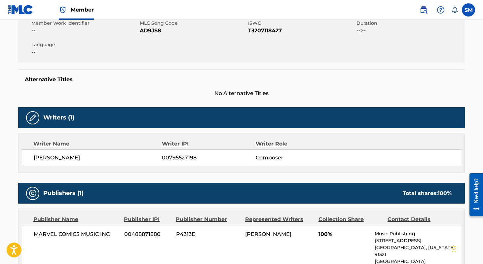
scroll to position [155, 0]
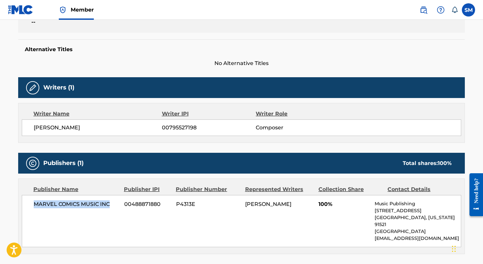
drag, startPoint x: 113, startPoint y: 204, endPoint x: 33, endPoint y: 199, distance: 80.1
click at [33, 199] on div "MARVEL COMICS MUSIC INC 00488871880 P4313E [PERSON_NAME] 100% Music Publishing …" at bounding box center [241, 221] width 439 height 52
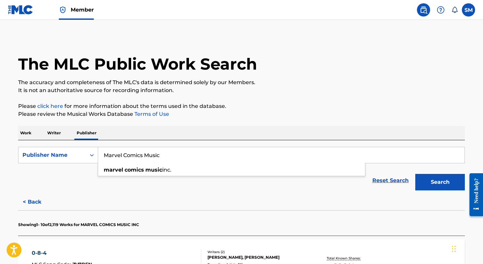
drag, startPoint x: 186, startPoint y: 157, endPoint x: 79, endPoint y: 127, distance: 111.7
paste input "Hero Tunes"
type input "Marvel Hero Tunes"
click at [440, 182] on button "Search" at bounding box center [440, 182] width 50 height 17
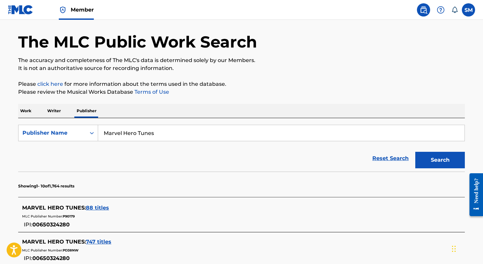
scroll to position [52, 0]
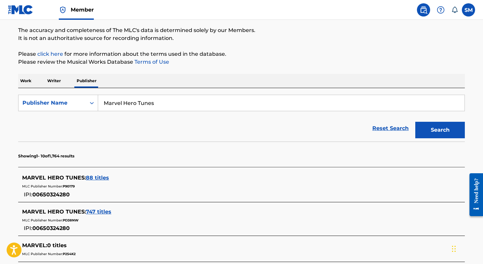
click at [95, 180] on span "88 titles" at bounding box center [97, 178] width 23 height 6
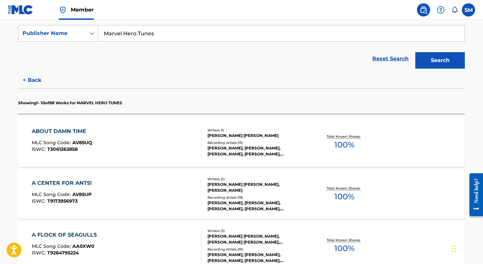
scroll to position [124, 0]
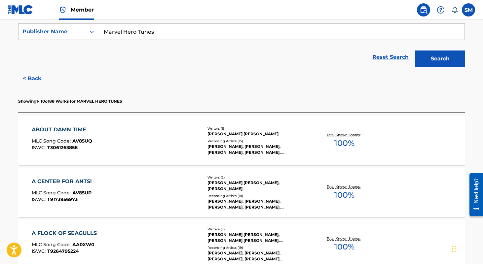
click at [64, 128] on div "ABOUT DAMN TIME" at bounding box center [62, 130] width 60 height 8
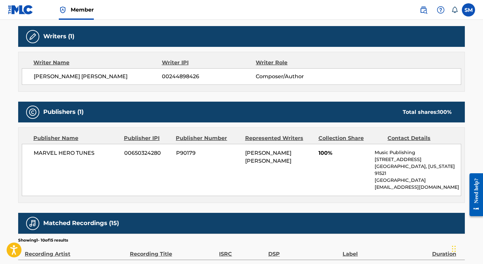
scroll to position [235, 0]
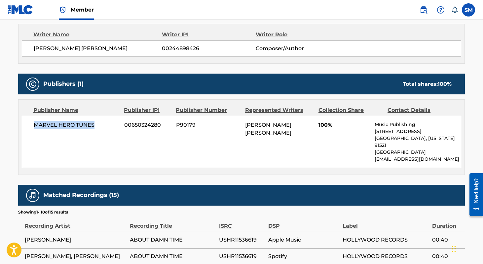
drag, startPoint x: 96, startPoint y: 123, endPoint x: 34, endPoint y: 126, distance: 61.9
click at [34, 126] on span "MARVEL HERO TUNES" at bounding box center [77, 125] width 86 height 8
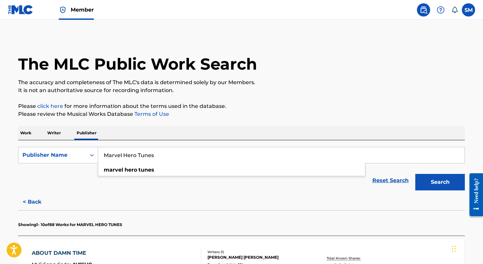
drag, startPoint x: 178, startPoint y: 157, endPoint x: 125, endPoint y: 138, distance: 56.3
paste input "Pixar Music"
type input "Pixar Music"
click at [440, 182] on button "Search" at bounding box center [440, 182] width 50 height 17
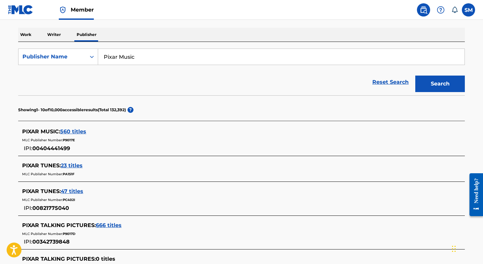
scroll to position [118, 0]
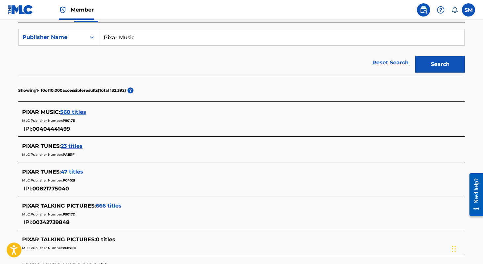
click at [73, 113] on span "560 titles" at bounding box center [73, 112] width 26 height 6
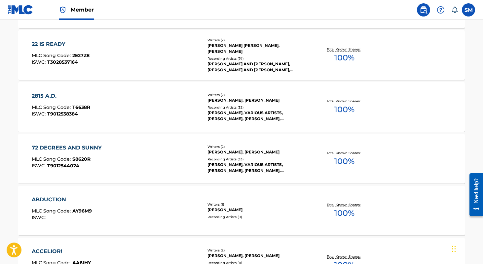
scroll to position [272, 0]
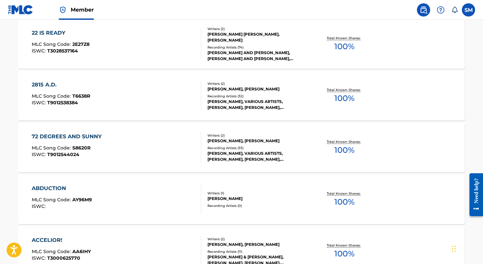
click at [64, 134] on div "72 DEGREES AND SUNNY" at bounding box center [68, 137] width 73 height 8
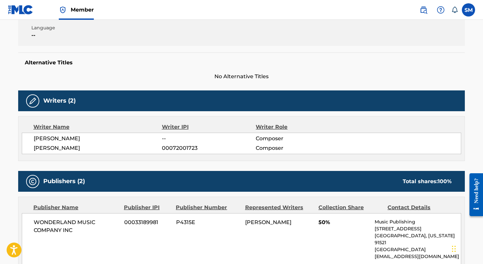
scroll to position [208, 0]
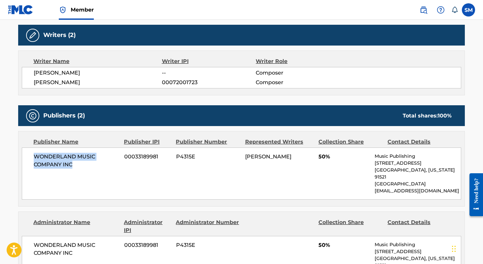
drag, startPoint x: 77, startPoint y: 165, endPoint x: 30, endPoint y: 158, distance: 46.8
click at [30, 158] on div "WONDERLAND MUSIC COMPANY INC 00033189981 P4315E [PERSON_NAME] 50% Music Publish…" at bounding box center [241, 174] width 439 height 52
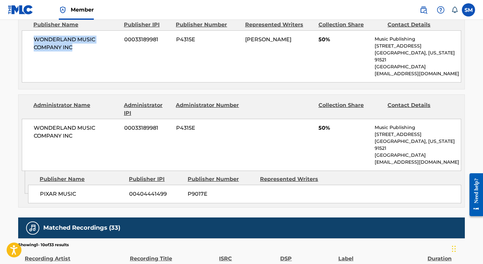
scroll to position [335, 0]
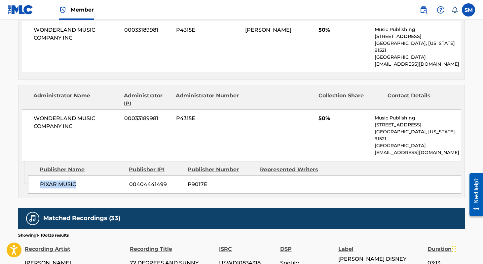
drag, startPoint x: 82, startPoint y: 170, endPoint x: 37, endPoint y: 169, distance: 45.6
click at [37, 175] on div "PIXAR MUSIC 00404441499 P9017E" at bounding box center [244, 184] width 433 height 19
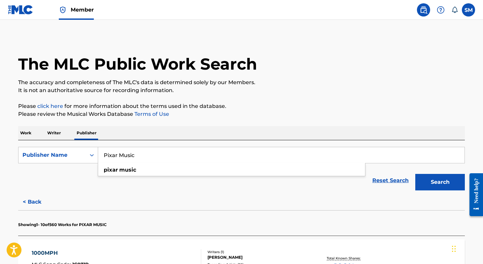
drag, startPoint x: 183, startPoint y: 154, endPoint x: 142, endPoint y: 115, distance: 56.6
paste input "Talking Pictures"
type input "Pixar Talking Pictures"
click at [440, 182] on button "Search" at bounding box center [440, 182] width 50 height 17
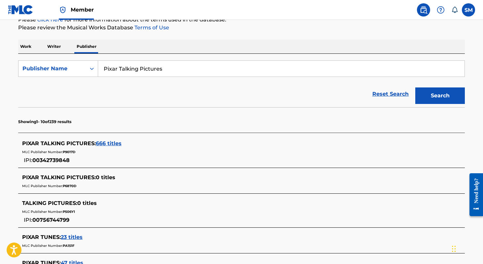
scroll to position [93, 0]
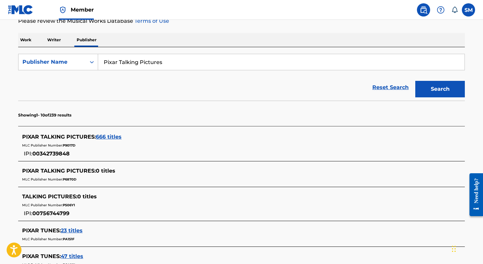
click at [104, 139] on span "666 titles" at bounding box center [109, 137] width 26 height 6
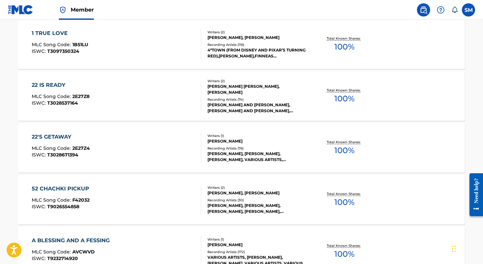
scroll to position [247, 0]
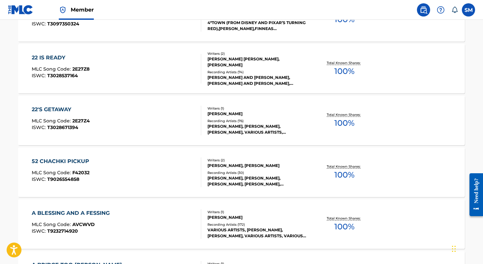
click at [67, 213] on div "A BLESSING AND A FESSING" at bounding box center [72, 213] width 81 height 8
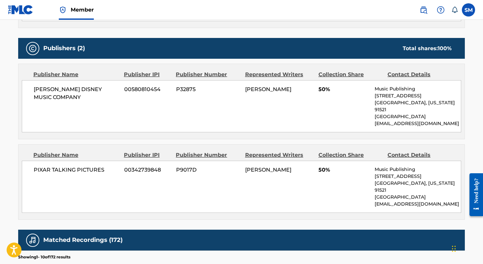
scroll to position [344, 0]
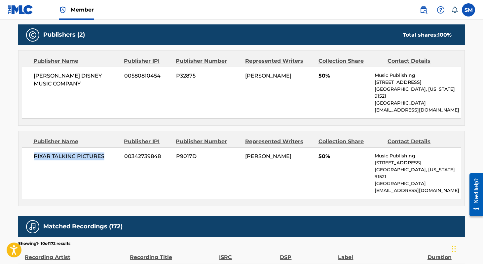
drag, startPoint x: 103, startPoint y: 150, endPoint x: 34, endPoint y: 149, distance: 69.1
click at [34, 153] on span "PIXAR TALKING PICTURES" at bounding box center [77, 157] width 86 height 8
drag, startPoint x: 198, startPoint y: 150, endPoint x: 178, endPoint y: 151, distance: 20.2
click at [178, 153] on span "P9017D" at bounding box center [208, 157] width 64 height 8
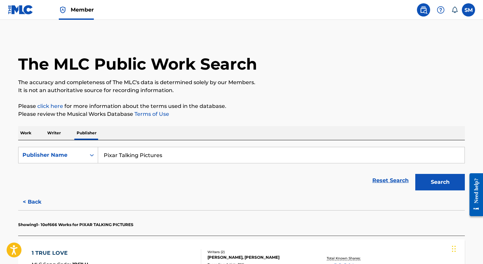
drag, startPoint x: 164, startPoint y: 162, endPoint x: 110, endPoint y: 131, distance: 62.3
paste input "un"
type input "Pixar Tunes"
click at [440, 182] on button "Search" at bounding box center [440, 182] width 50 height 17
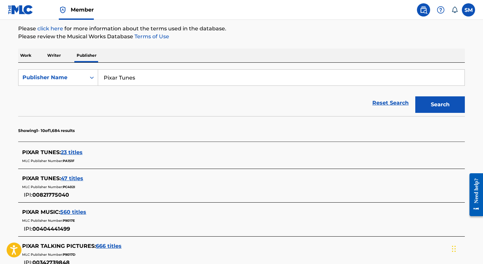
scroll to position [94, 0]
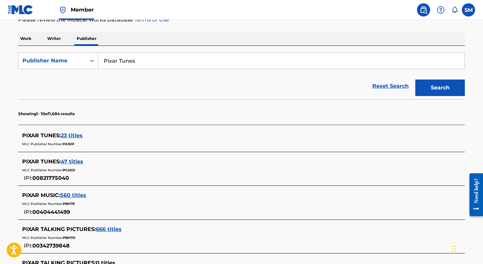
click at [76, 164] on span "47 titles" at bounding box center [72, 162] width 22 height 6
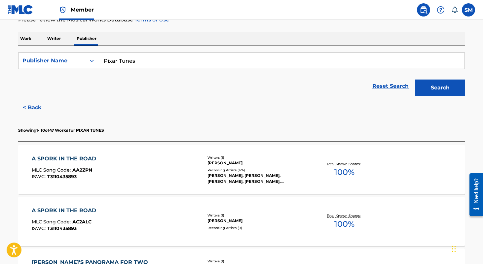
click at [79, 159] on div "A SPORK IN THE ROAD" at bounding box center [66, 159] width 68 height 8
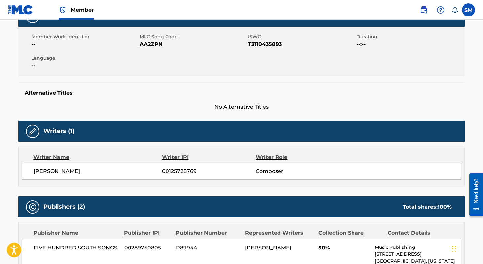
scroll to position [135, 0]
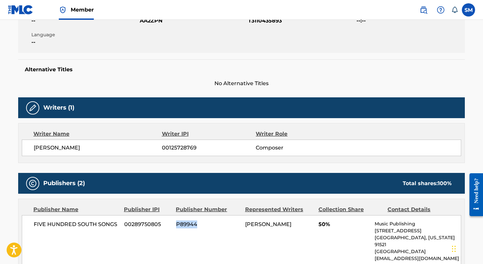
drag, startPoint x: 199, startPoint y: 223, endPoint x: 175, endPoint y: 223, distance: 23.5
click at [175, 223] on div "FIVE HUNDRED SOUTH SONGS 00289750805 P89944 [PERSON_NAME] 50% Music Publishing …" at bounding box center [241, 241] width 439 height 52
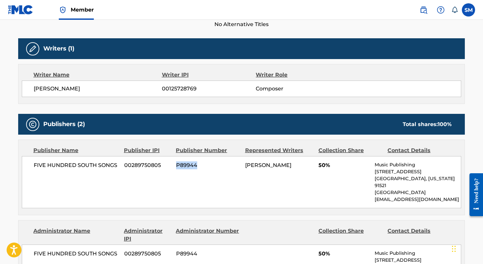
scroll to position [201, 0]
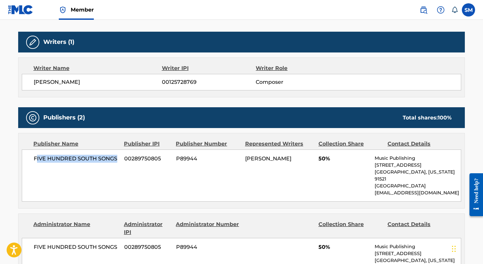
drag, startPoint x: 118, startPoint y: 158, endPoint x: 36, endPoint y: 161, distance: 81.7
click at [36, 161] on span "FIVE HUNDRED SOUTH SONGS" at bounding box center [77, 159] width 86 height 8
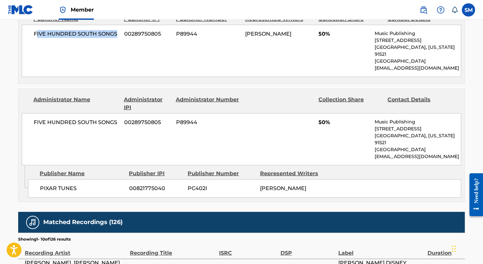
scroll to position [336, 0]
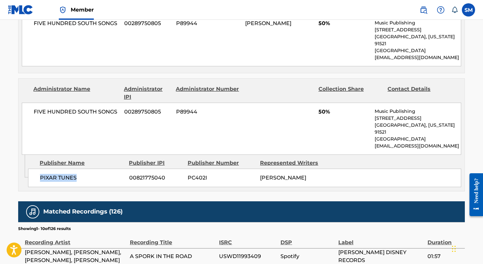
drag, startPoint x: 77, startPoint y: 164, endPoint x: 40, endPoint y: 165, distance: 37.0
click at [40, 174] on span "PIXAR TUNES" at bounding box center [82, 178] width 84 height 8
drag, startPoint x: 210, startPoint y: 163, endPoint x: 189, endPoint y: 162, distance: 21.8
click at [189, 174] on span "PC402I" at bounding box center [221, 178] width 67 height 8
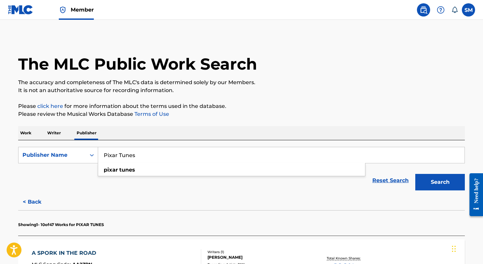
drag, startPoint x: 151, startPoint y: 153, endPoint x: 113, endPoint y: 124, distance: 48.8
paste input "Seven Summits Music"
type input "Seven Summits Music"
click at [440, 182] on button "Search" at bounding box center [440, 182] width 50 height 17
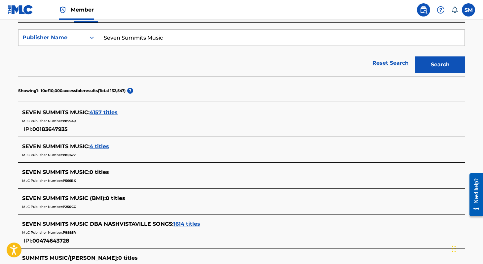
scroll to position [133, 0]
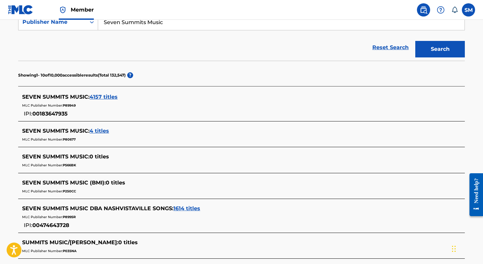
click at [106, 98] on span "4157 titles" at bounding box center [104, 97] width 28 height 6
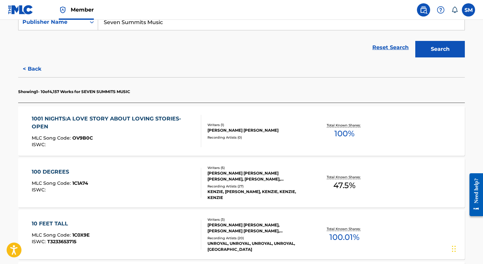
click at [105, 117] on div "1001 NIGHTS:A LOVE STORY ABOUT LOVING STORIES-OPEN" at bounding box center [114, 123] width 164 height 16
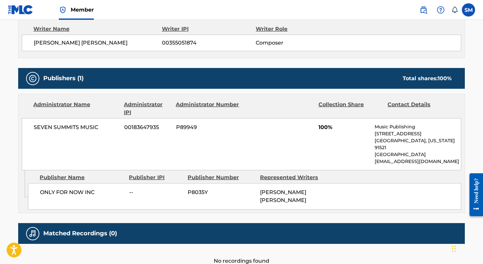
scroll to position [263, 0]
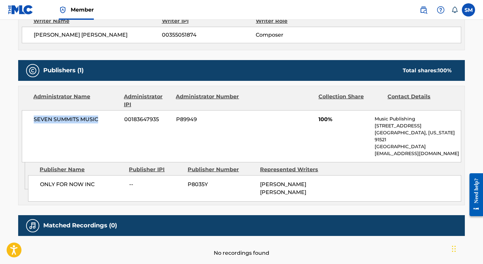
drag, startPoint x: 100, startPoint y: 120, endPoint x: 32, endPoint y: 119, distance: 67.7
click at [32, 119] on div "SEVEN SUMMITS MUSIC 00183647935 P89949 100% Music Publishing [STREET_ADDRESS][U…" at bounding box center [241, 136] width 439 height 52
drag, startPoint x: 199, startPoint y: 118, endPoint x: 178, endPoint y: 118, distance: 21.5
click at [178, 118] on span "P89949" at bounding box center [208, 120] width 64 height 8
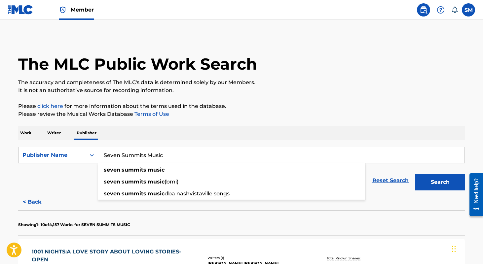
drag, startPoint x: 172, startPoint y: 155, endPoint x: 125, endPoint y: 125, distance: 56.3
paste input "Touchstone Pictures Music & Songs, Inc."
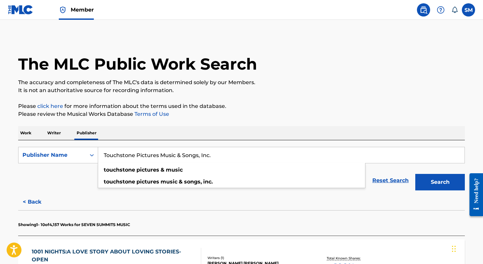
type input "Touchstone Pictures Music & Songs, Inc."
click at [440, 182] on button "Search" at bounding box center [440, 182] width 50 height 17
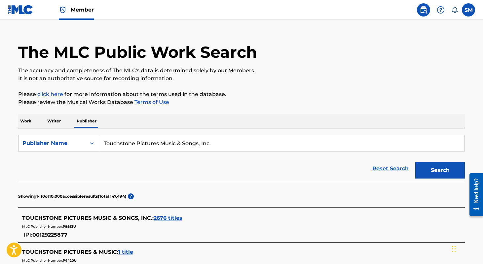
scroll to position [130, 0]
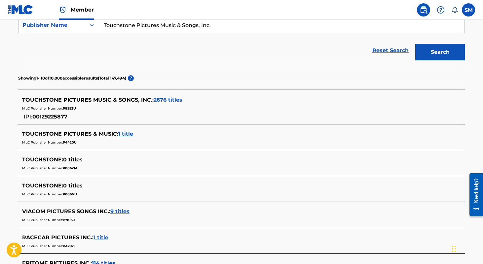
click at [163, 96] on div "TOUCHSTONE PICTURES MUSIC & SONGS, INC. : 2676 titles" at bounding box center [233, 100] width 422 height 8
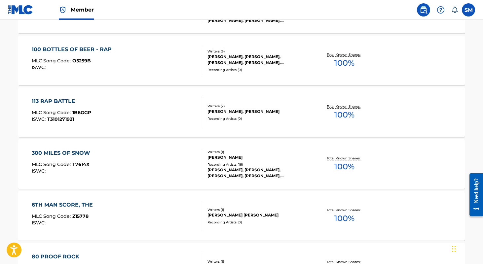
scroll to position [258, 0]
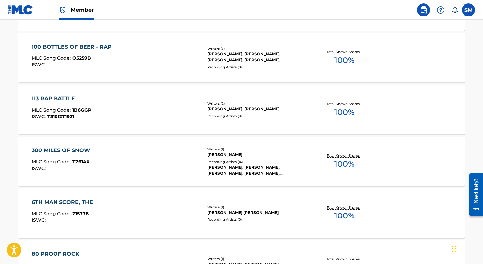
click at [65, 98] on div "113 RAP BATTLE" at bounding box center [61, 99] width 59 height 8
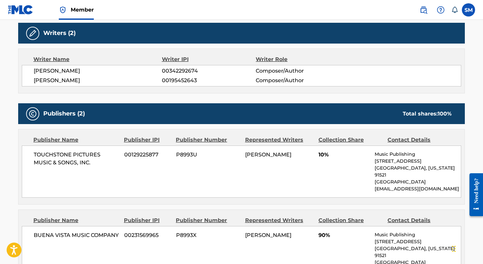
scroll to position [236, 0]
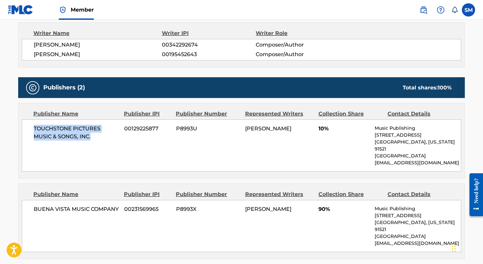
drag, startPoint x: 92, startPoint y: 136, endPoint x: 29, endPoint y: 131, distance: 63.7
click at [29, 131] on div "TOUCHSTONE PICTURES MUSIC & SONGS, INC. 00129225877 P8993U [PERSON_NAME] 10% Mu…" at bounding box center [241, 146] width 439 height 52
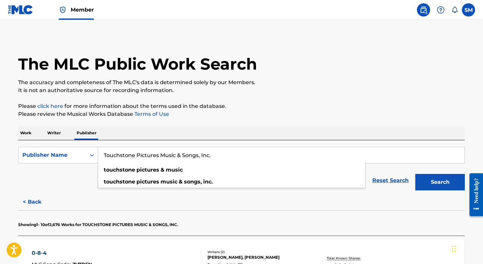
drag, startPoint x: 226, startPoint y: 152, endPoint x: 234, endPoint y: 152, distance: 7.3
click at [234, 152] on input "Touchstone Pictures Music & Songs, Inc." at bounding box center [281, 155] width 366 height 16
paste input "usken Music"
type input "Tusken Music"
click at [440, 182] on button "Search" at bounding box center [440, 182] width 50 height 17
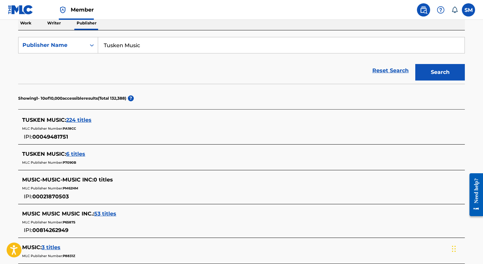
scroll to position [130, 0]
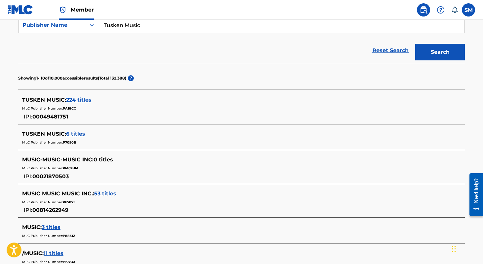
click at [77, 99] on span "224 titles" at bounding box center [78, 100] width 25 height 6
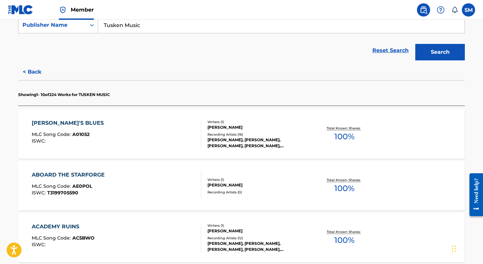
click at [49, 123] on div "[PERSON_NAME]'S BLUES" at bounding box center [69, 123] width 75 height 8
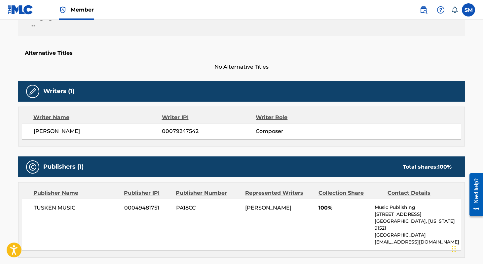
scroll to position [181, 0]
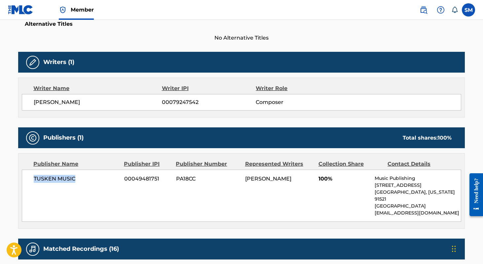
drag, startPoint x: 75, startPoint y: 180, endPoint x: 32, endPoint y: 177, distance: 42.4
click at [32, 177] on div "TUSKEN MUSIC 00049481751 PA18CC [PERSON_NAME] 100% Music Publishing [STREET_ADD…" at bounding box center [241, 196] width 439 height 52
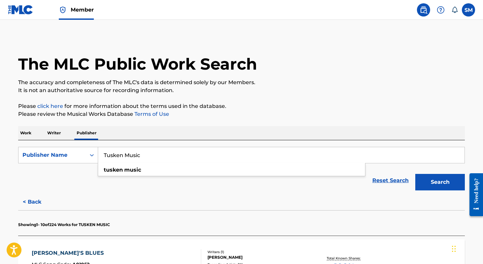
drag, startPoint x: 145, startPoint y: 160, endPoint x: 109, endPoint y: 131, distance: 46.2
click at [119, 142] on div "SearchWithCriteria380a490c-8c70-4c4a-8883-c93fc5e4a771 Publisher Name Tusken Mu…" at bounding box center [241, 167] width 447 height 54
paste input "Utapau"
type input "Utapau Music"
click at [440, 182] on button "Search" at bounding box center [440, 182] width 50 height 17
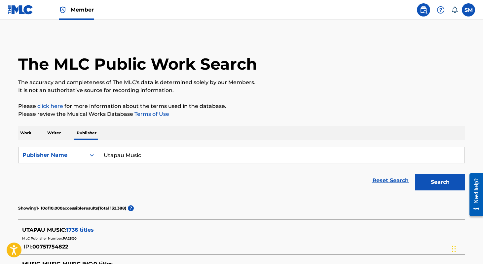
click at [79, 230] on span "1736 titles" at bounding box center [79, 230] width 27 height 6
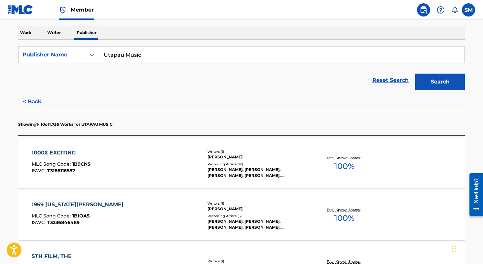
scroll to position [144, 0]
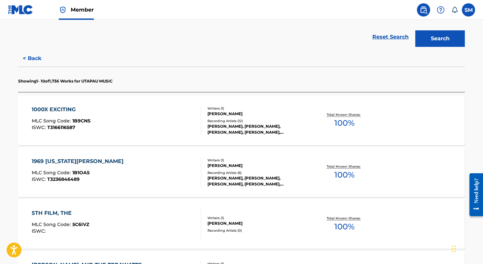
click at [65, 108] on div "1000X EXCITING" at bounding box center [61, 110] width 59 height 8
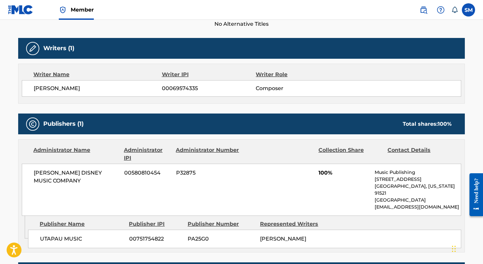
scroll to position [248, 0]
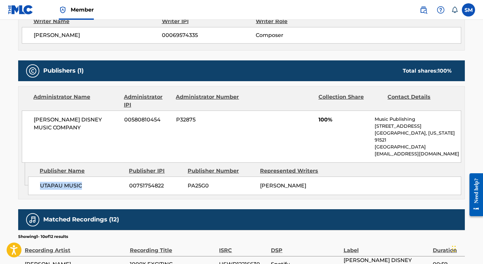
drag, startPoint x: 84, startPoint y: 179, endPoint x: 41, endPoint y: 176, distance: 43.1
click at [41, 182] on span "UTAPAU MUSIC" at bounding box center [82, 186] width 84 height 8
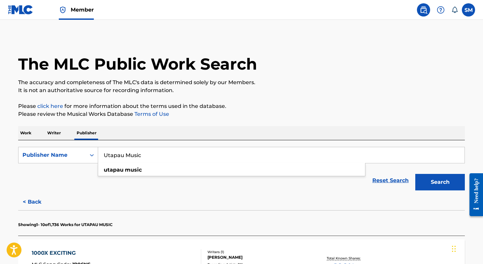
drag, startPoint x: 190, startPoint y: 150, endPoint x: 199, endPoint y: 153, distance: 9.0
click at [199, 153] on input "Utapau Music" at bounding box center [281, 155] width 366 height 16
paste input "[GEOGRAPHIC_DATA]"
type input "Vistaville Music"
click at [440, 182] on button "Search" at bounding box center [440, 182] width 50 height 17
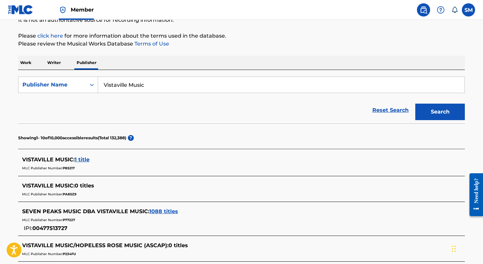
scroll to position [116, 0]
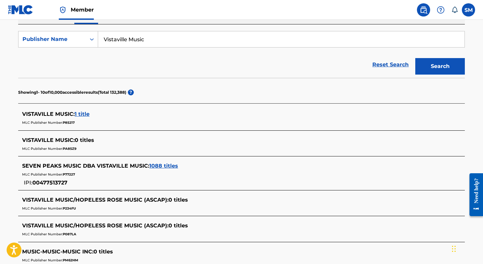
click at [165, 167] on span "1088 titles" at bounding box center [163, 166] width 29 height 6
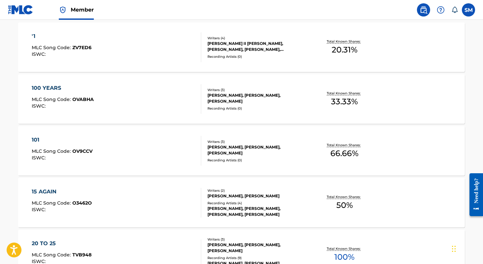
scroll to position [242, 0]
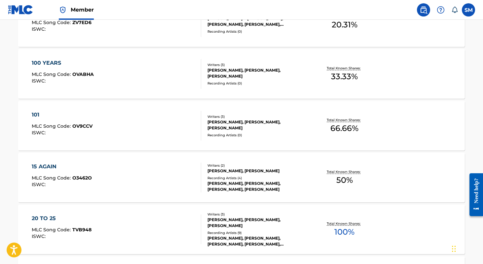
click at [47, 62] on div "100 YEARS" at bounding box center [63, 63] width 62 height 8
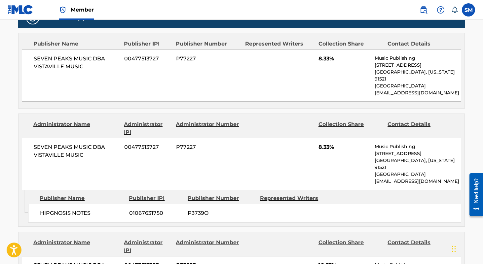
scroll to position [348, 0]
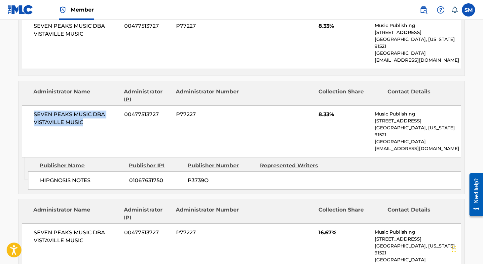
drag, startPoint x: 84, startPoint y: 115, endPoint x: 30, endPoint y: 109, distance: 54.2
click at [30, 109] on div "SEVEN PEAKS MUSIC DBA VISTAVILLE MUSIC 00477513727 P77227 8.33% Music Publishin…" at bounding box center [241, 131] width 439 height 52
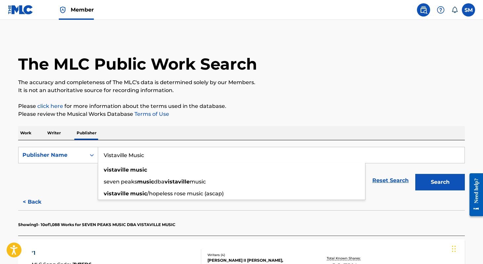
drag, startPoint x: 178, startPoint y: 155, endPoint x: 143, endPoint y: 132, distance: 41.4
paste input "Wonderland Music Company, Inc."
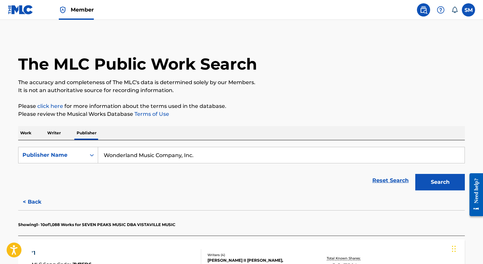
type input "Wonderland Music Company, Inc."
click at [440, 182] on button "Search" at bounding box center [440, 182] width 50 height 17
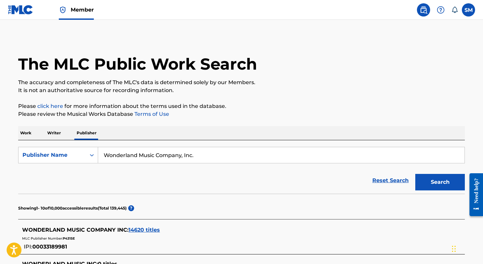
scroll to position [111, 0]
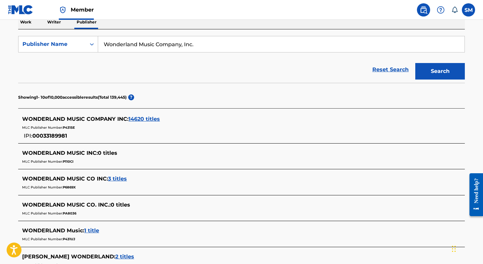
click at [145, 124] on div "MLC Publisher Number: P4315E" at bounding box center [233, 127] width 422 height 8
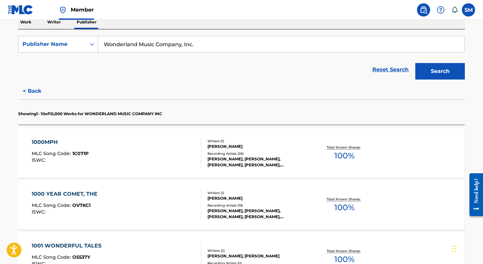
scroll to position [173, 0]
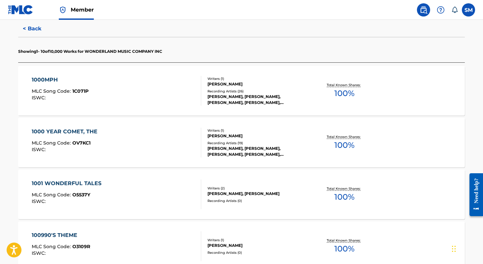
click at [48, 80] on div "1000MPH" at bounding box center [60, 80] width 57 height 8
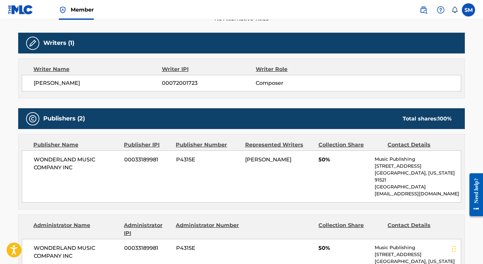
scroll to position [242, 0]
